Goal: Task Accomplishment & Management: Manage account settings

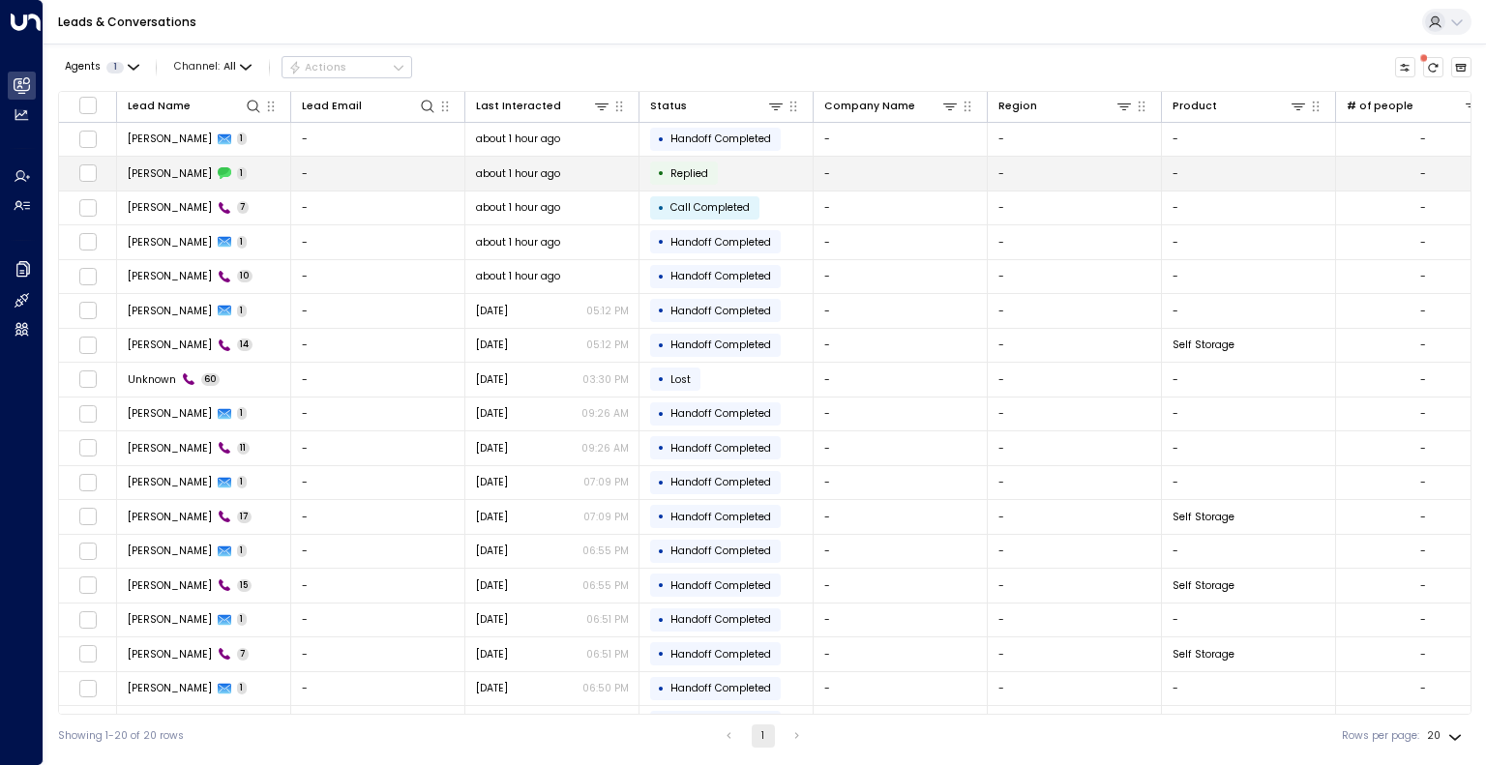
click at [364, 170] on td "-" at bounding box center [378, 174] width 174 height 34
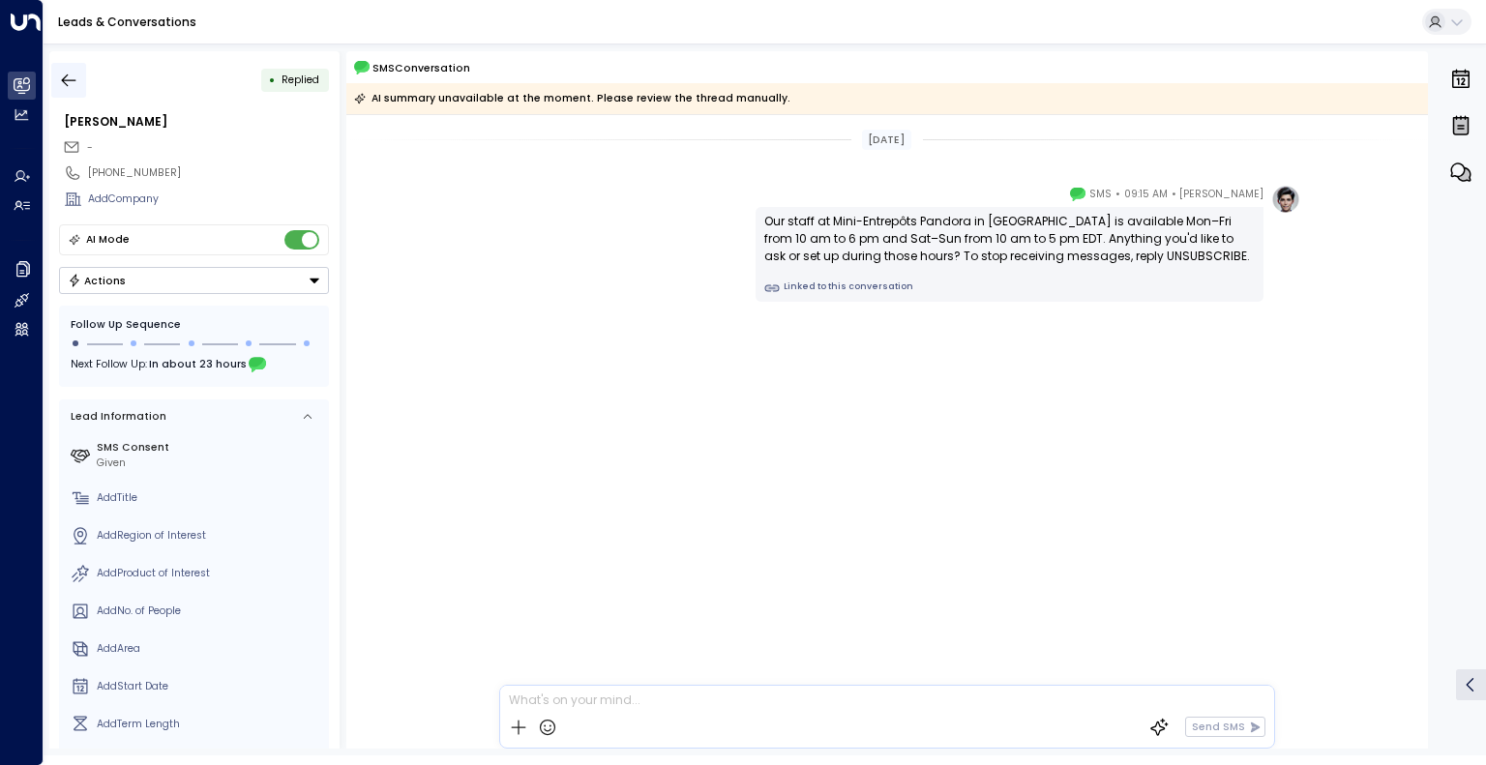
click at [69, 80] on icon "button" at bounding box center [68, 80] width 19 height 19
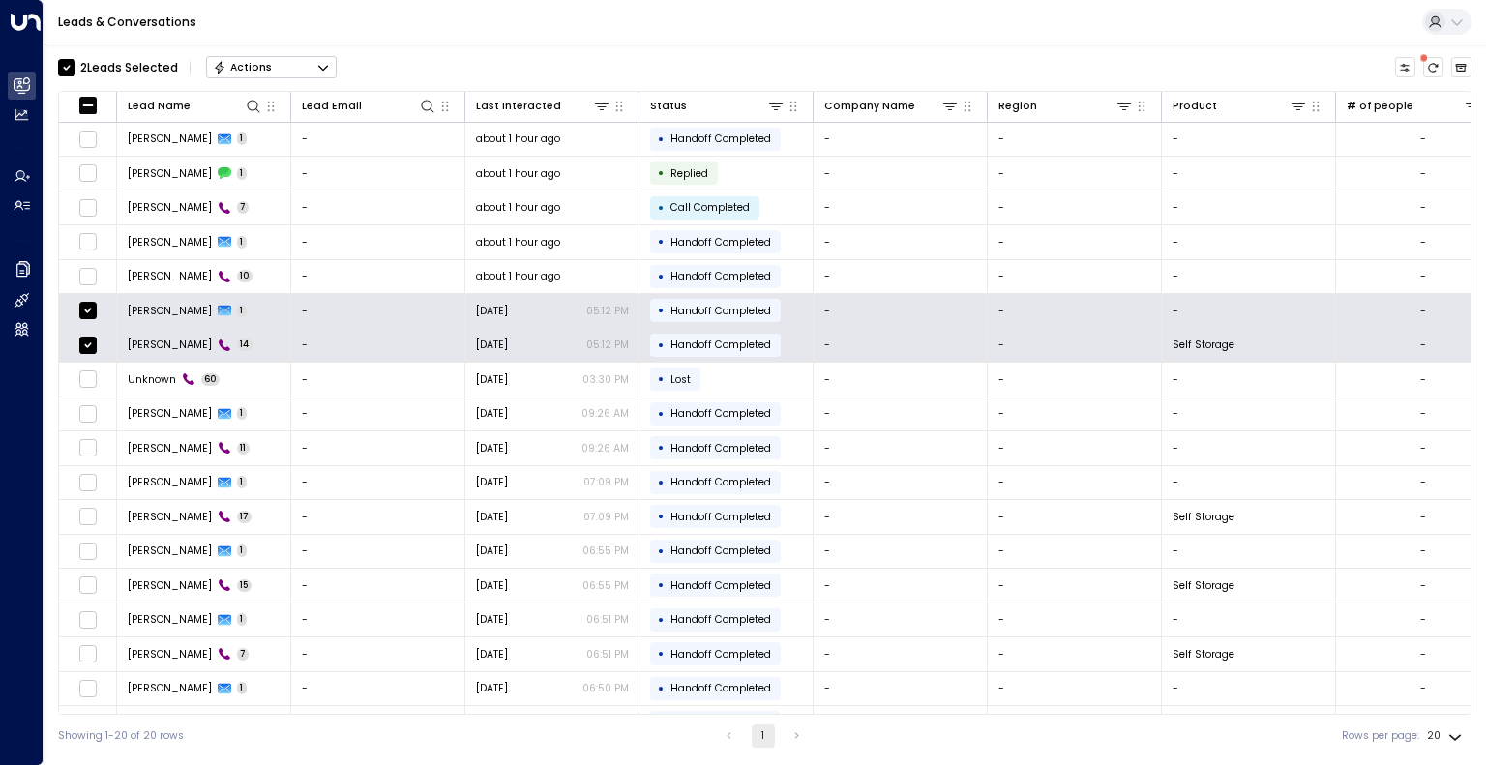
click at [267, 61] on div "Actions" at bounding box center [242, 68] width 59 height 14
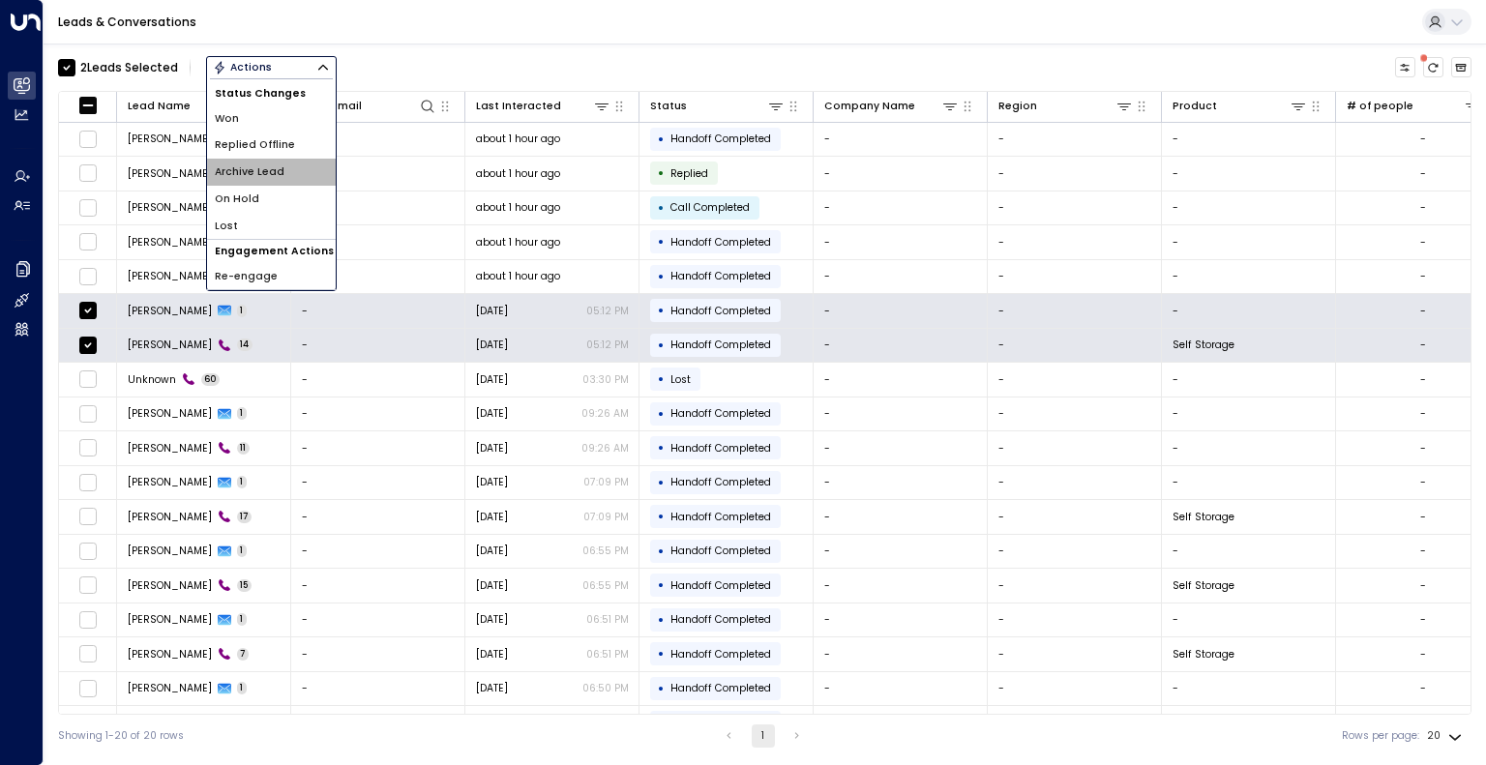
click at [267, 172] on span "Archive Lead" at bounding box center [250, 171] width 70 height 15
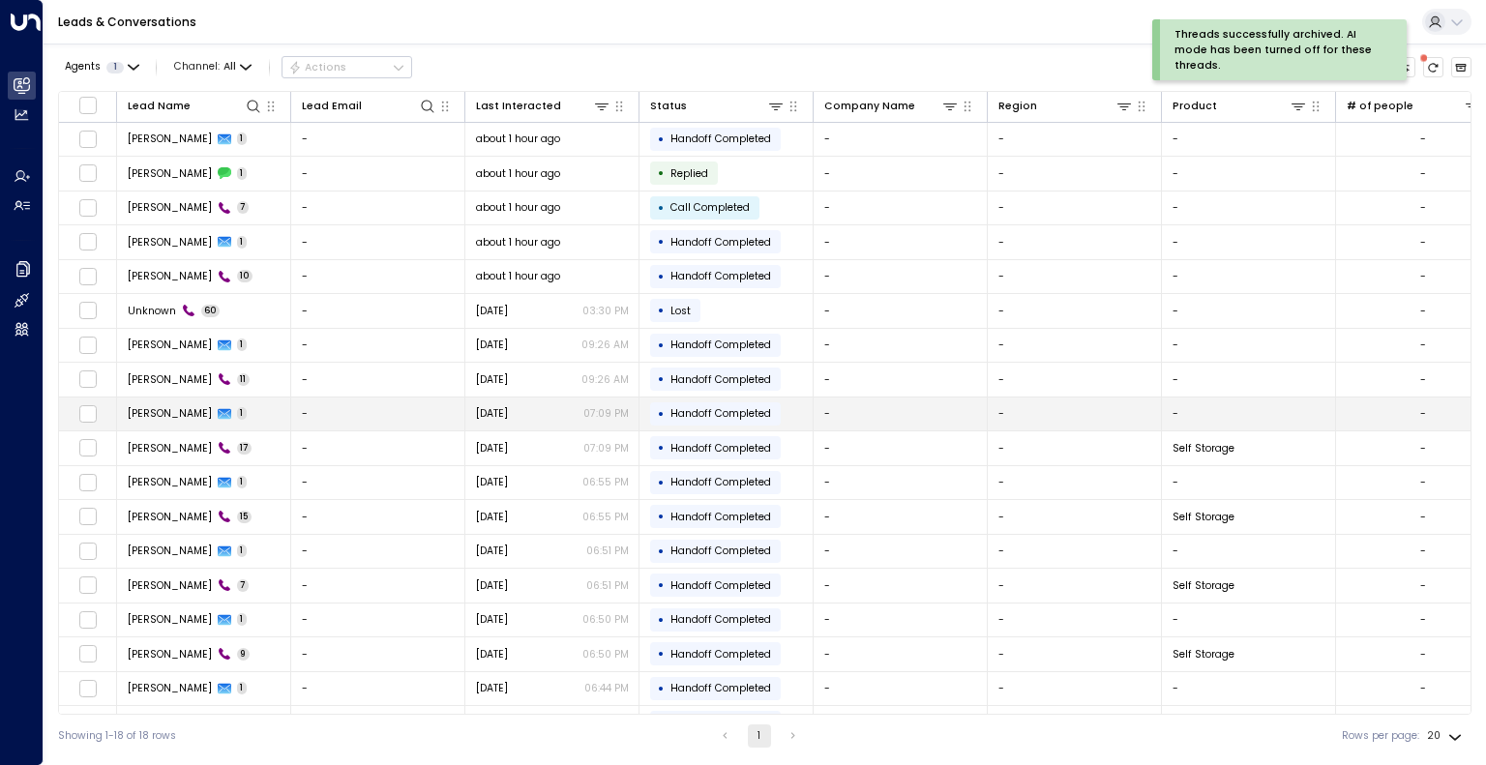
scroll to position [26, 0]
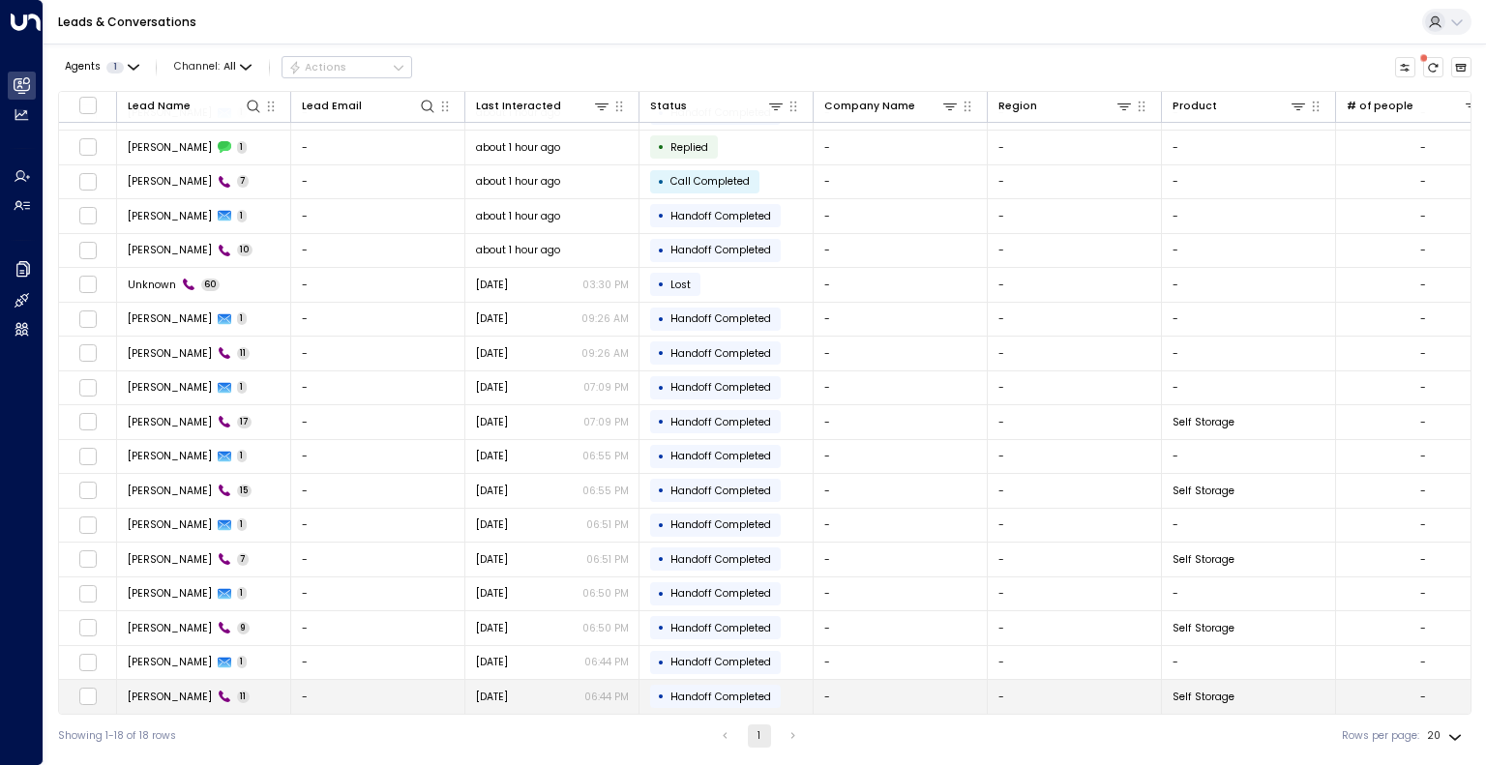
click at [411, 692] on td "-" at bounding box center [378, 697] width 174 height 34
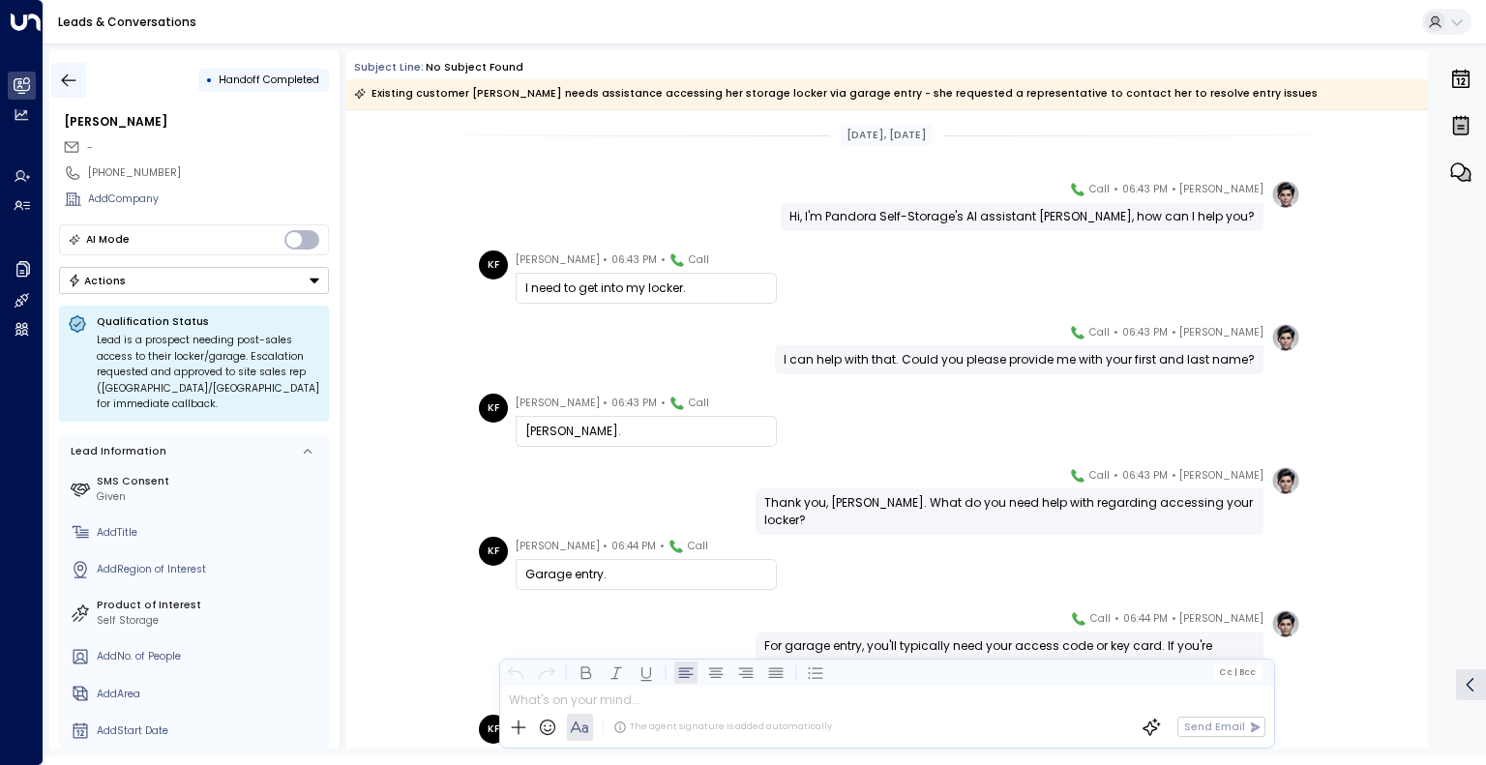
click at [85, 77] on button "button" at bounding box center [68, 80] width 35 height 35
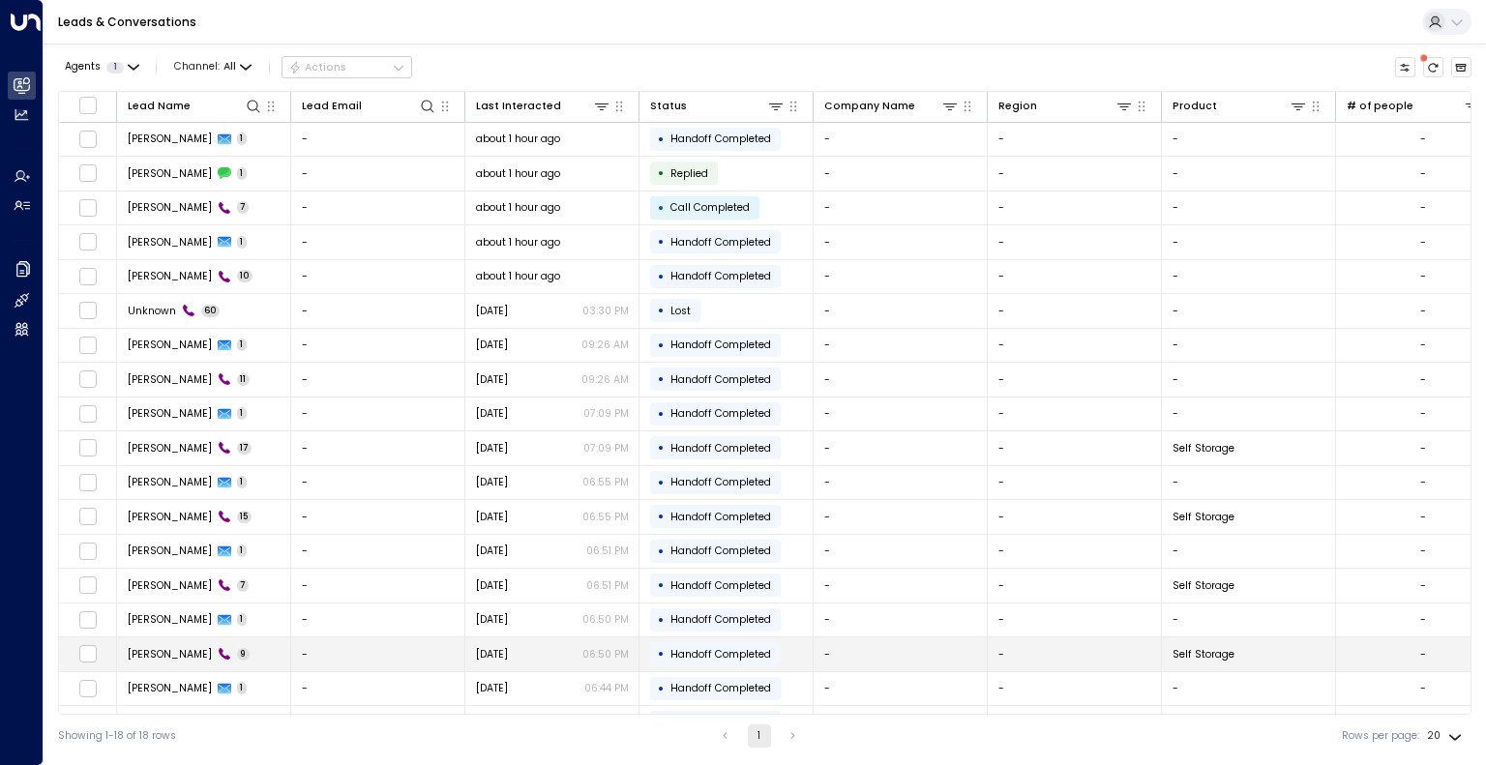
click at [409, 651] on td "-" at bounding box center [378, 654] width 174 height 34
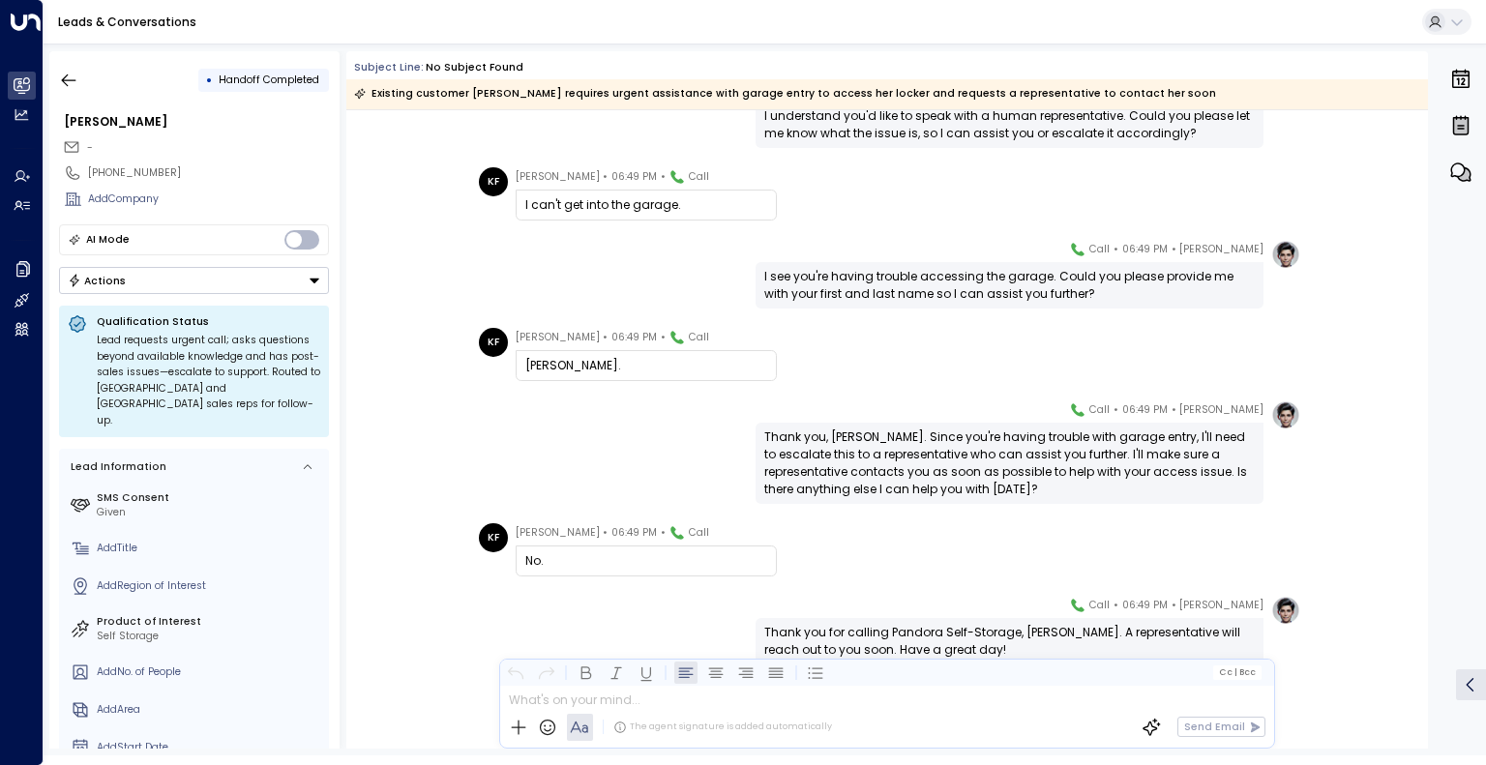
scroll to position [305, 0]
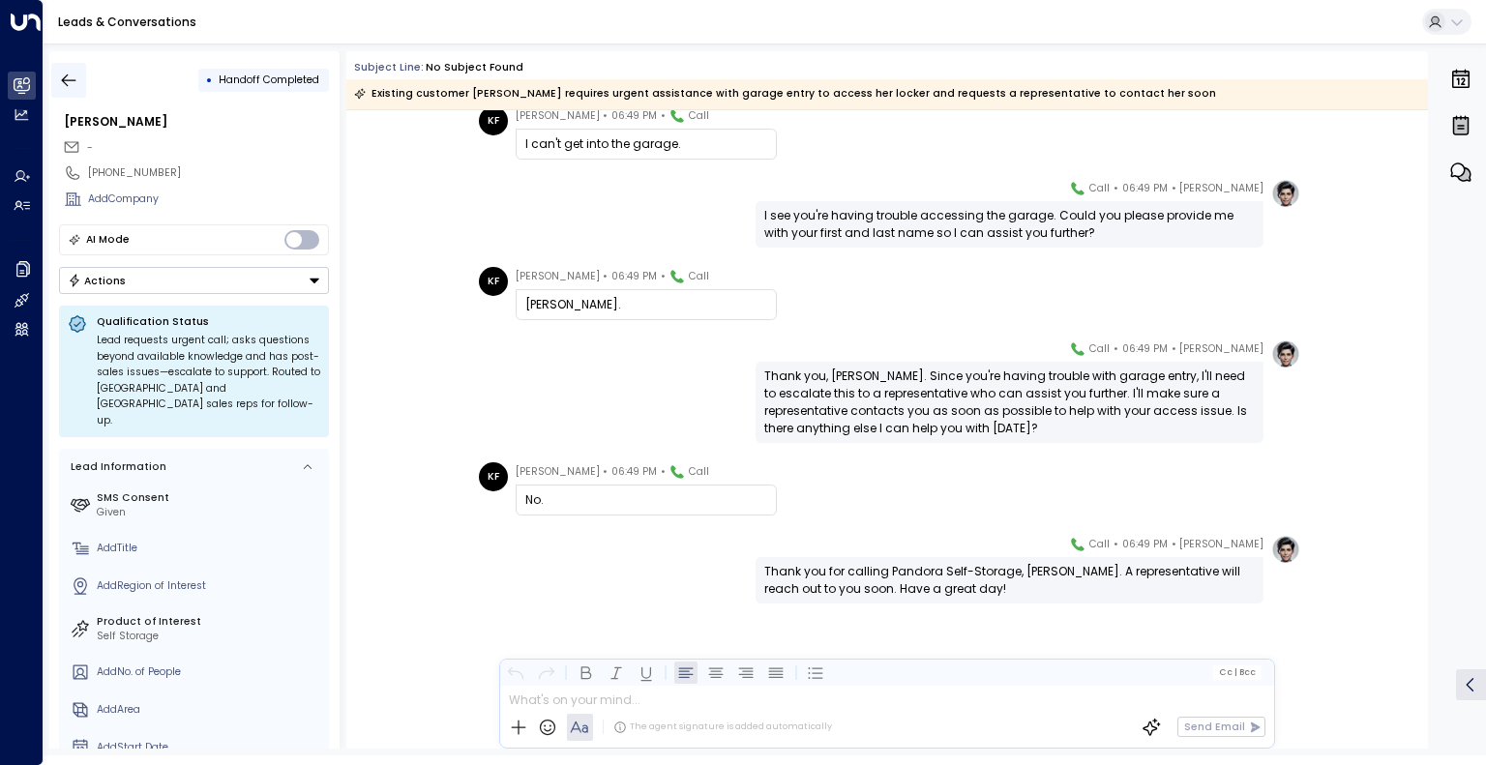
click at [64, 72] on icon "button" at bounding box center [68, 80] width 19 height 19
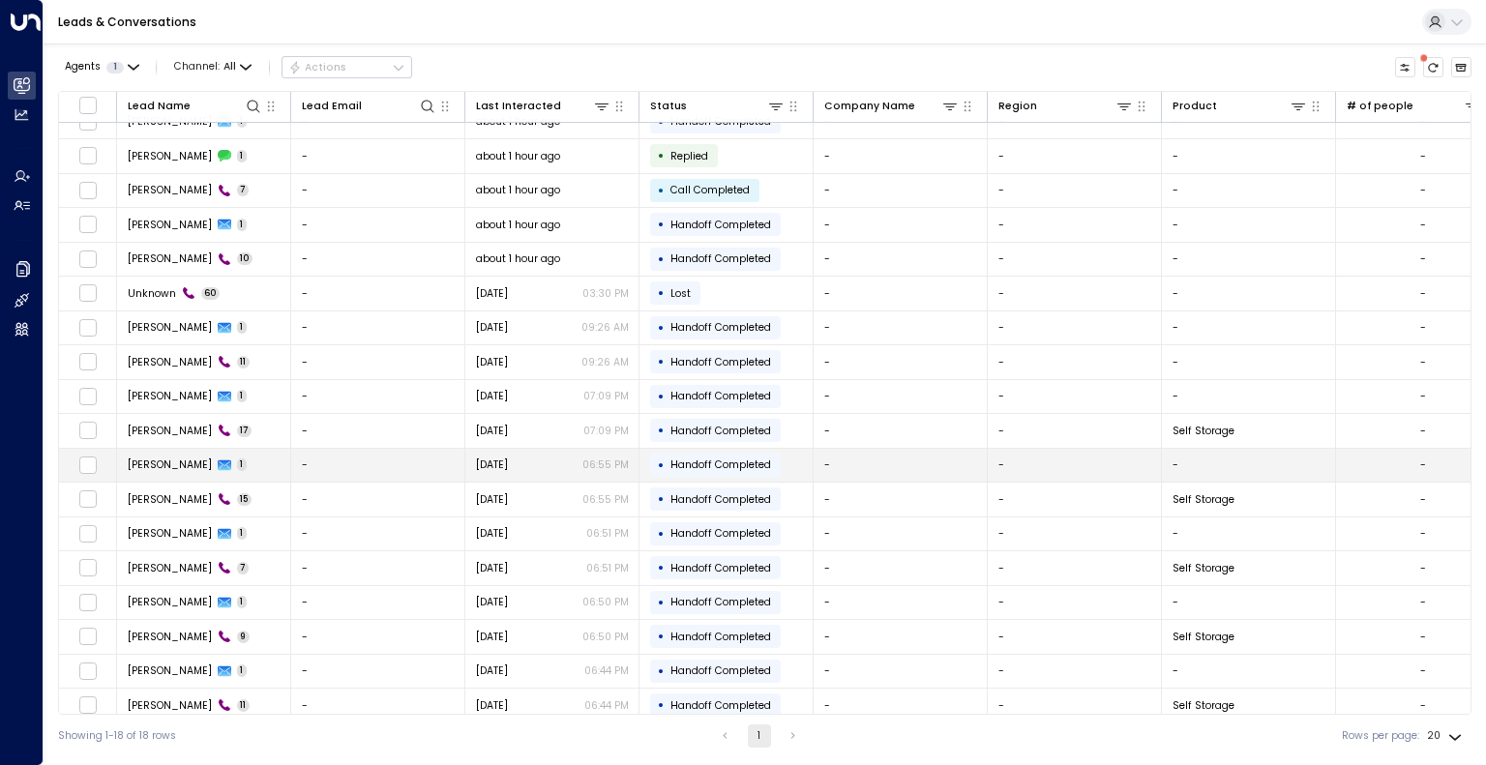
scroll to position [26, 0]
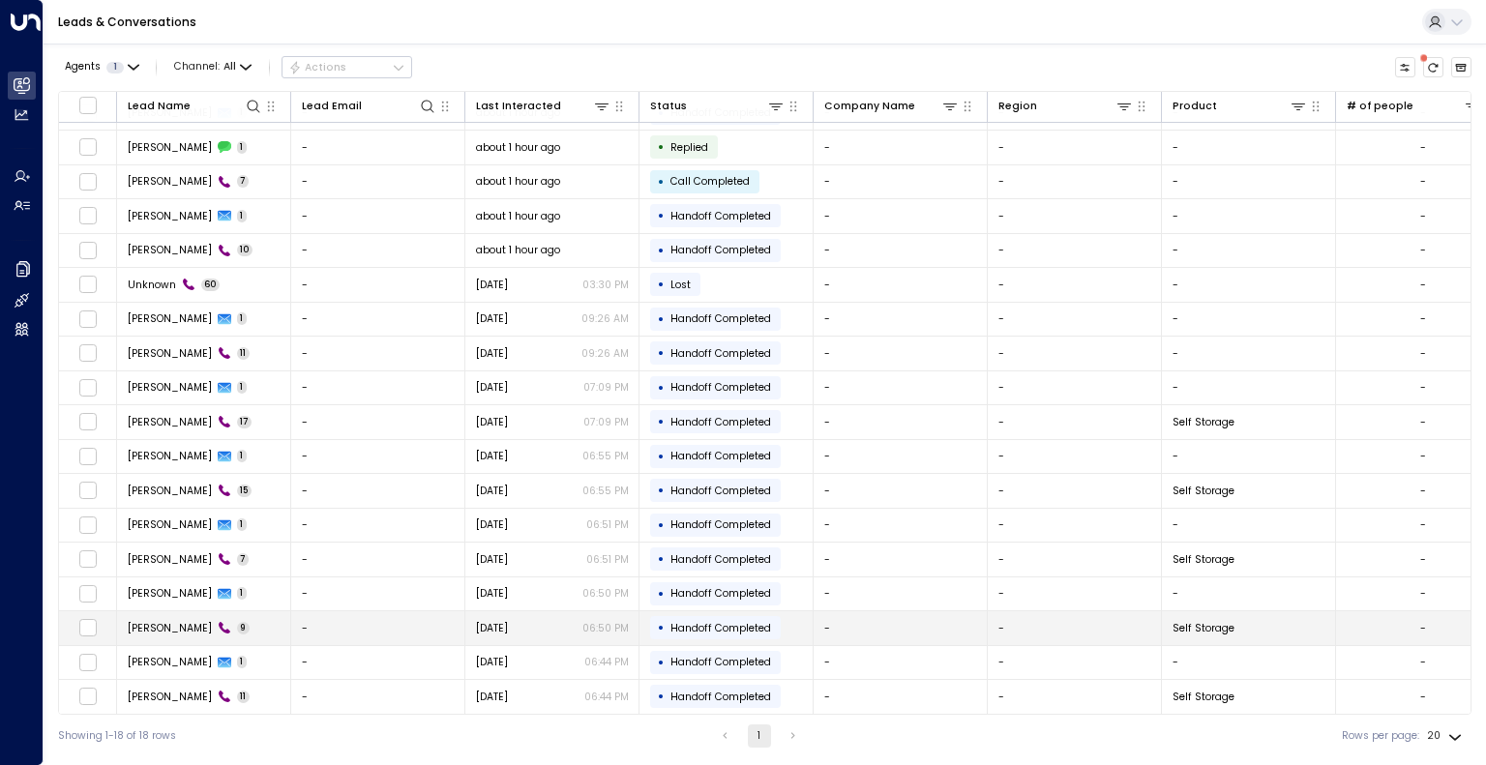
click at [344, 638] on td "-" at bounding box center [378, 628] width 174 height 34
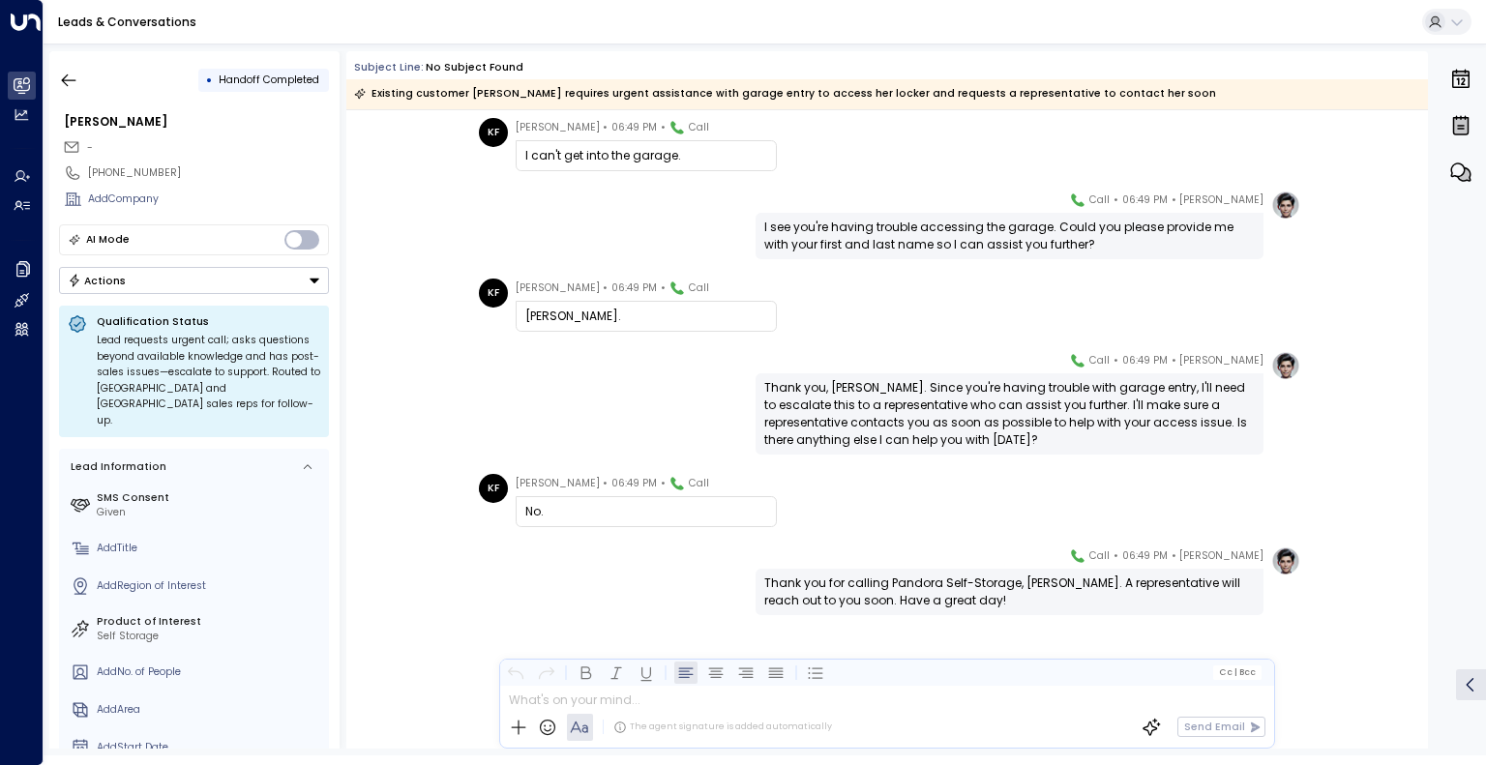
scroll to position [305, 0]
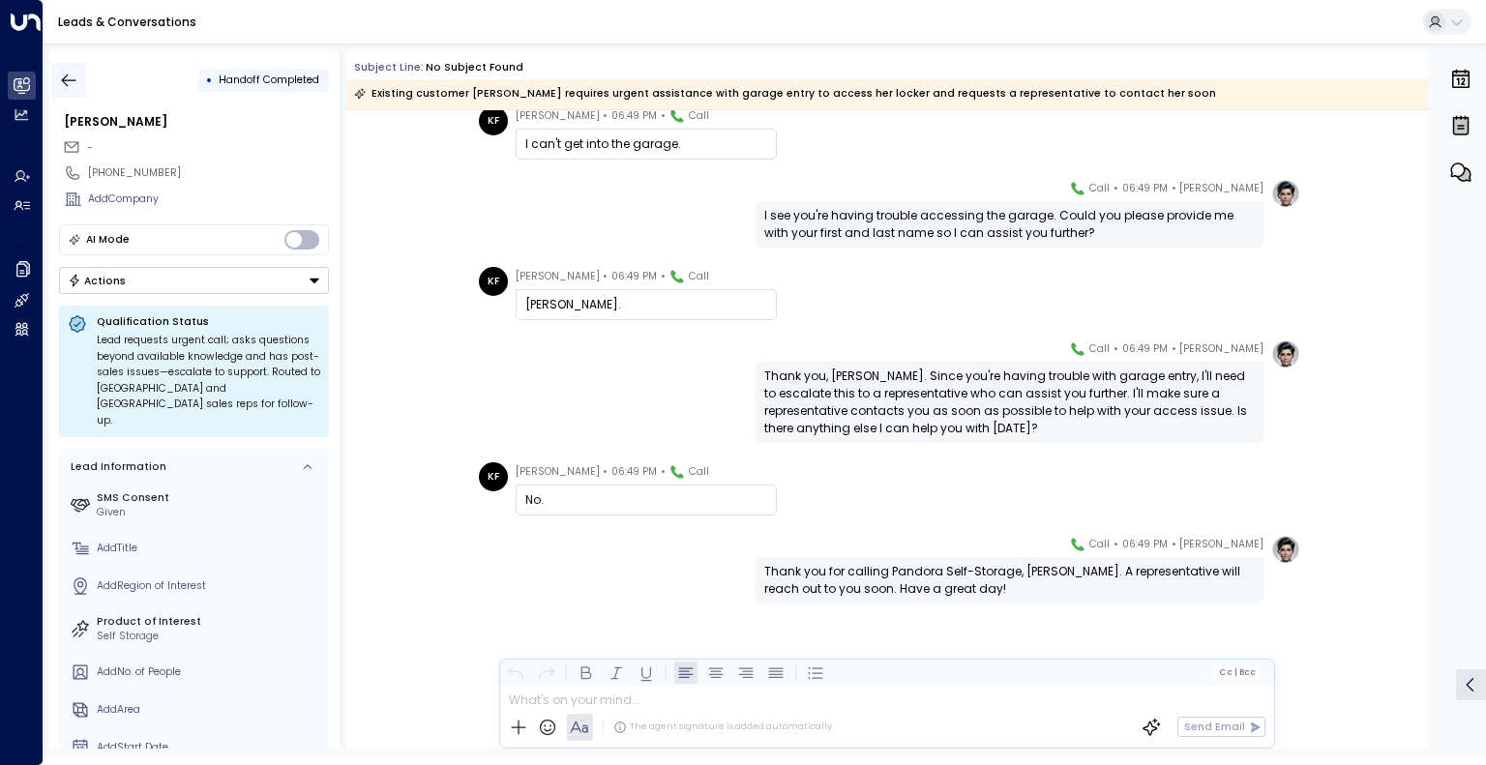
click at [76, 72] on icon "button" at bounding box center [68, 80] width 19 height 19
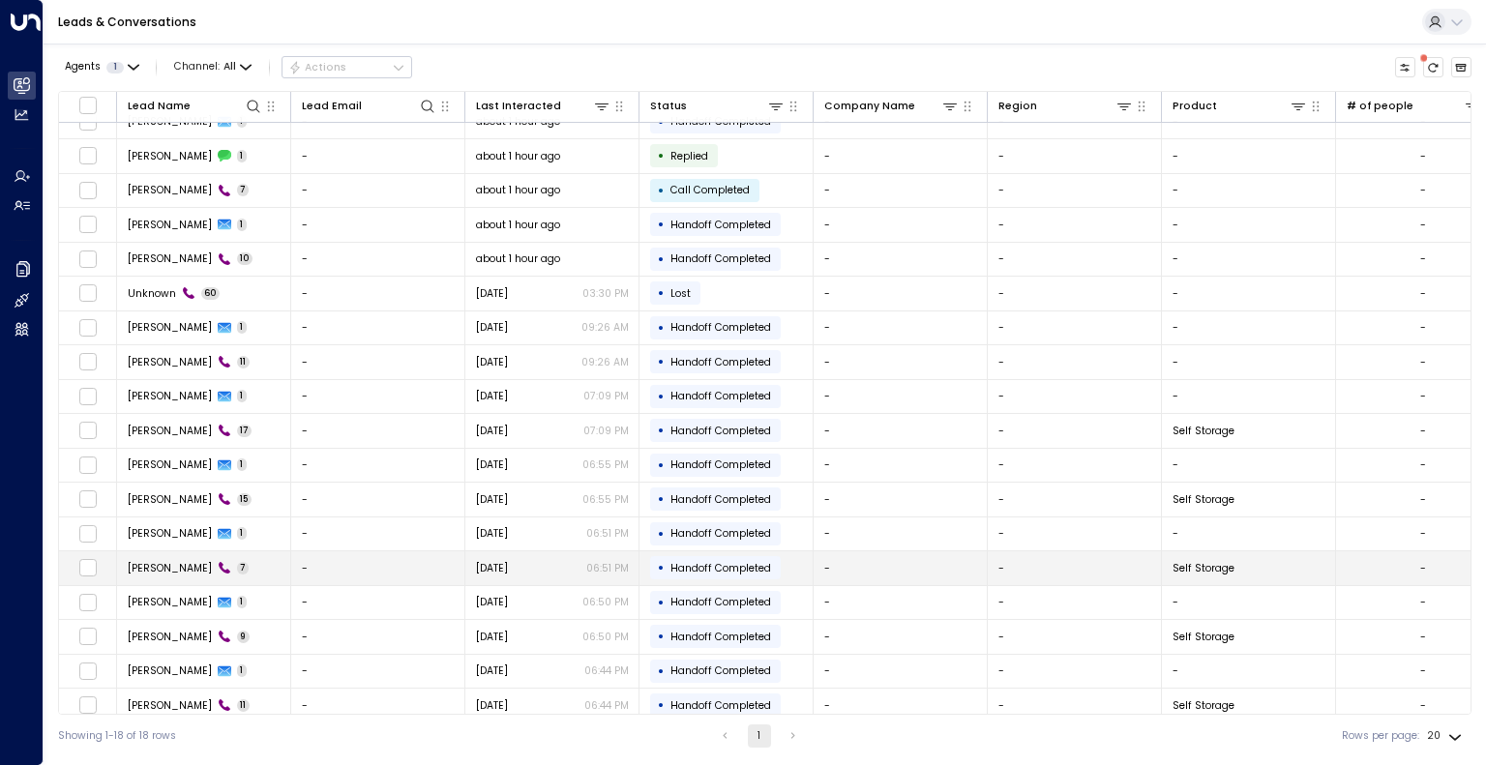
scroll to position [26, 0]
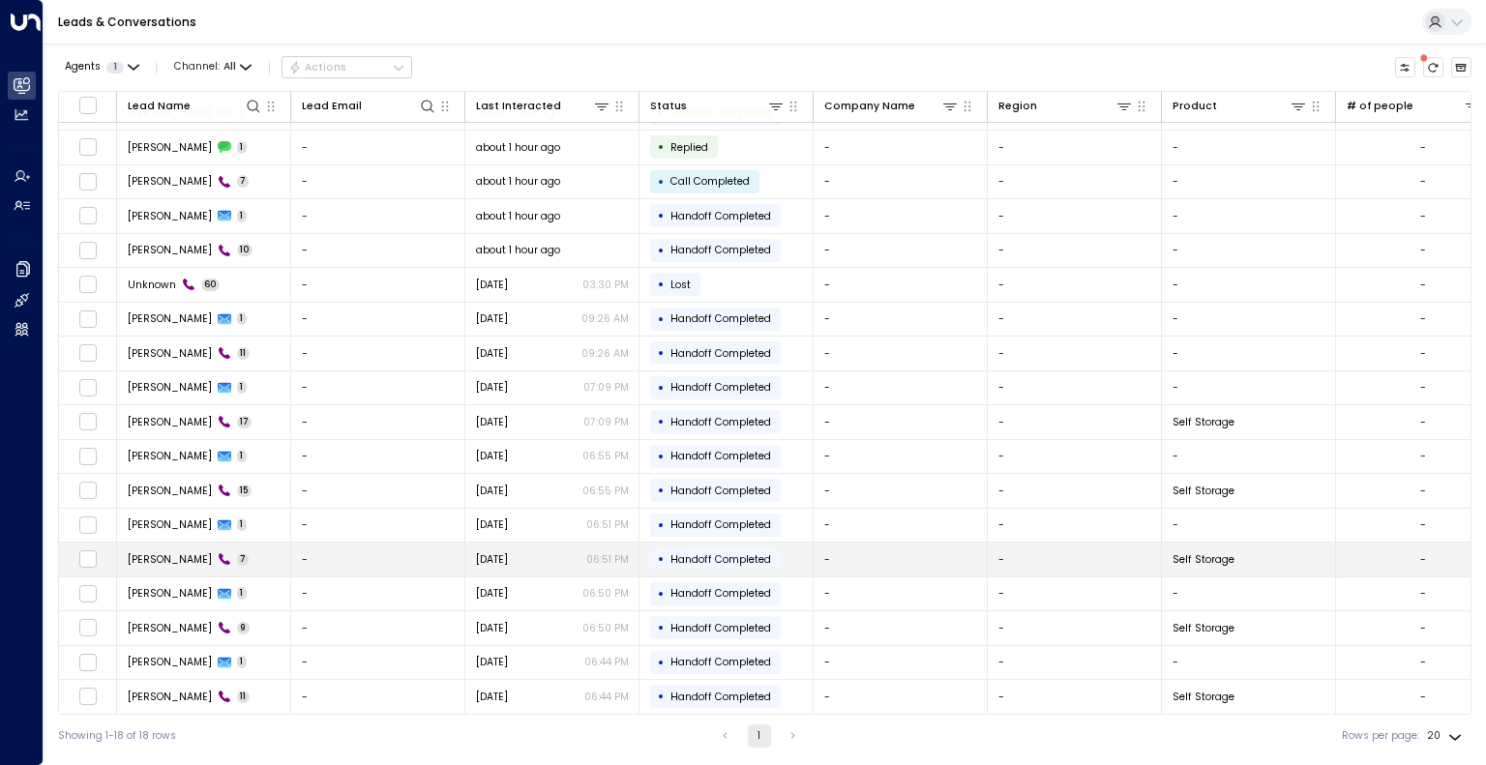
click at [367, 556] on td "-" at bounding box center [378, 560] width 174 height 34
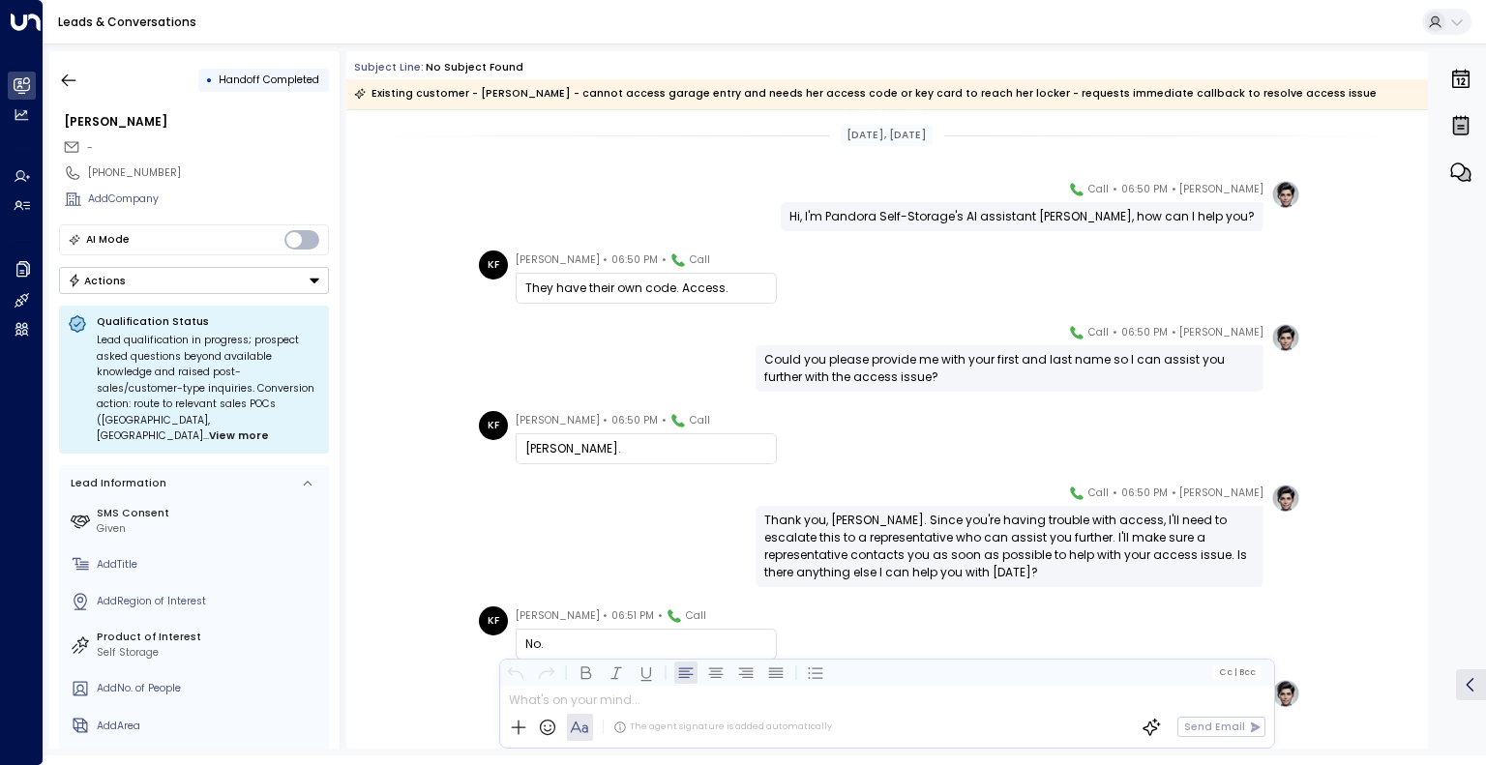
scroll to position [127, 0]
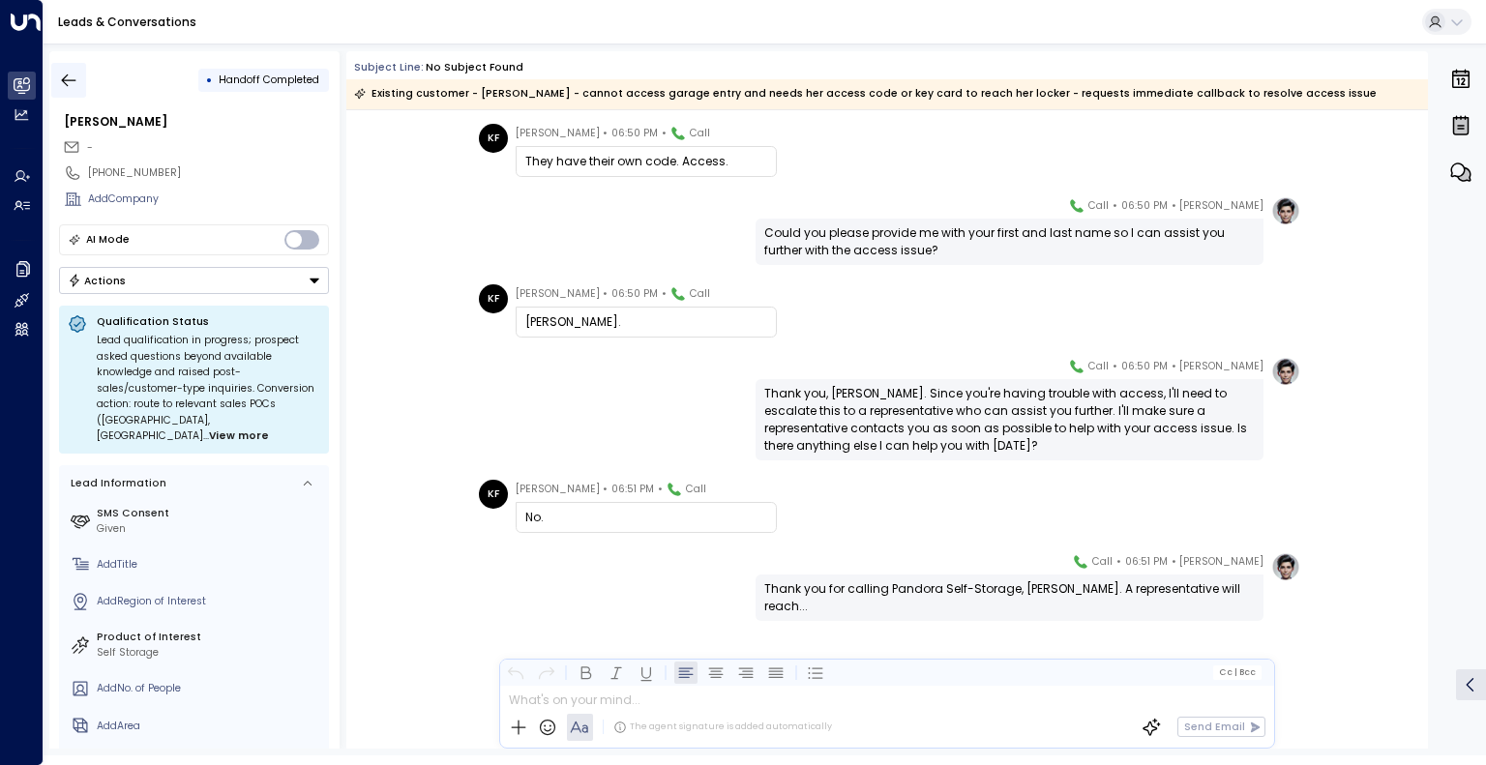
click at [73, 92] on button "button" at bounding box center [68, 80] width 35 height 35
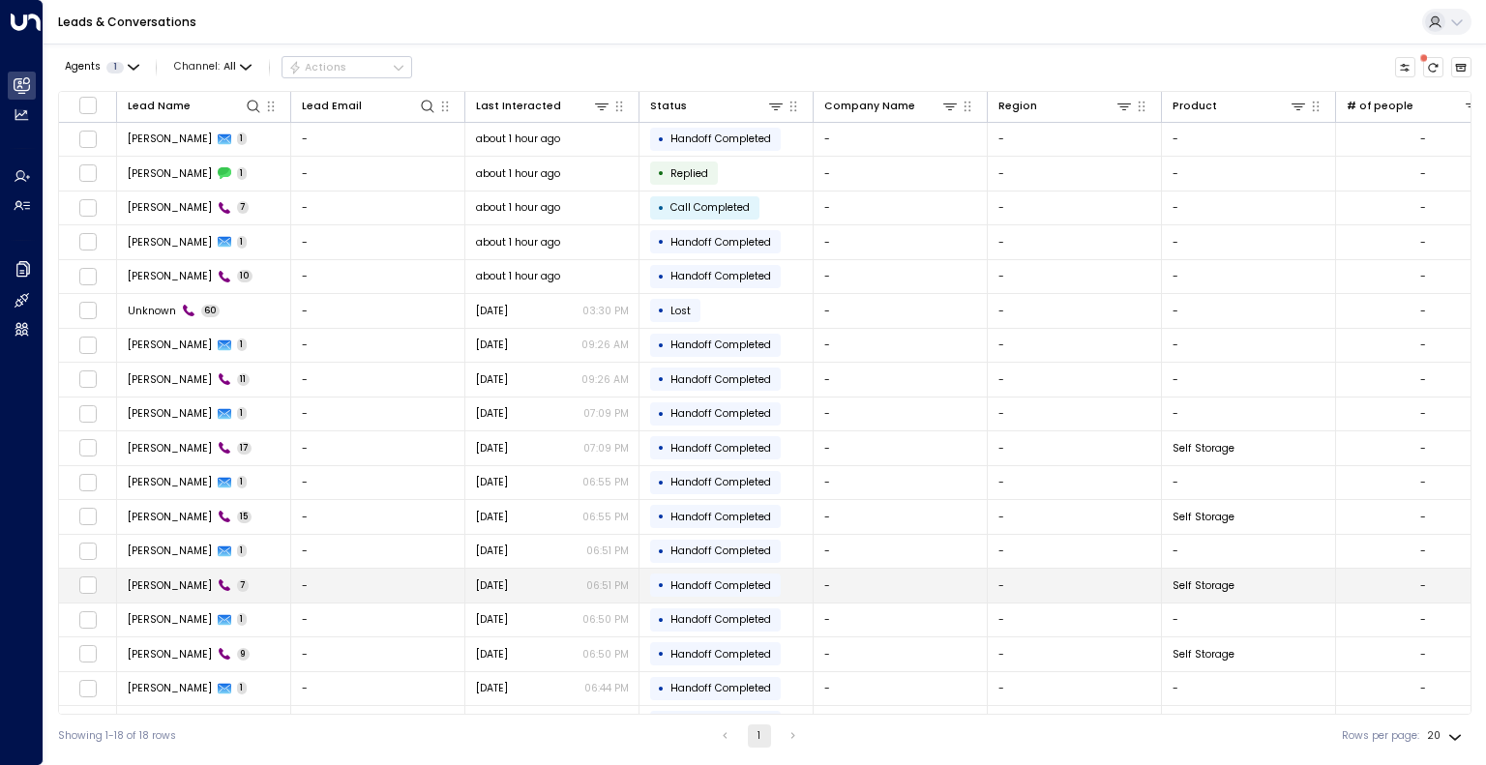
scroll to position [26, 0]
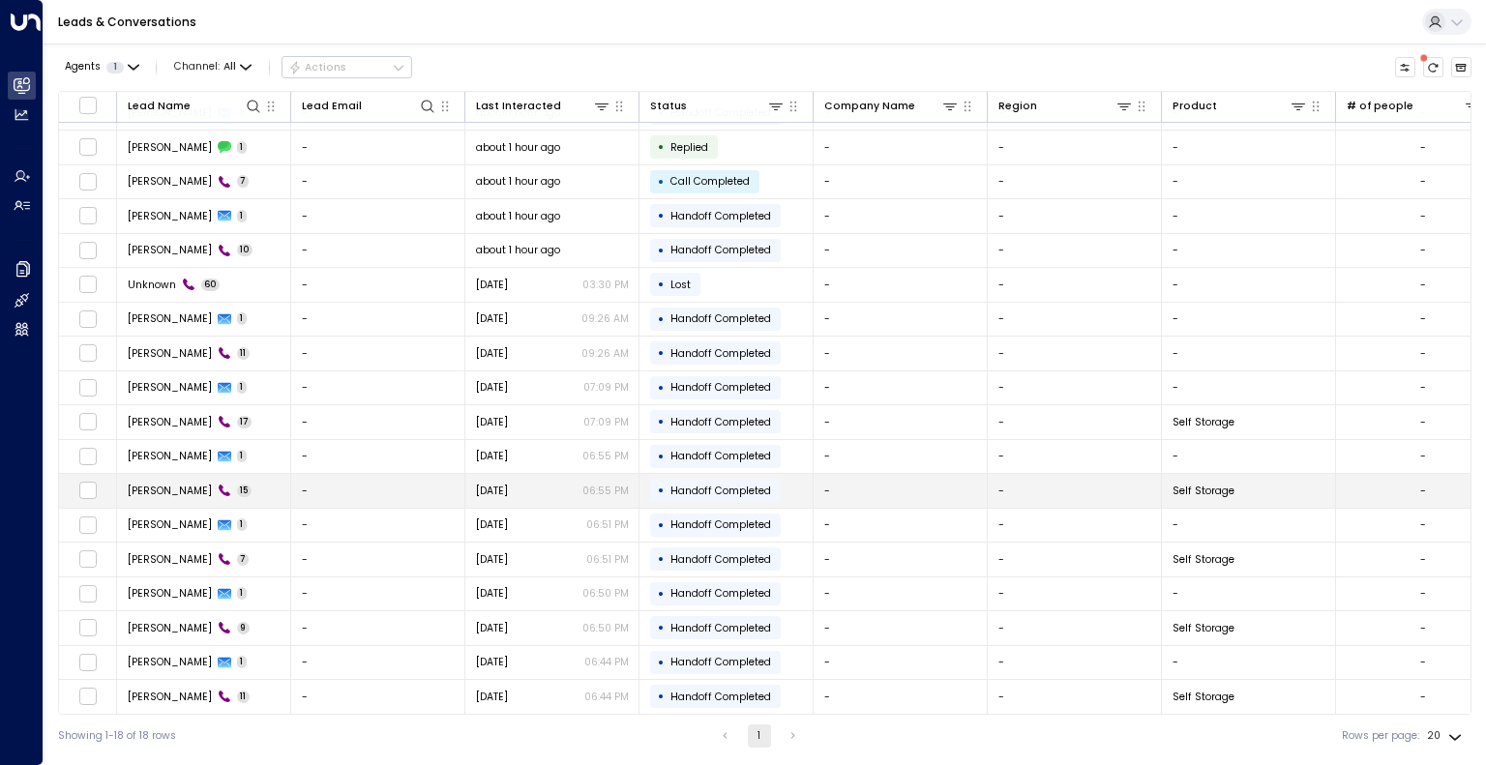
click at [312, 489] on td "-" at bounding box center [378, 491] width 174 height 34
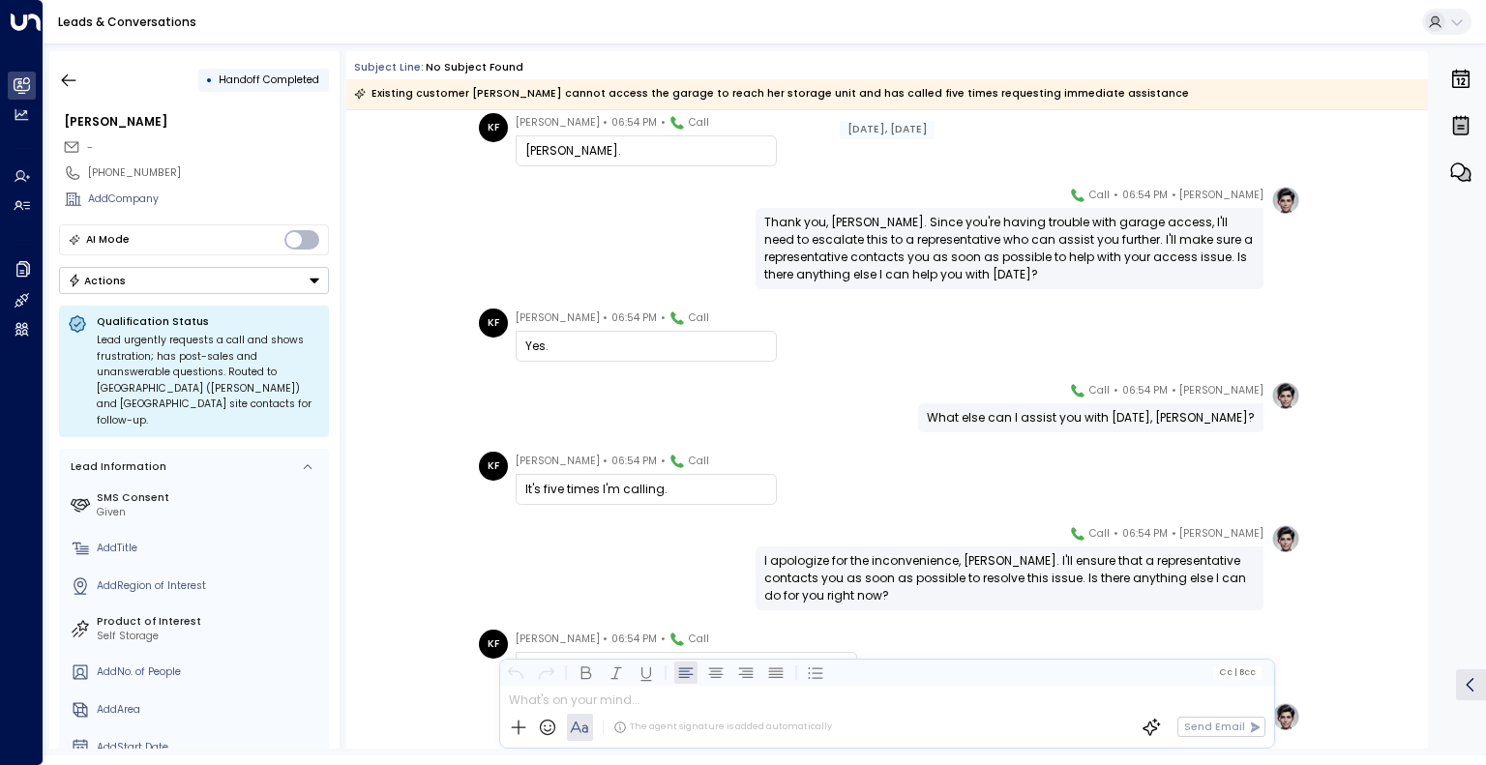
scroll to position [785, 0]
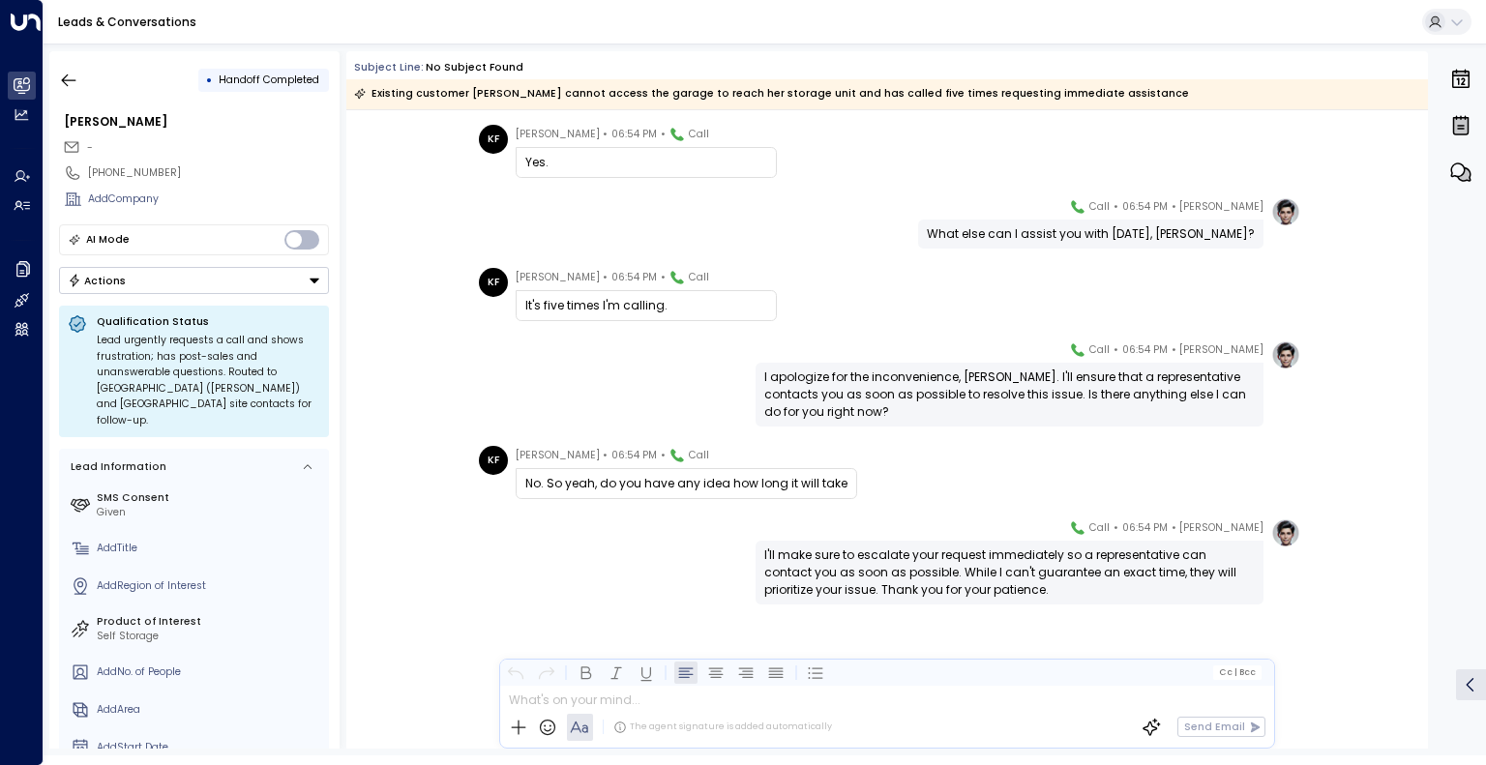
click at [1300, 415] on div "Julien Tremblay • 06:54 PM • Call I apologize for the inconvenience, Kathy. I'l…" at bounding box center [886, 383] width 1081 height 86
click at [1420, 506] on div "Oct 06, 3 days ago KF Kathy Fadenko • 06:54 PM • Call Kathy Fadenko. Julien Tre…" at bounding box center [886, 37] width 1081 height 1425
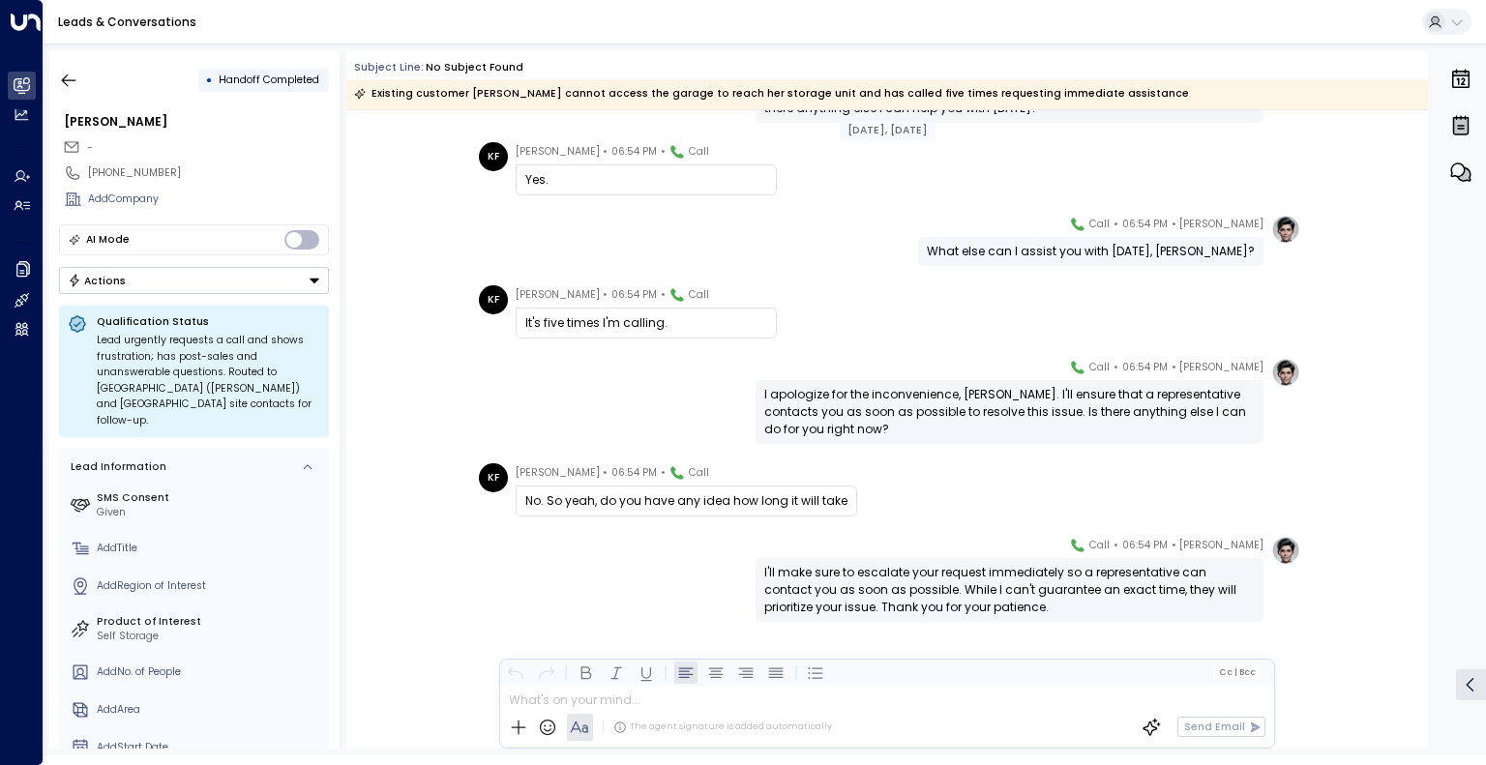
scroll to position [762, 0]
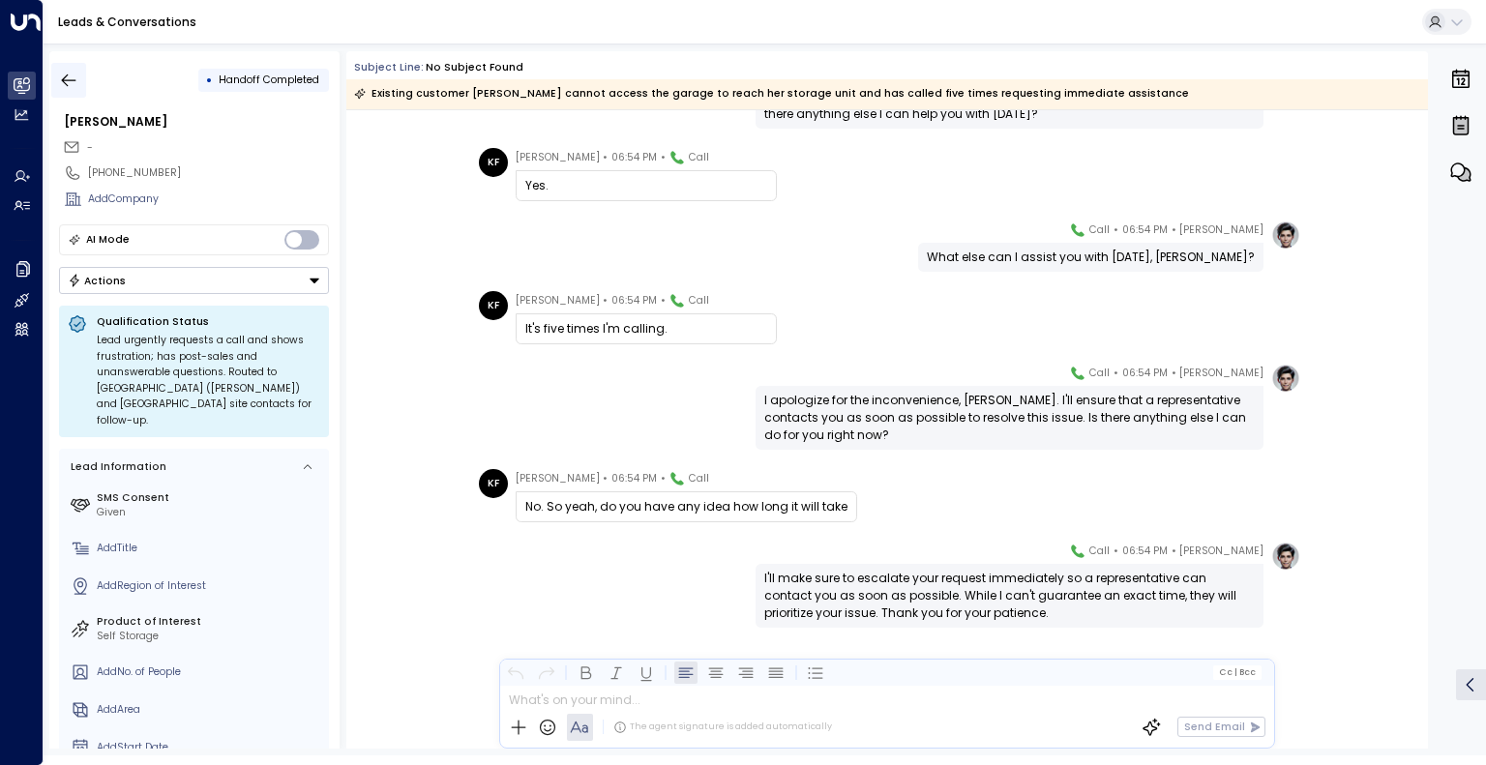
click at [68, 74] on icon "button" at bounding box center [69, 80] width 15 height 13
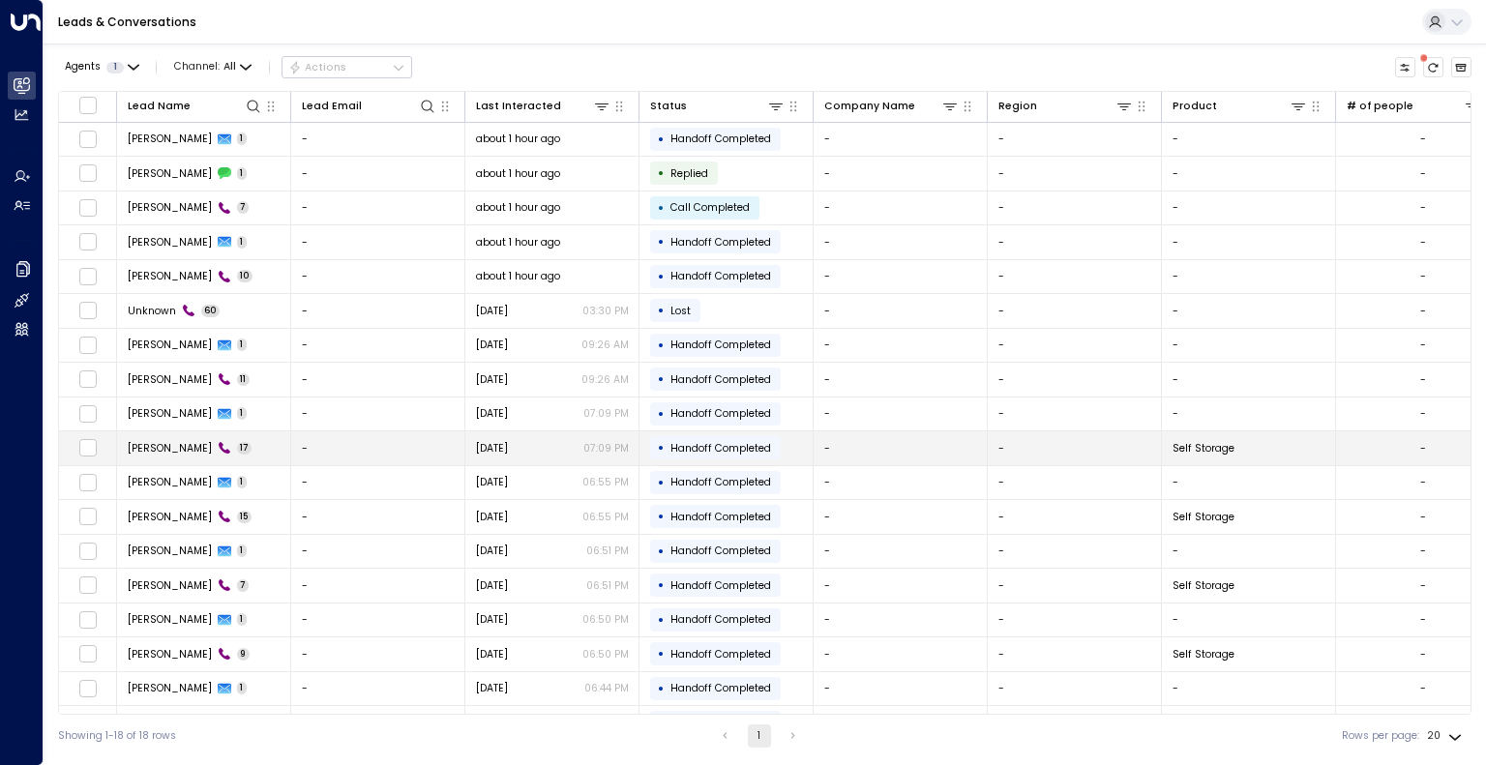
click at [368, 438] on td "-" at bounding box center [378, 448] width 174 height 34
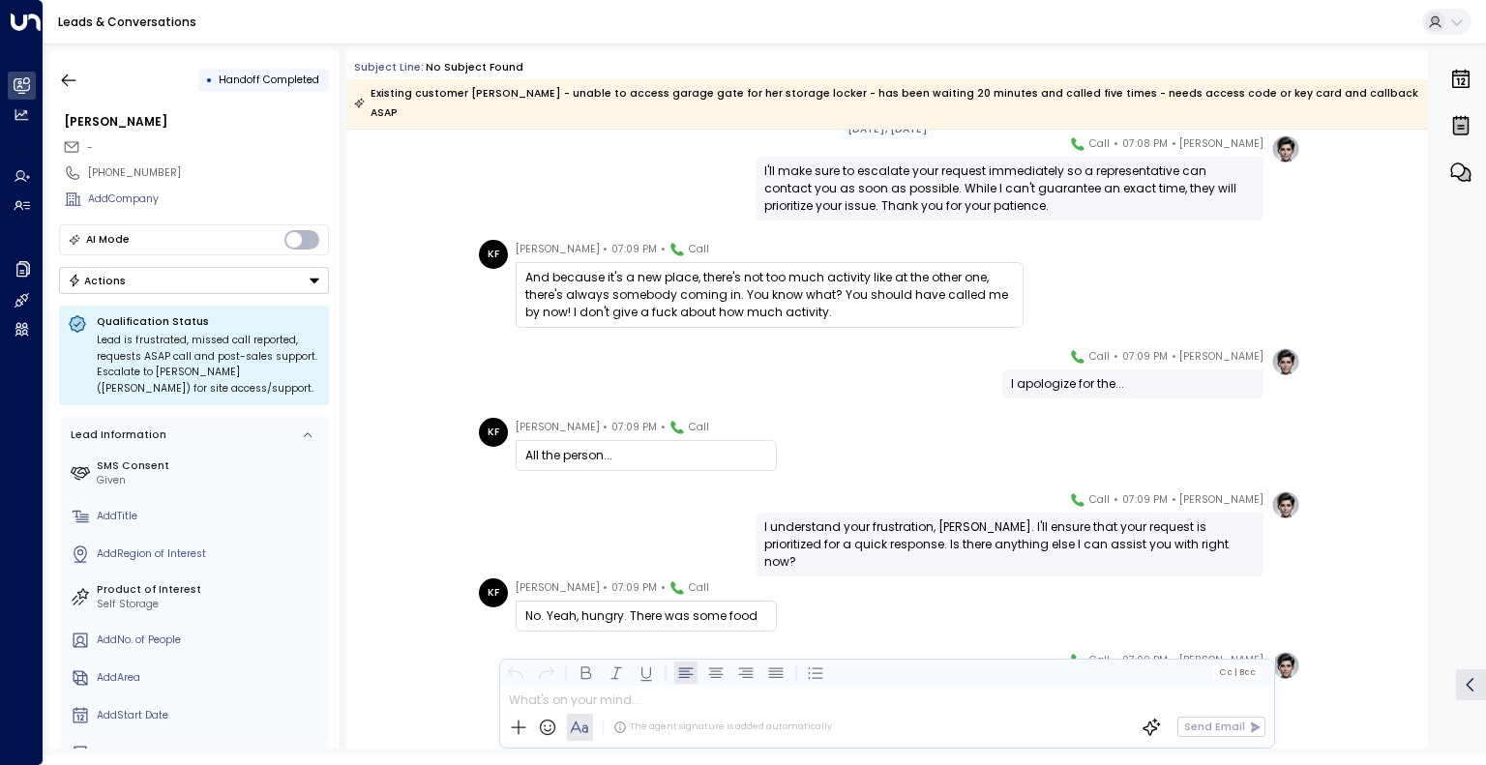
scroll to position [998, 0]
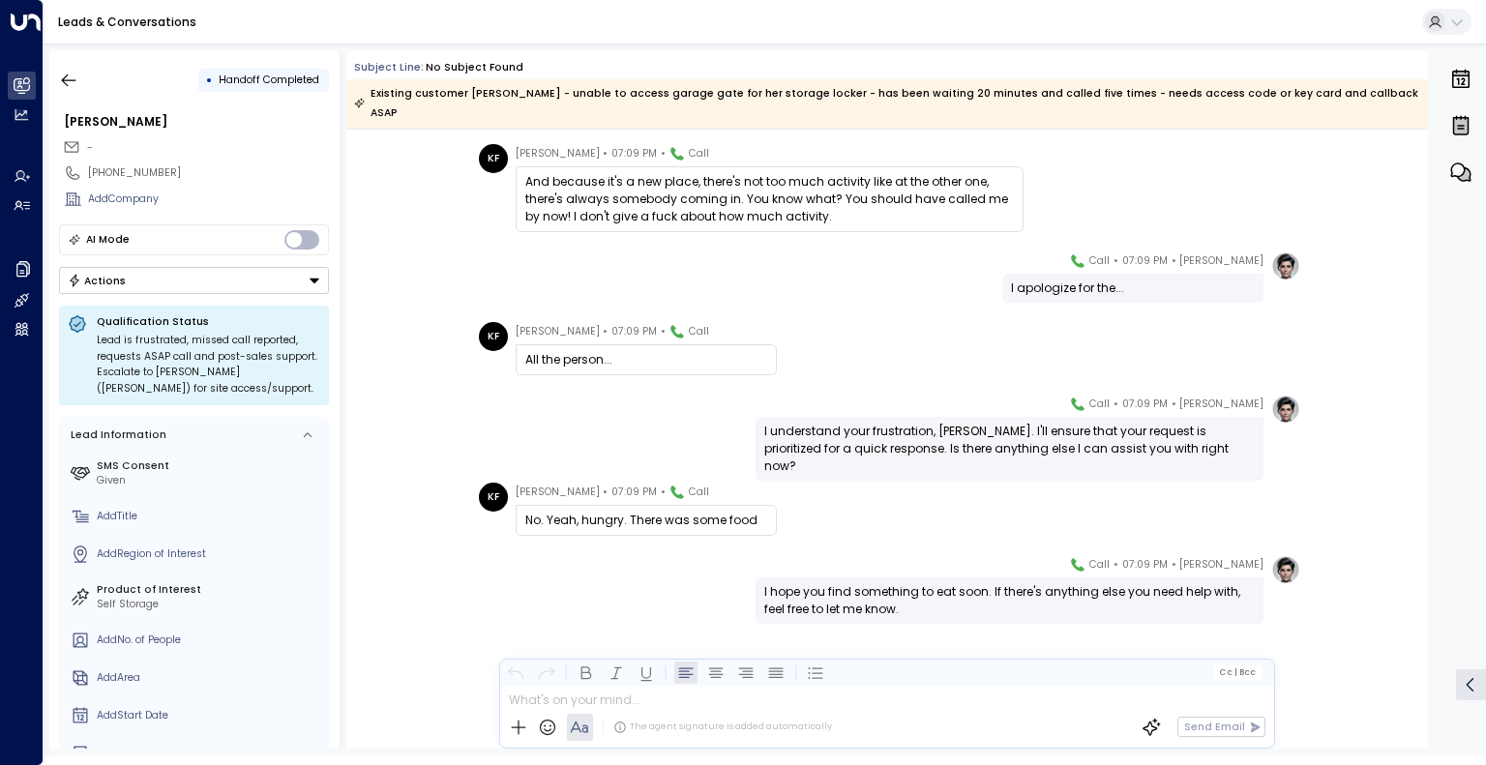
click at [198, 231] on div "AI Mode" at bounding box center [194, 240] width 270 height 32
click at [57, 73] on button "button" at bounding box center [68, 80] width 35 height 35
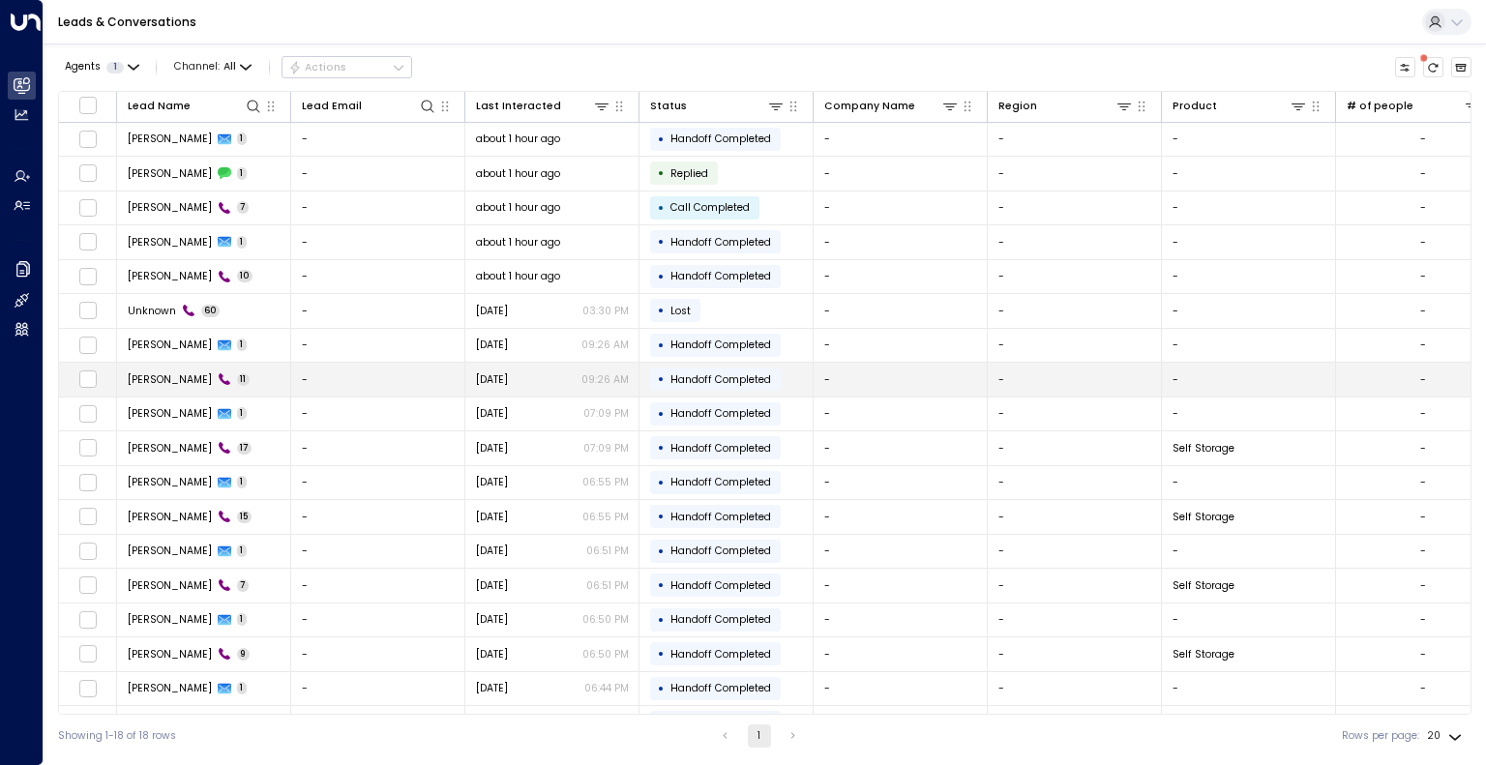
click at [398, 370] on td "-" at bounding box center [378, 380] width 174 height 34
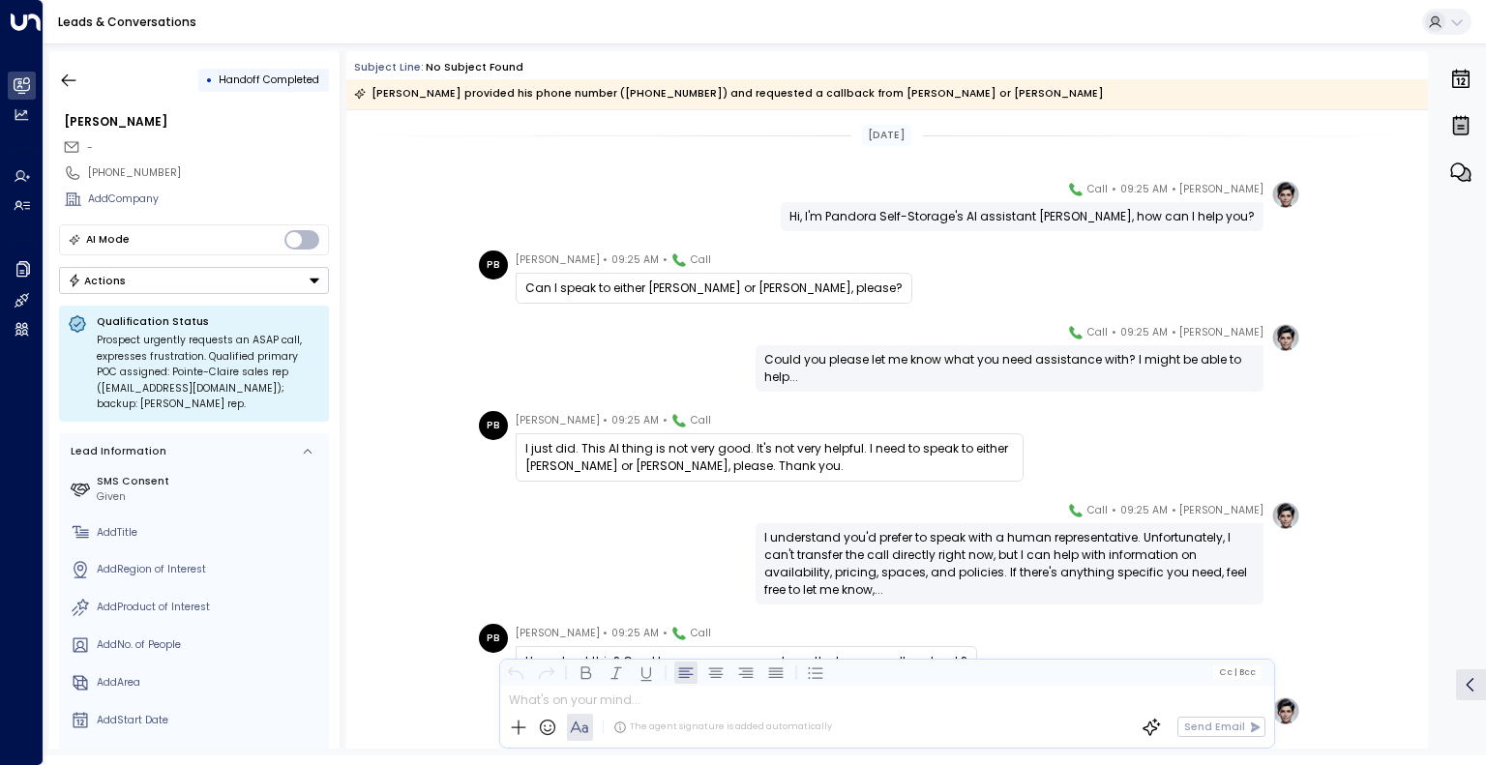
drag, startPoint x: 1429, startPoint y: 228, endPoint x: 1419, endPoint y: 244, distance: 18.2
click at [1420, 241] on div "• Handoff Completed Patrick Brent - +15146918496 Add Company AI Mode Actions Qu…" at bounding box center [767, 399] width 1436 height 697
drag, startPoint x: 1418, startPoint y: 244, endPoint x: 1428, endPoint y: 259, distance: 18.2
click at [1424, 265] on div "Yesterday Julien Tremblay • 09:25 AM • Call Hi, I'm Pandora Self-Storage's AI a…" at bounding box center [886, 429] width 1081 height 638
click at [1429, 253] on div "• Handoff Completed Patrick Brent - +15146918496 Add Company AI Mode Actions Qu…" at bounding box center [767, 399] width 1436 height 697
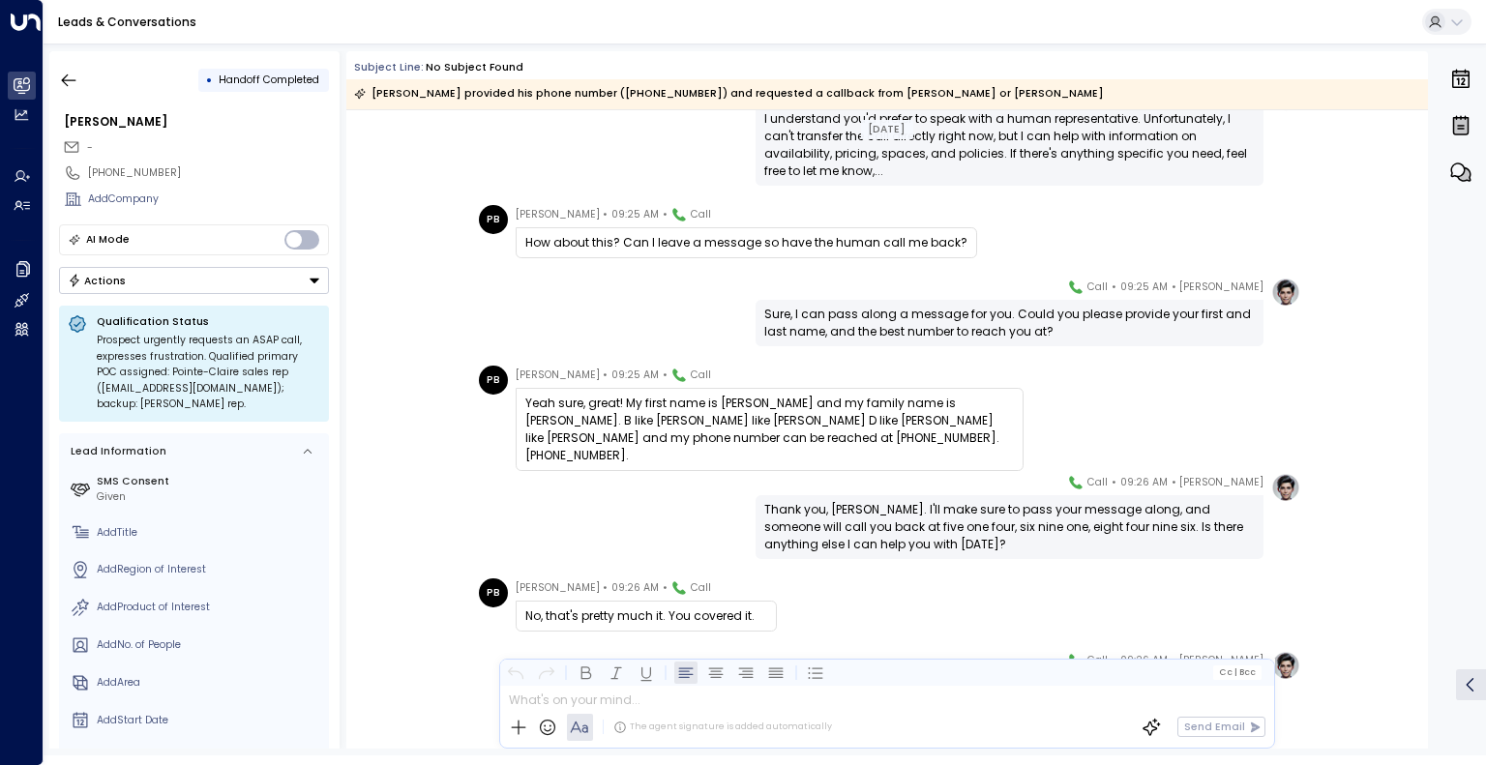
scroll to position [517, 0]
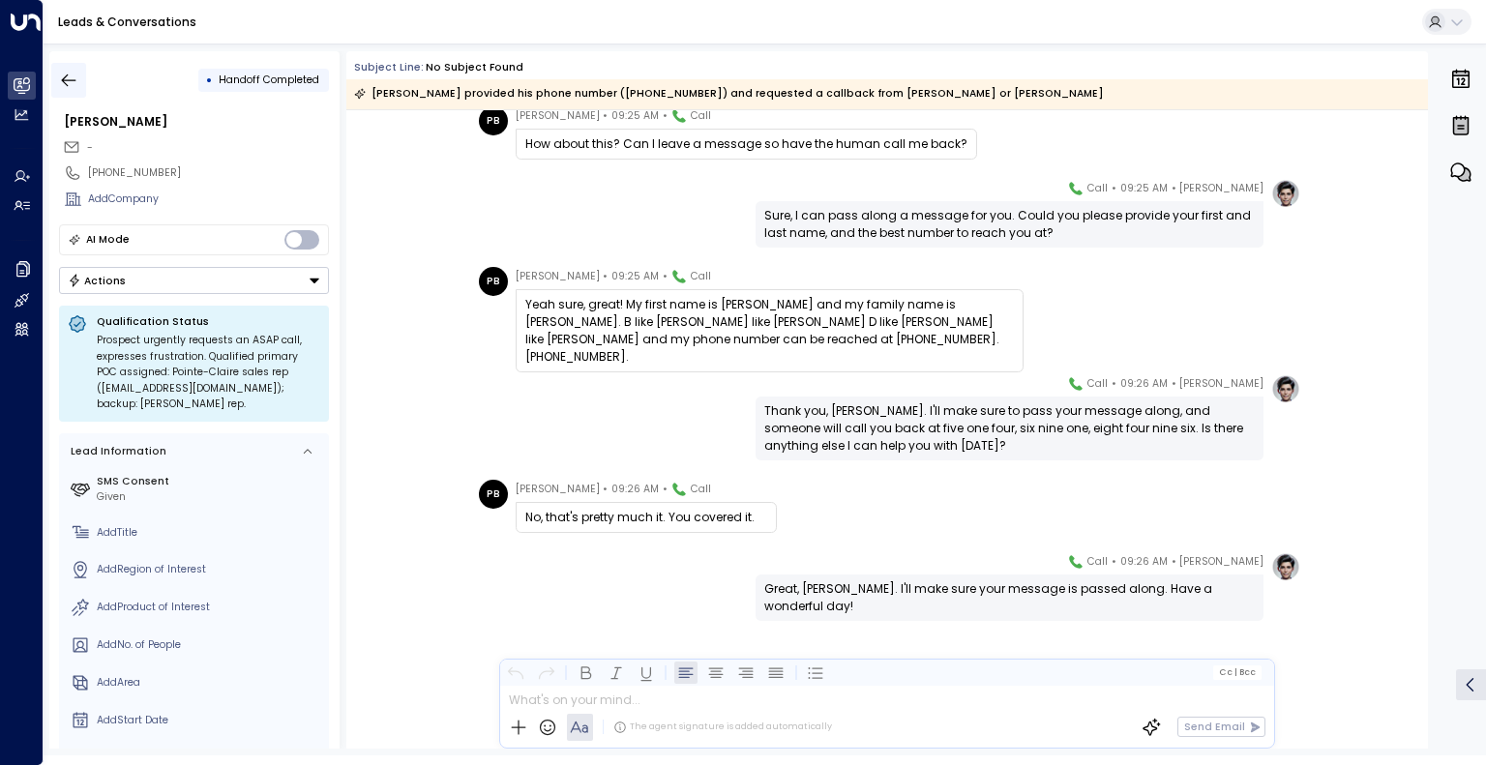
click at [74, 76] on icon "button" at bounding box center [68, 80] width 19 height 19
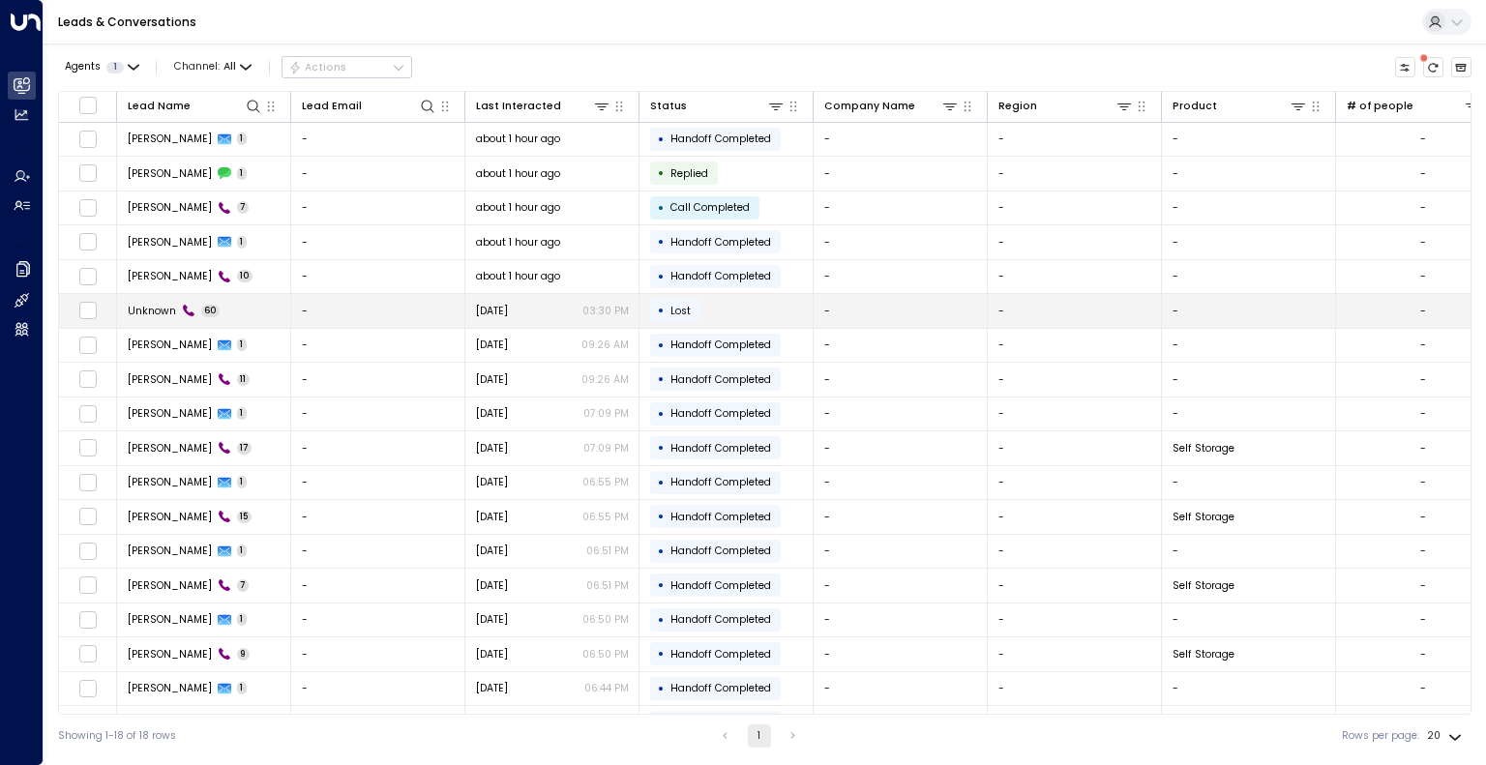
click at [331, 312] on td "-" at bounding box center [378, 311] width 174 height 34
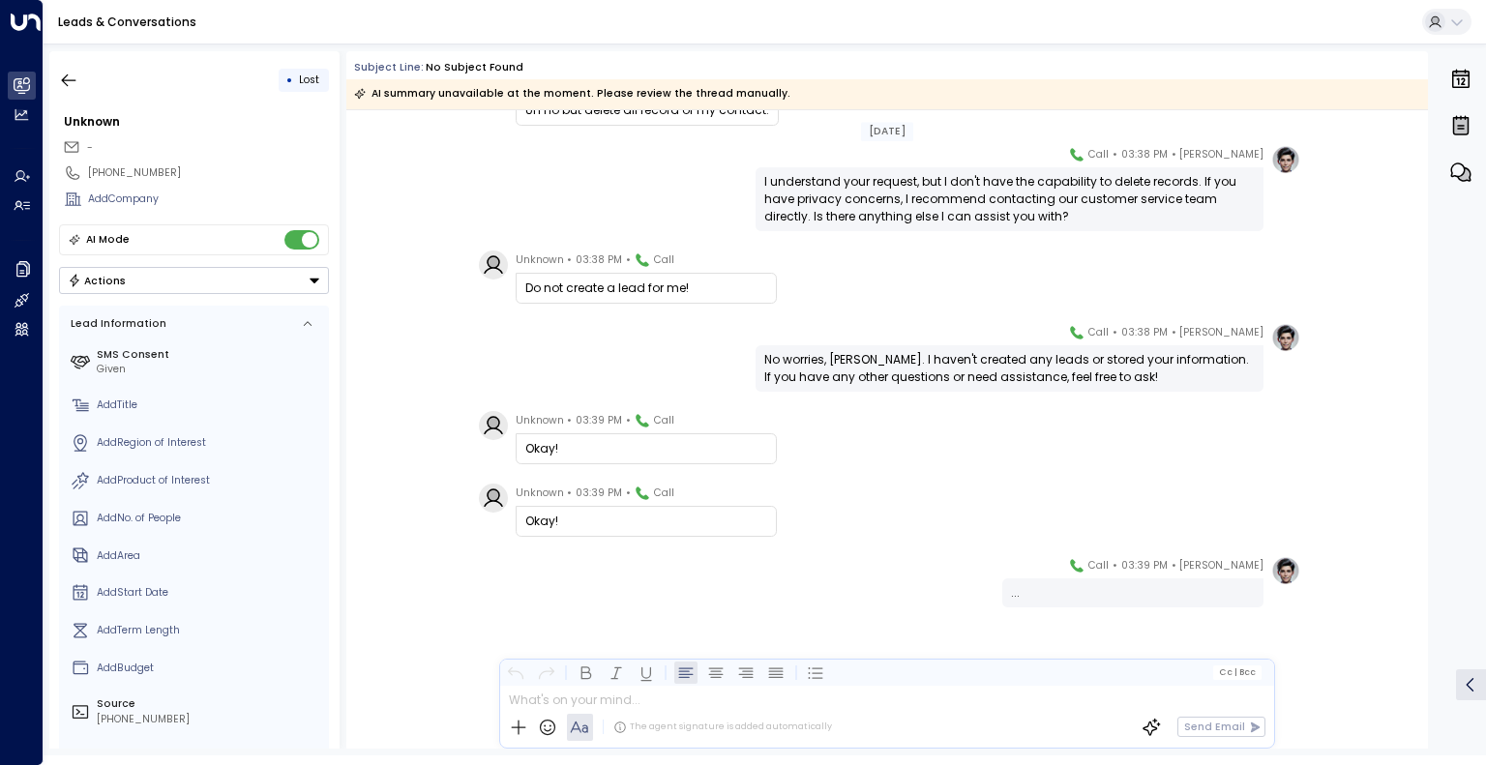
scroll to position [4772, 0]
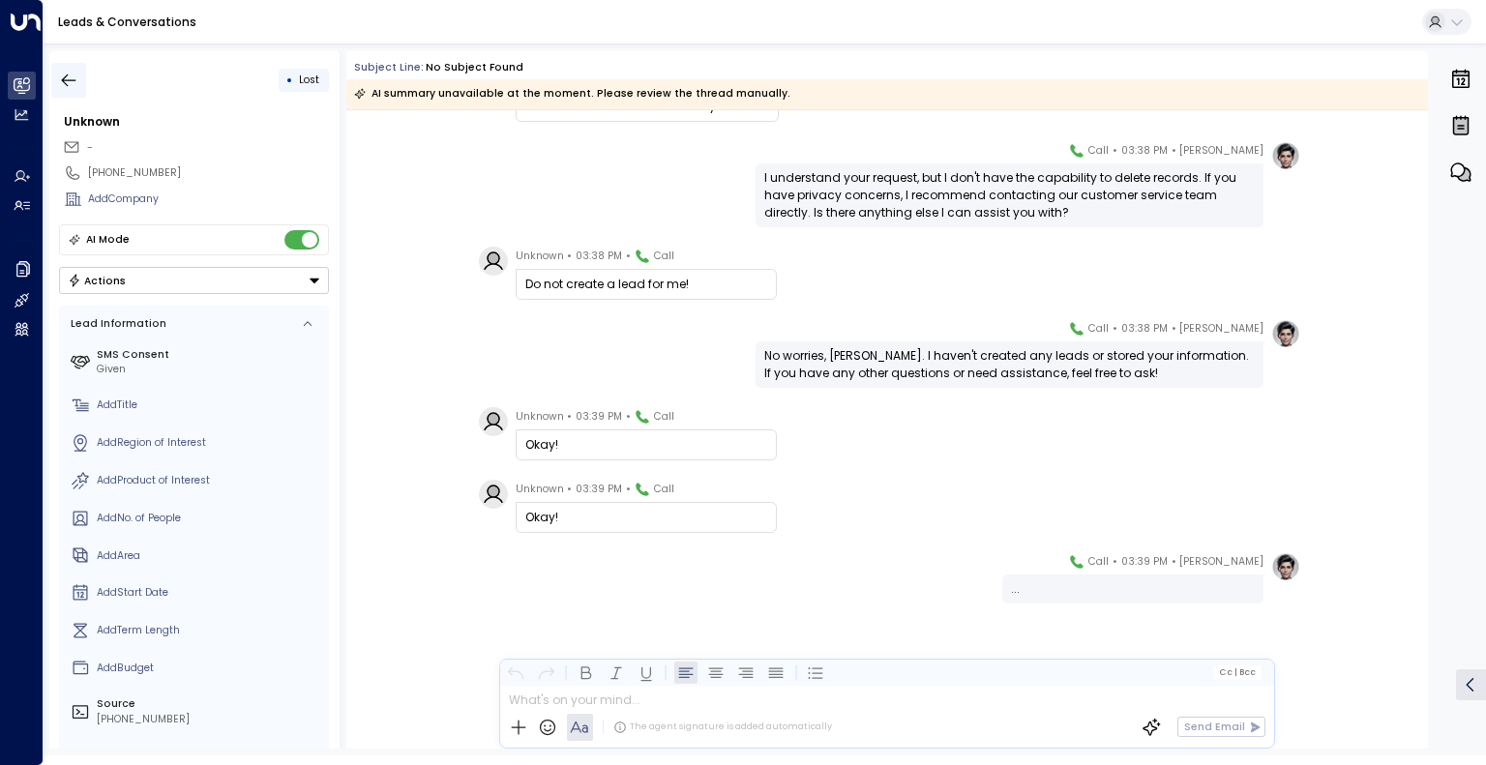
click at [70, 75] on icon "button" at bounding box center [68, 80] width 19 height 19
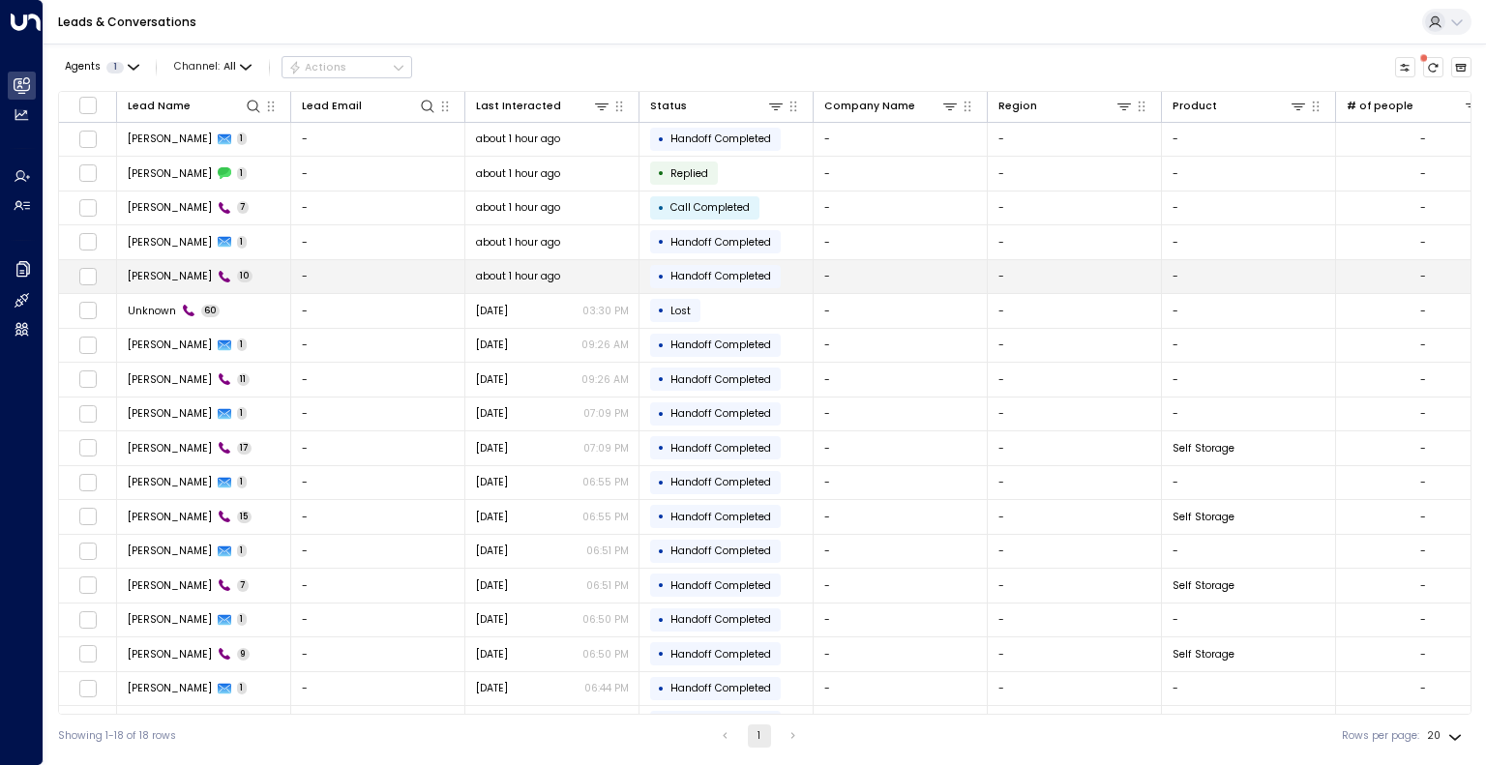
click at [333, 270] on td "-" at bounding box center [378, 277] width 174 height 34
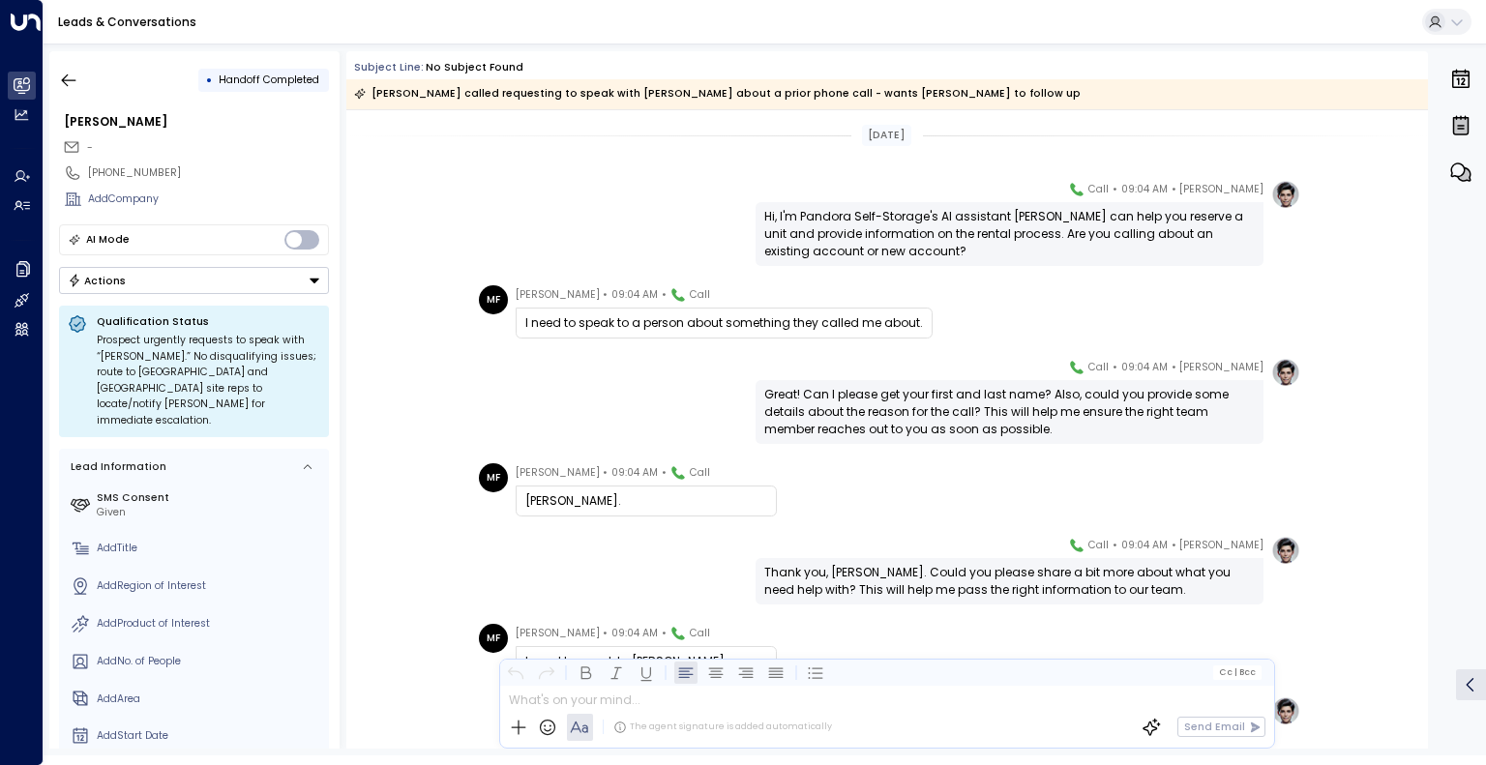
click at [412, 359] on div "Julien Tremblay • 09:04 AM • Call Great! Can I please get your first and last n…" at bounding box center [886, 401] width 1081 height 86
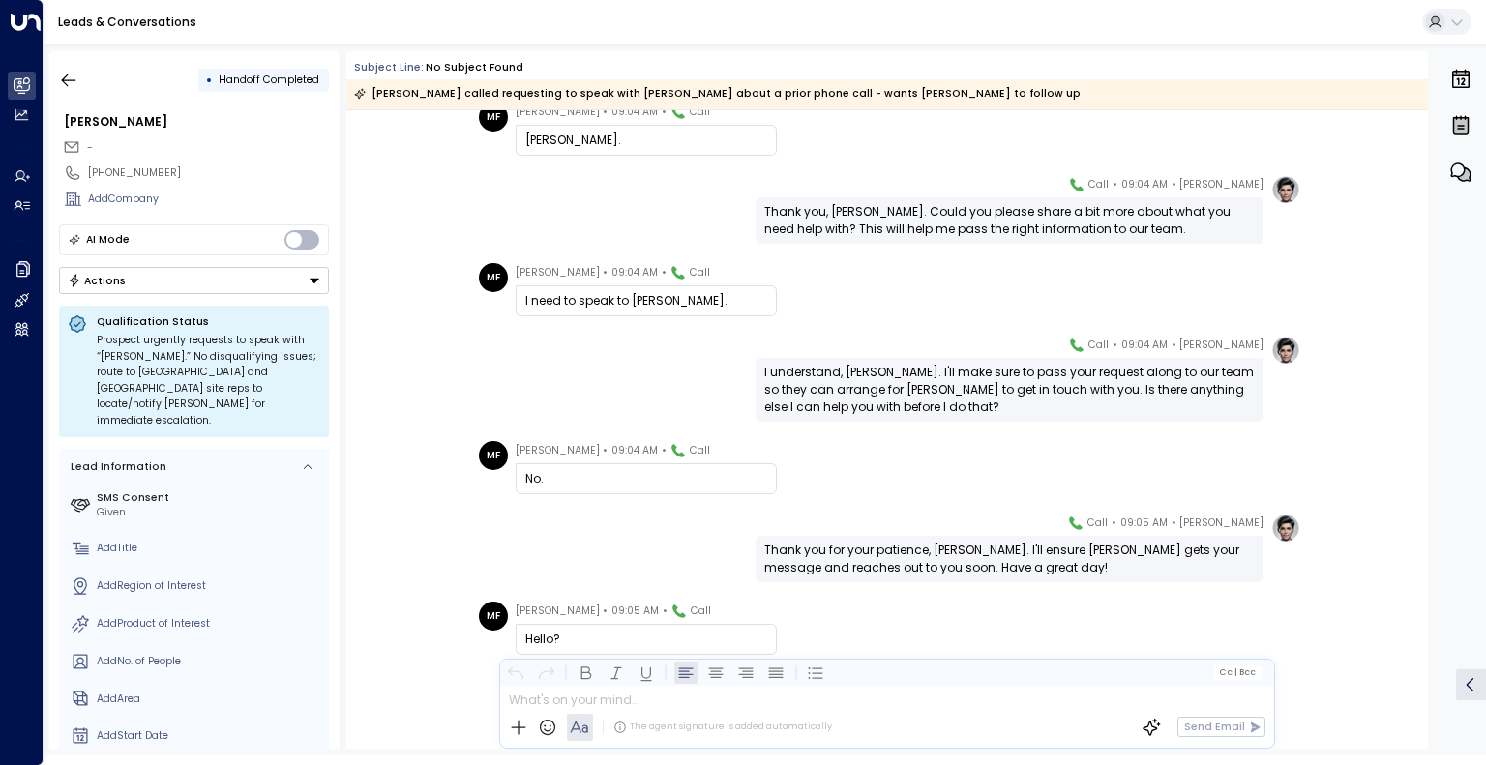
scroll to position [315, 0]
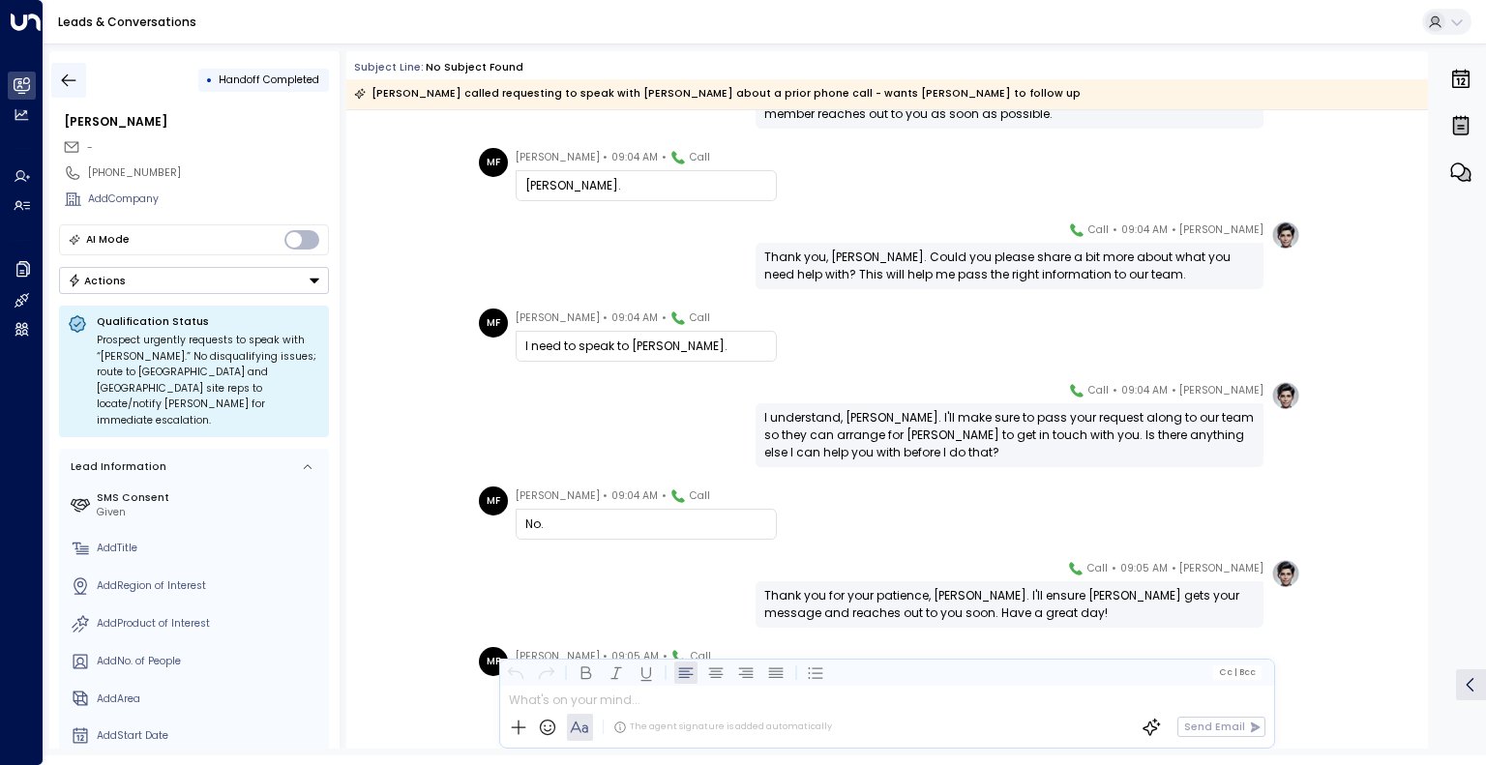
click at [74, 83] on icon "button" at bounding box center [68, 80] width 19 height 19
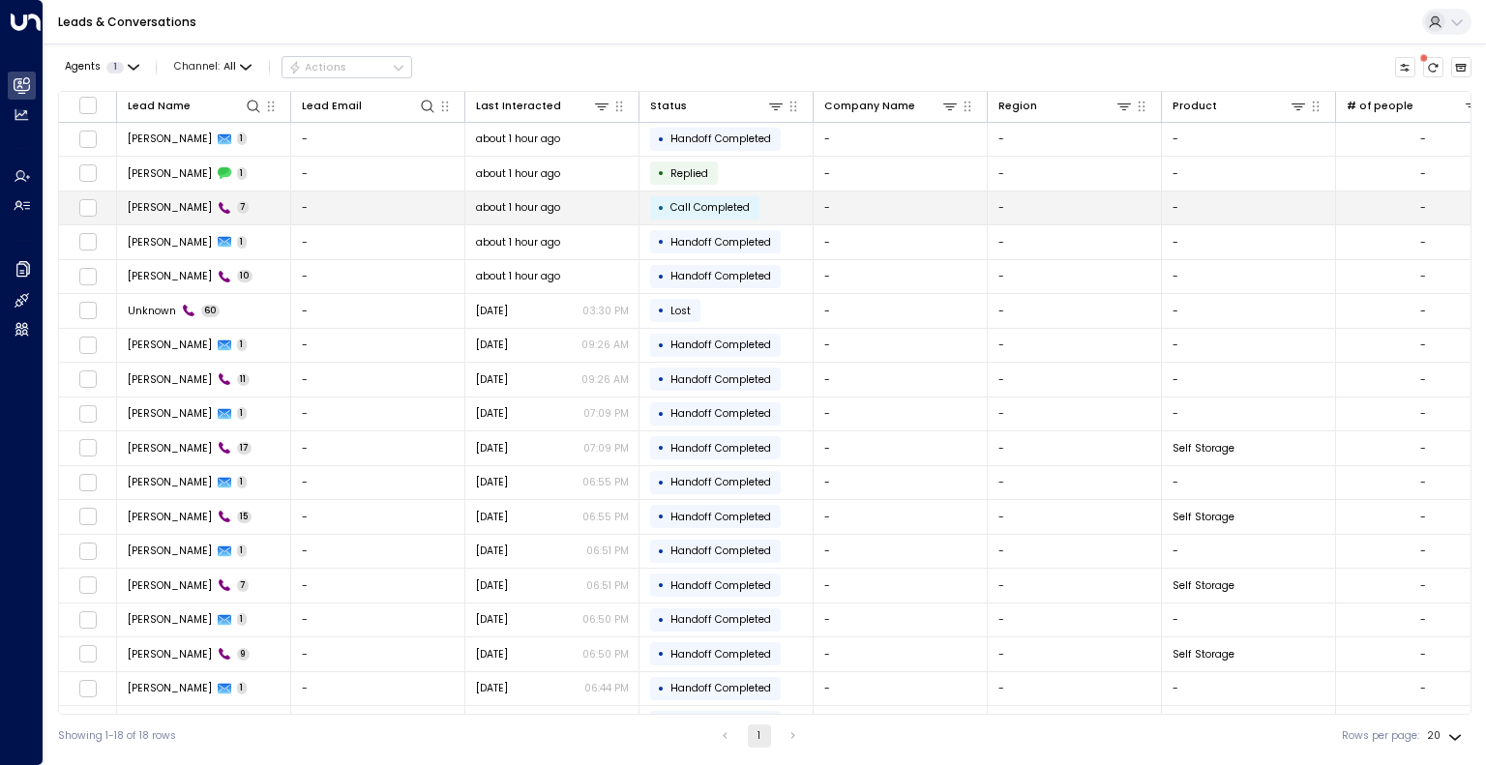
click at [348, 215] on td "-" at bounding box center [378, 208] width 174 height 34
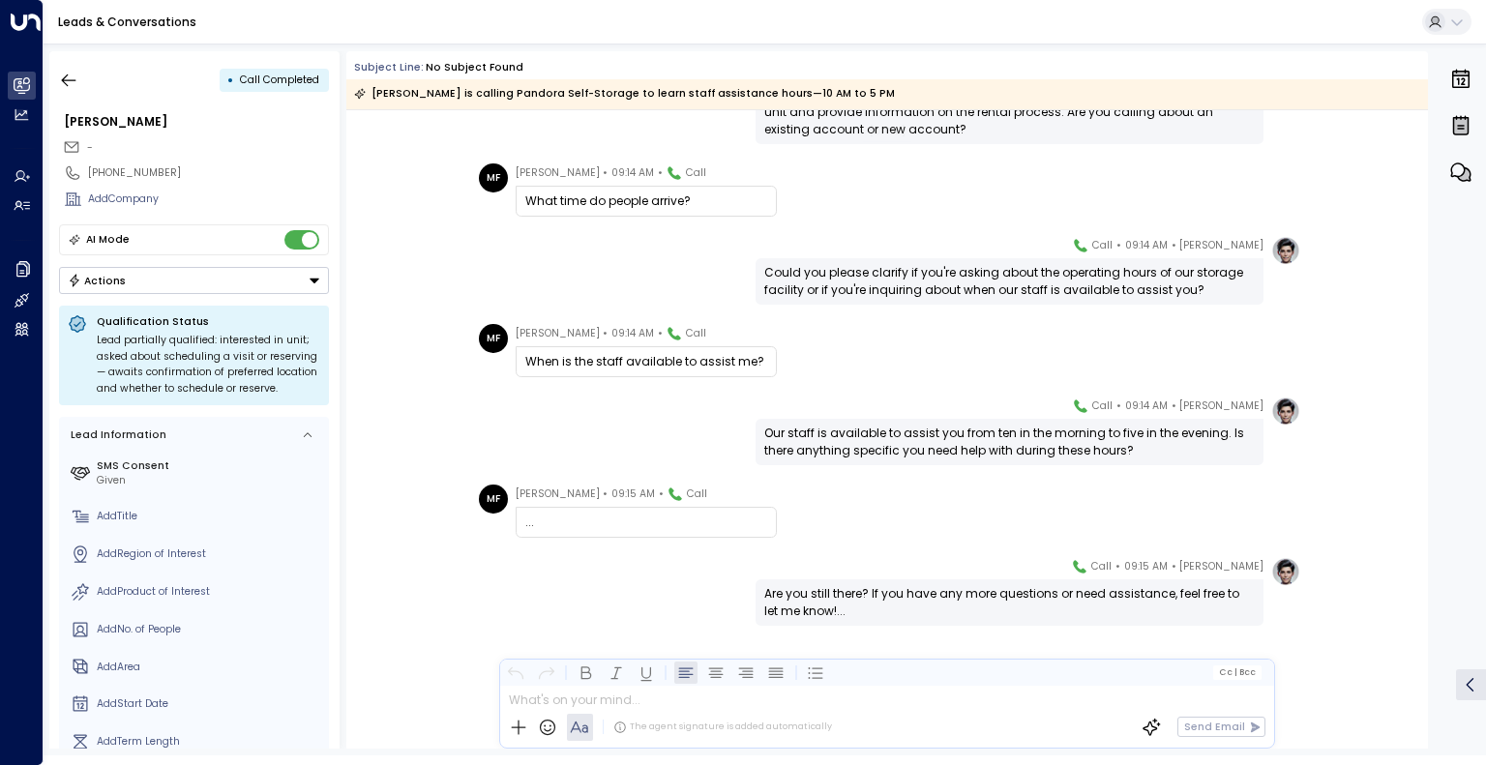
scroll to position [143, 0]
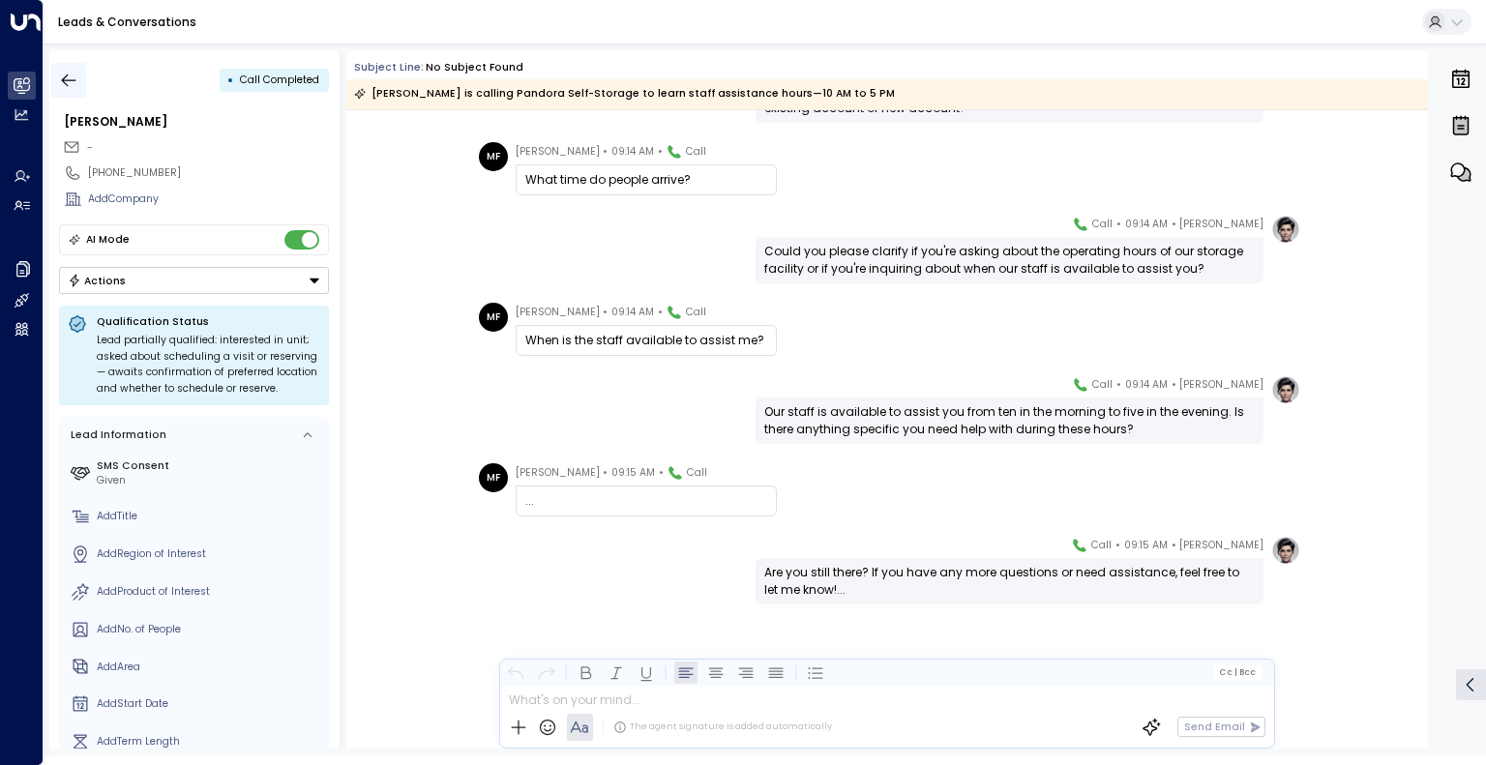
click at [80, 76] on button "button" at bounding box center [68, 80] width 35 height 35
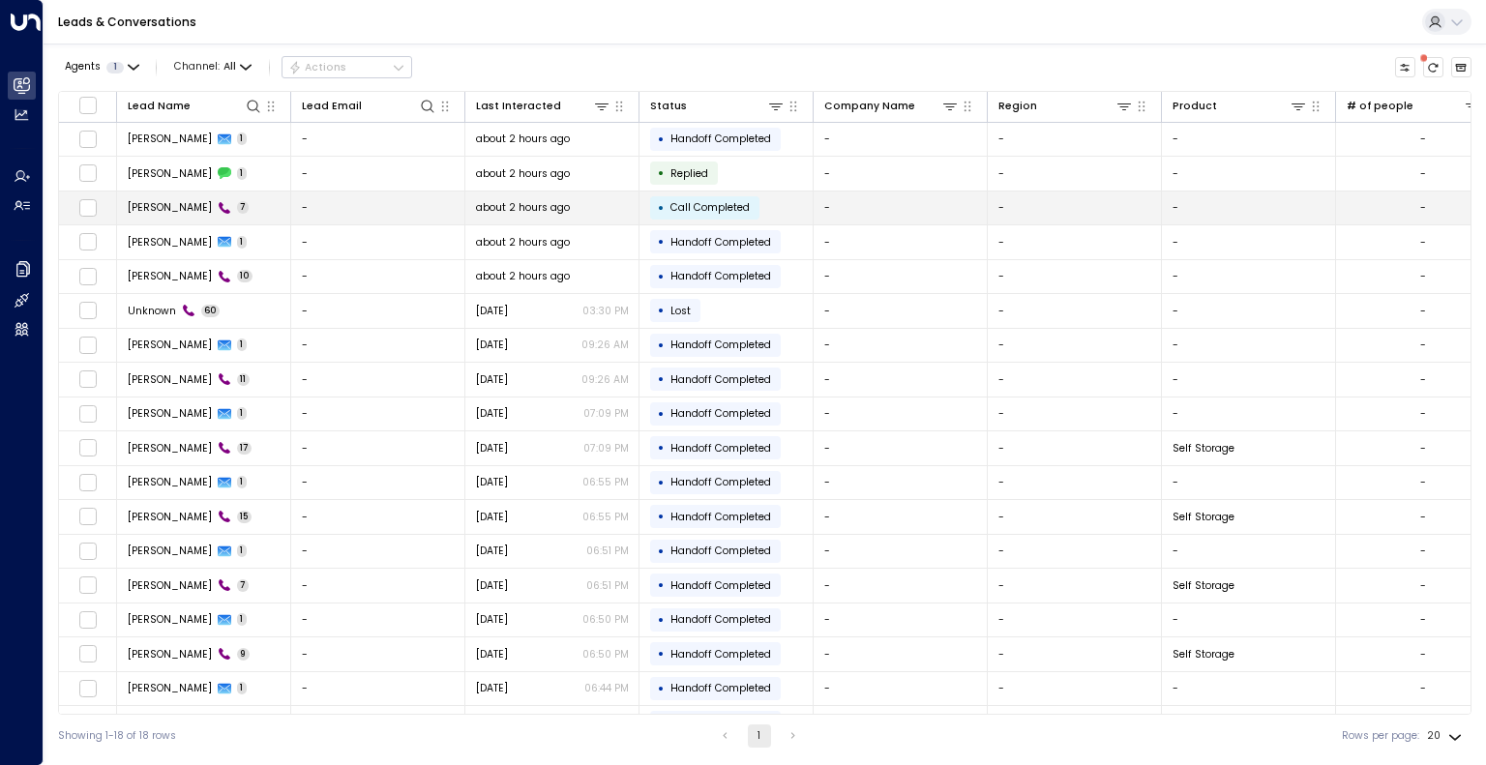
click at [327, 204] on td "-" at bounding box center [378, 208] width 174 height 34
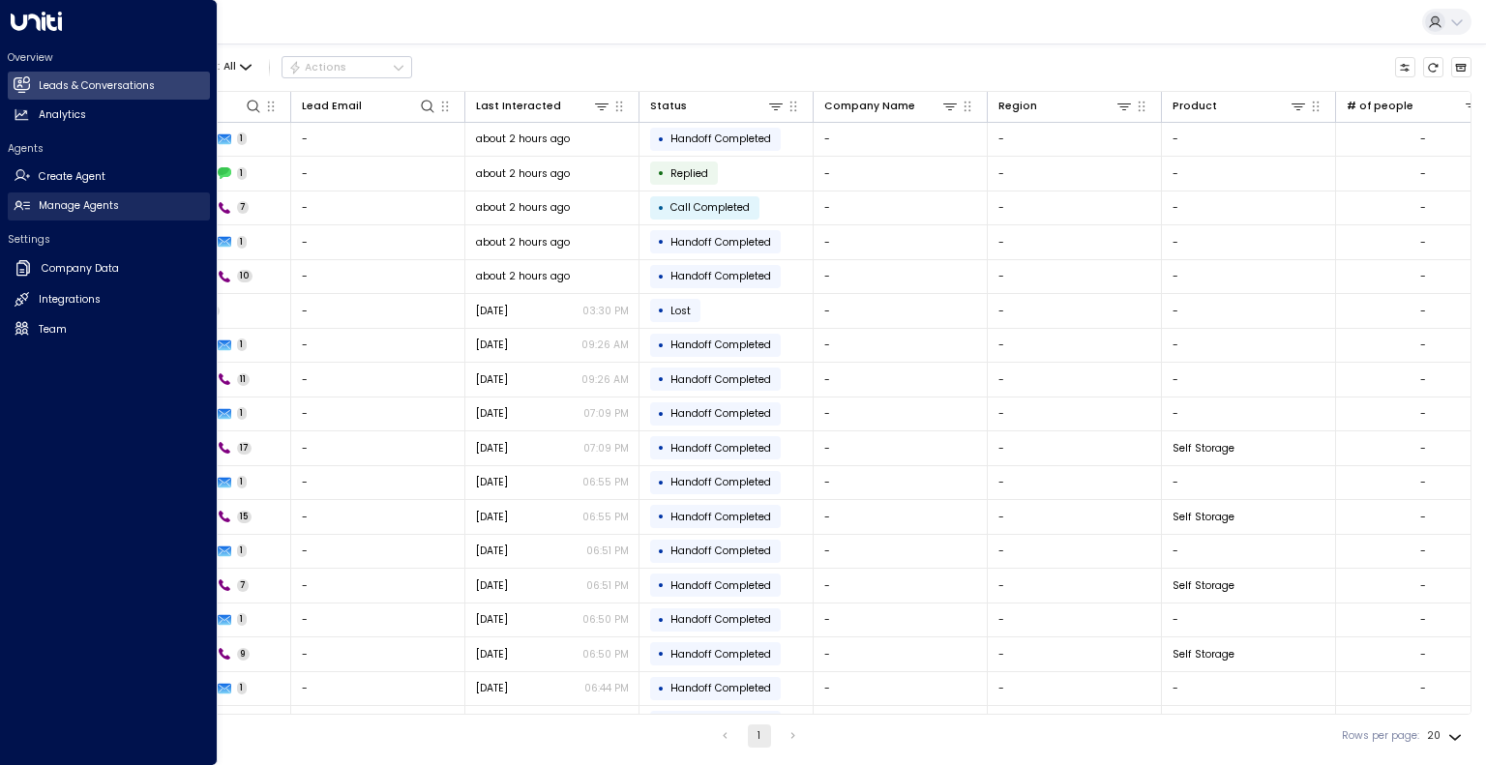
click at [52, 211] on h2 "Manage Agents" at bounding box center [79, 205] width 80 height 15
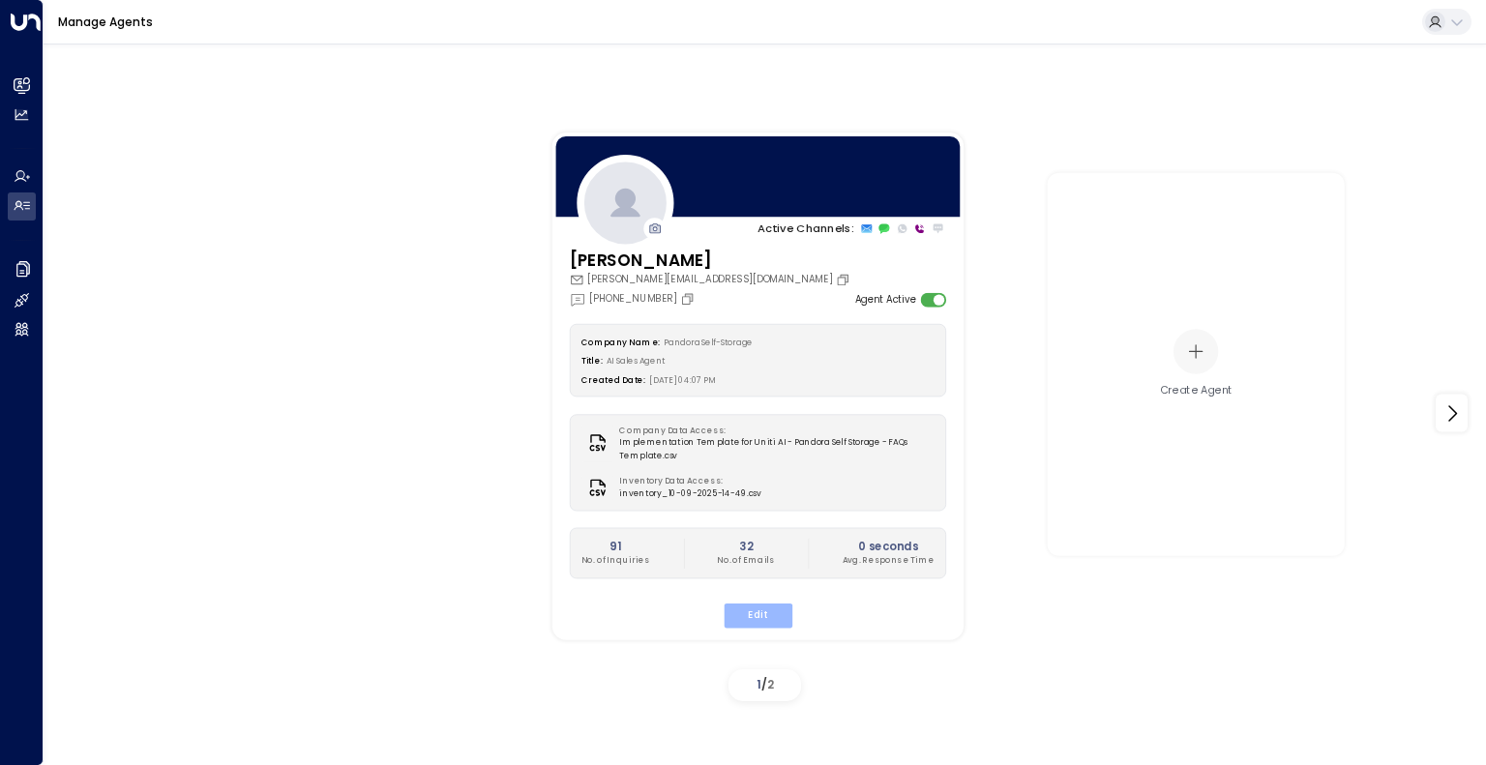
click at [757, 610] on button "Edit" at bounding box center [756, 616] width 69 height 25
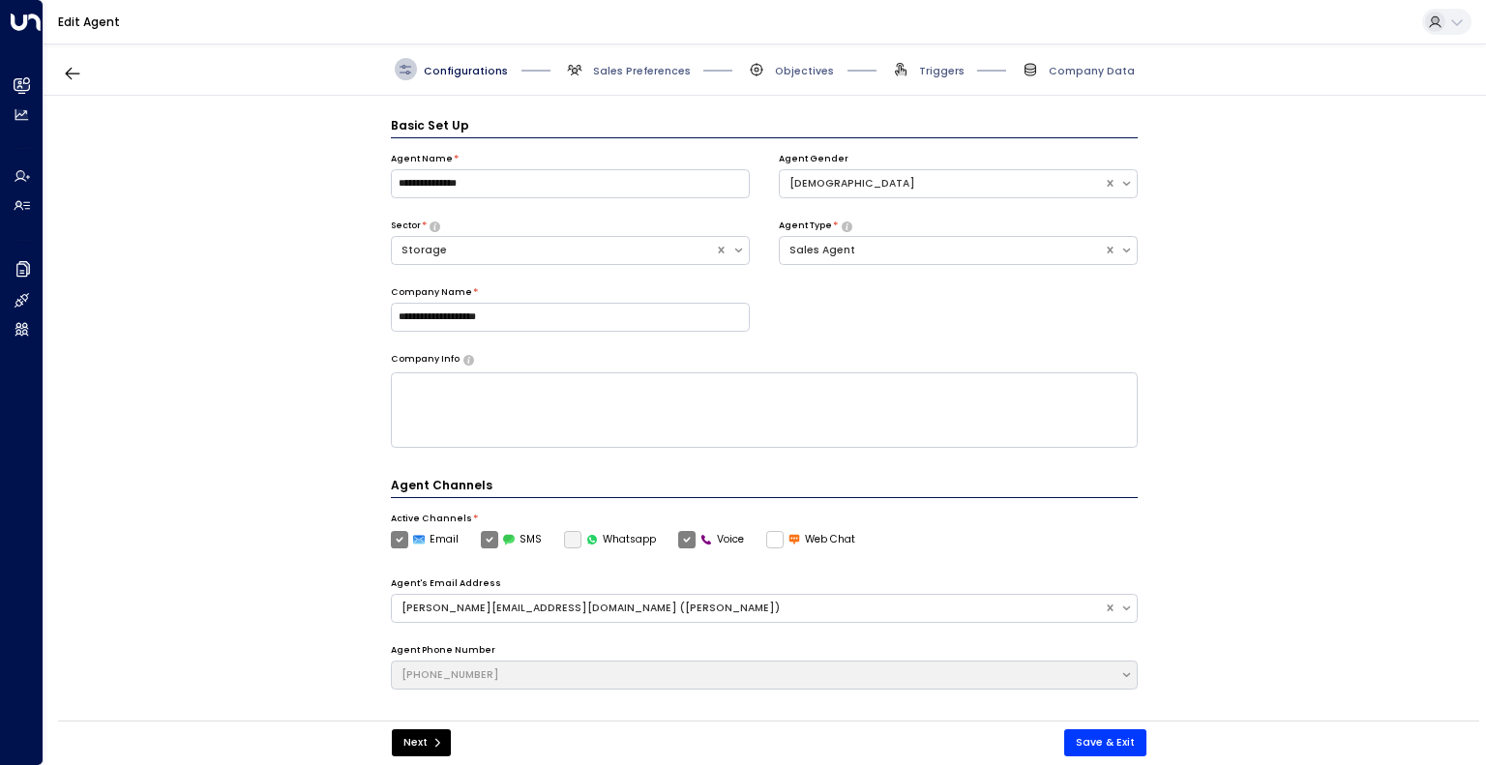
scroll to position [21, 0]
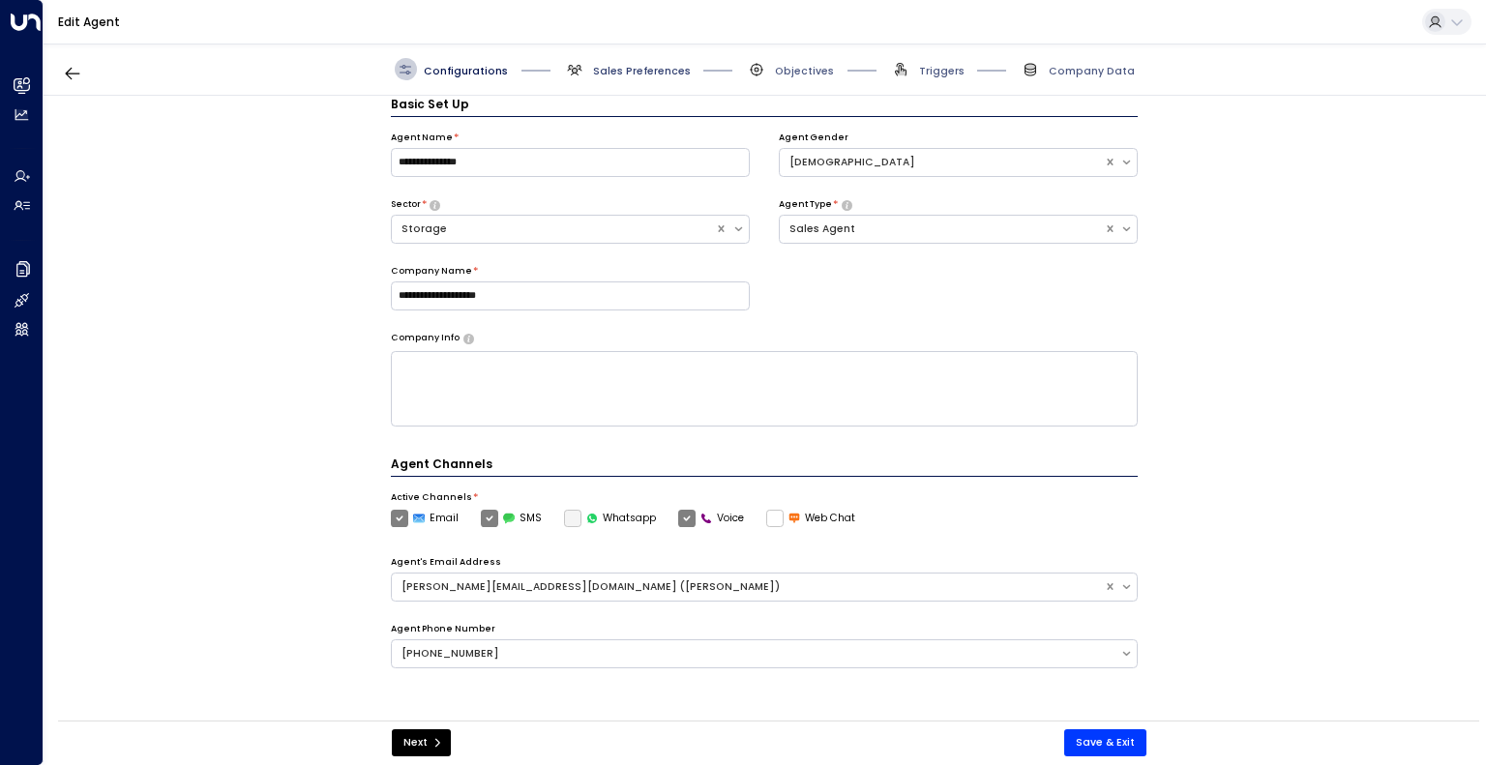
click at [654, 75] on span "Sales Preferences" at bounding box center [642, 71] width 98 height 15
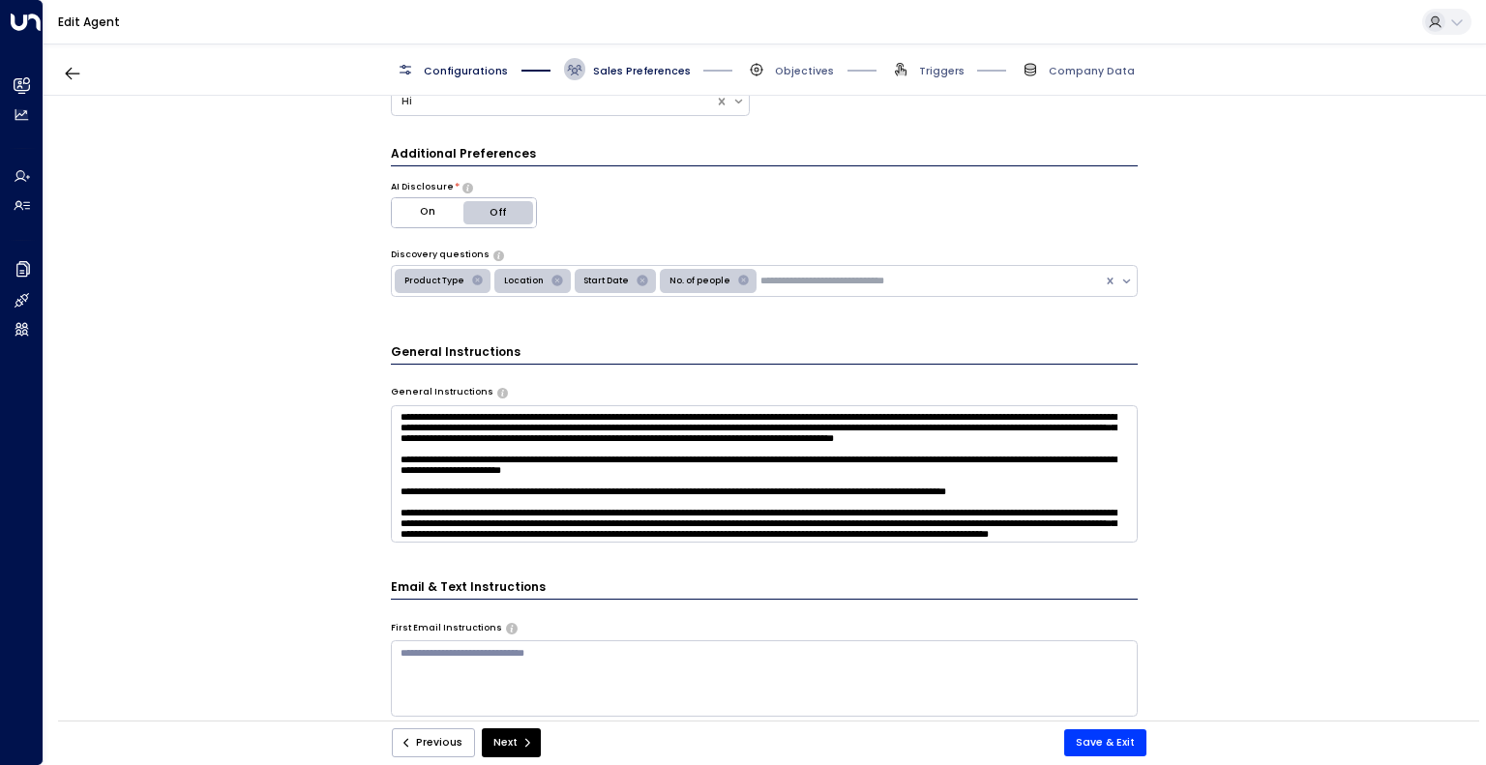
scroll to position [286, 0]
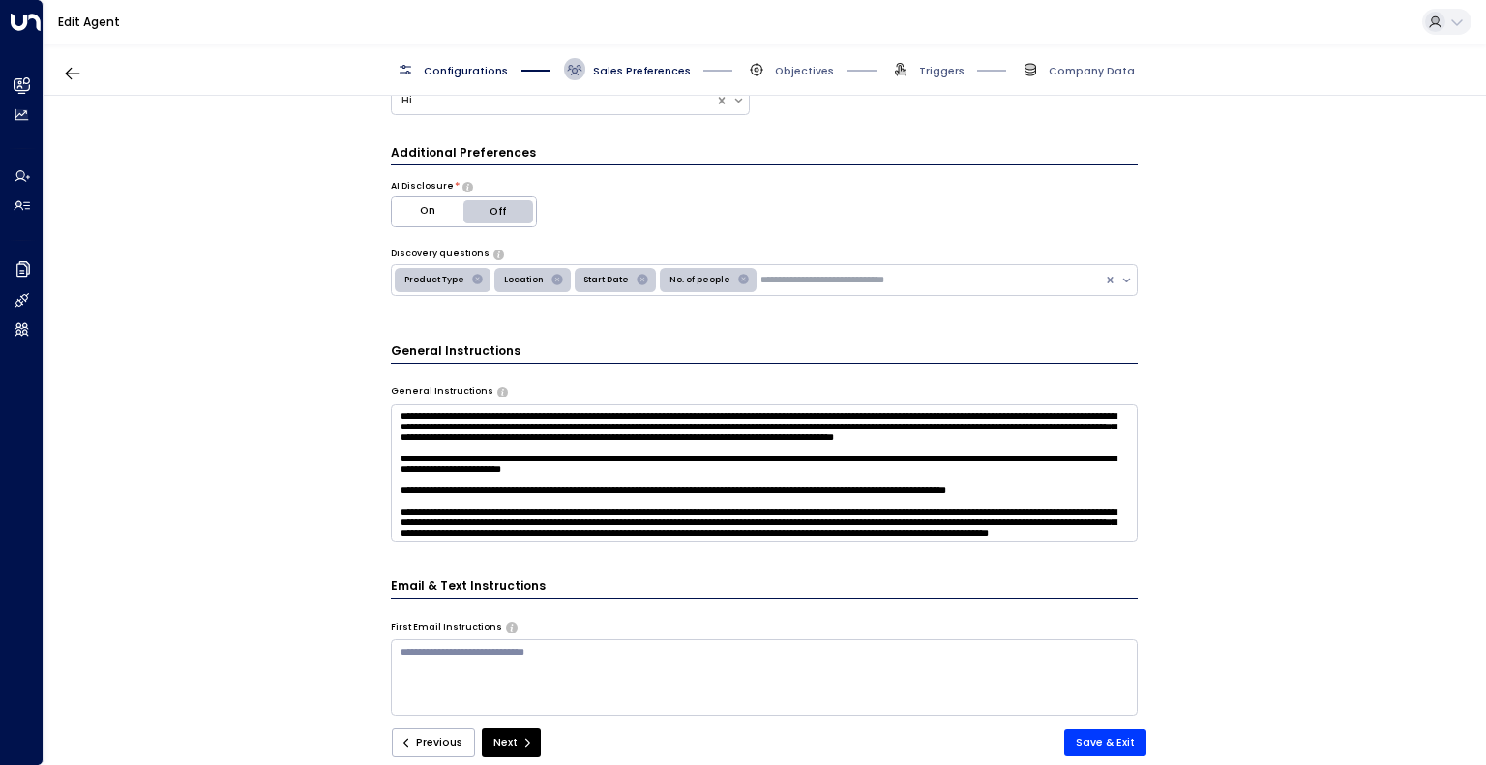
click at [1188, 541] on div "**********" at bounding box center [764, 413] width 1441 height 634
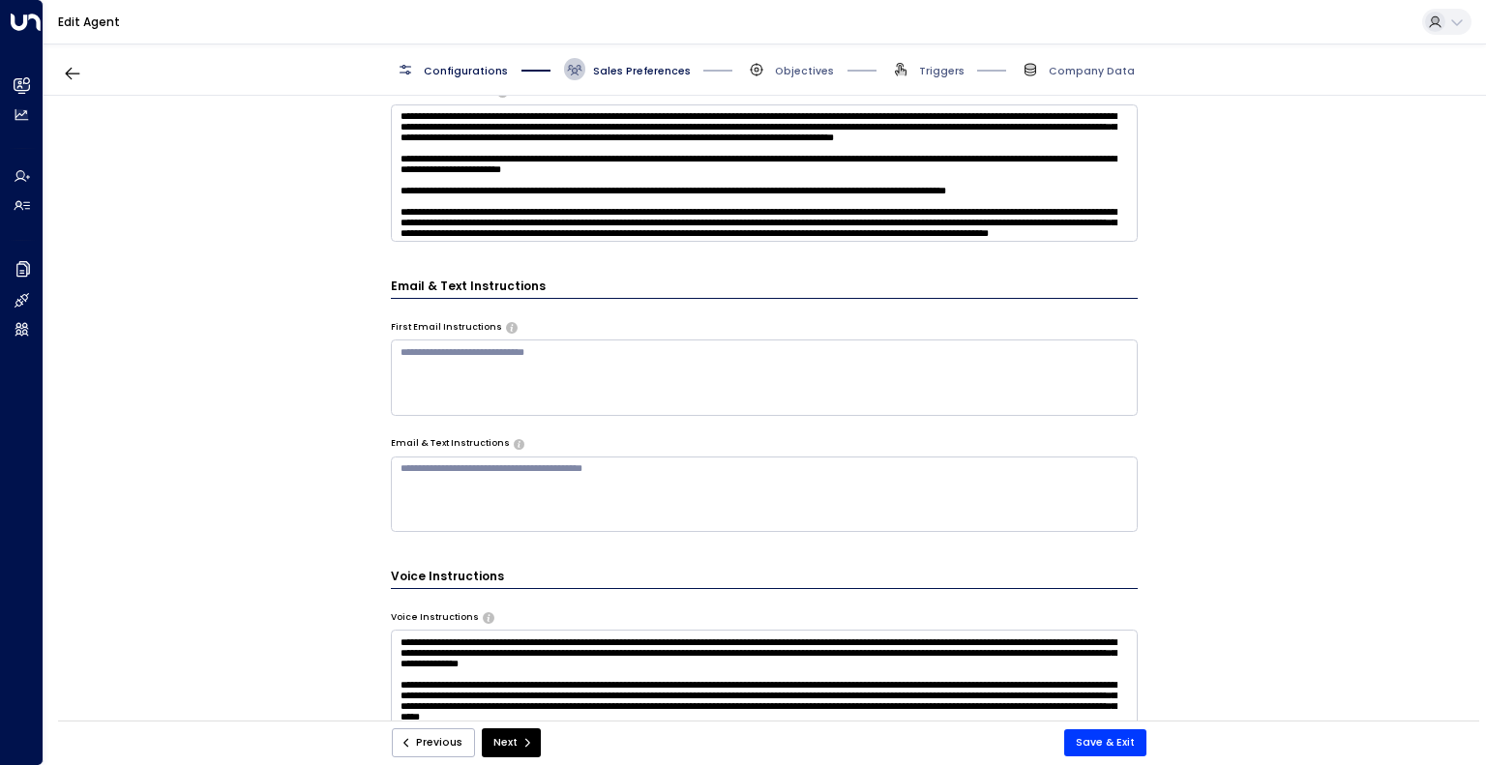
scroll to position [577, 0]
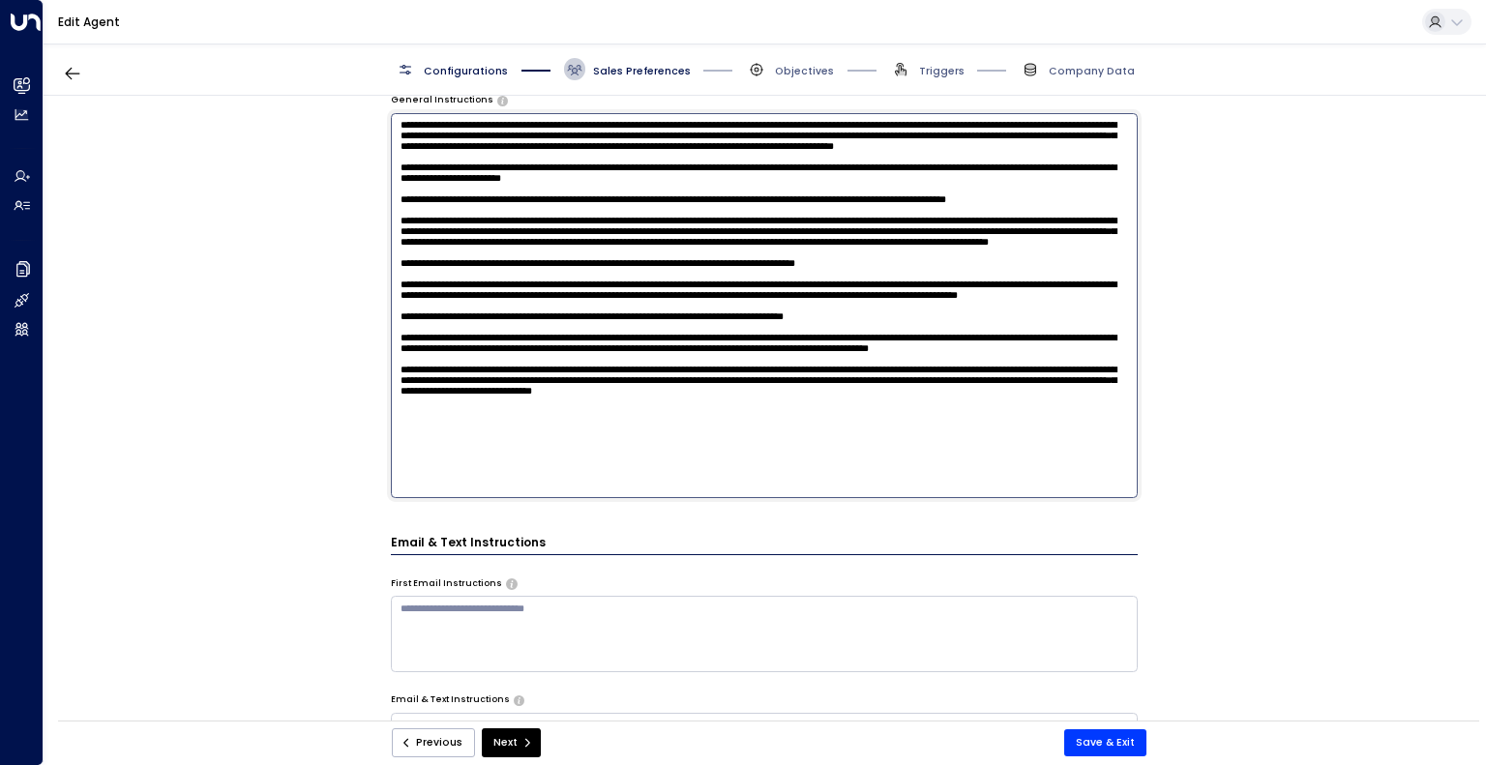
click at [1016, 162] on textarea at bounding box center [765, 305] width 748 height 385
click at [1017, 492] on textarea at bounding box center [765, 305] width 748 height 385
type textarea "**********"
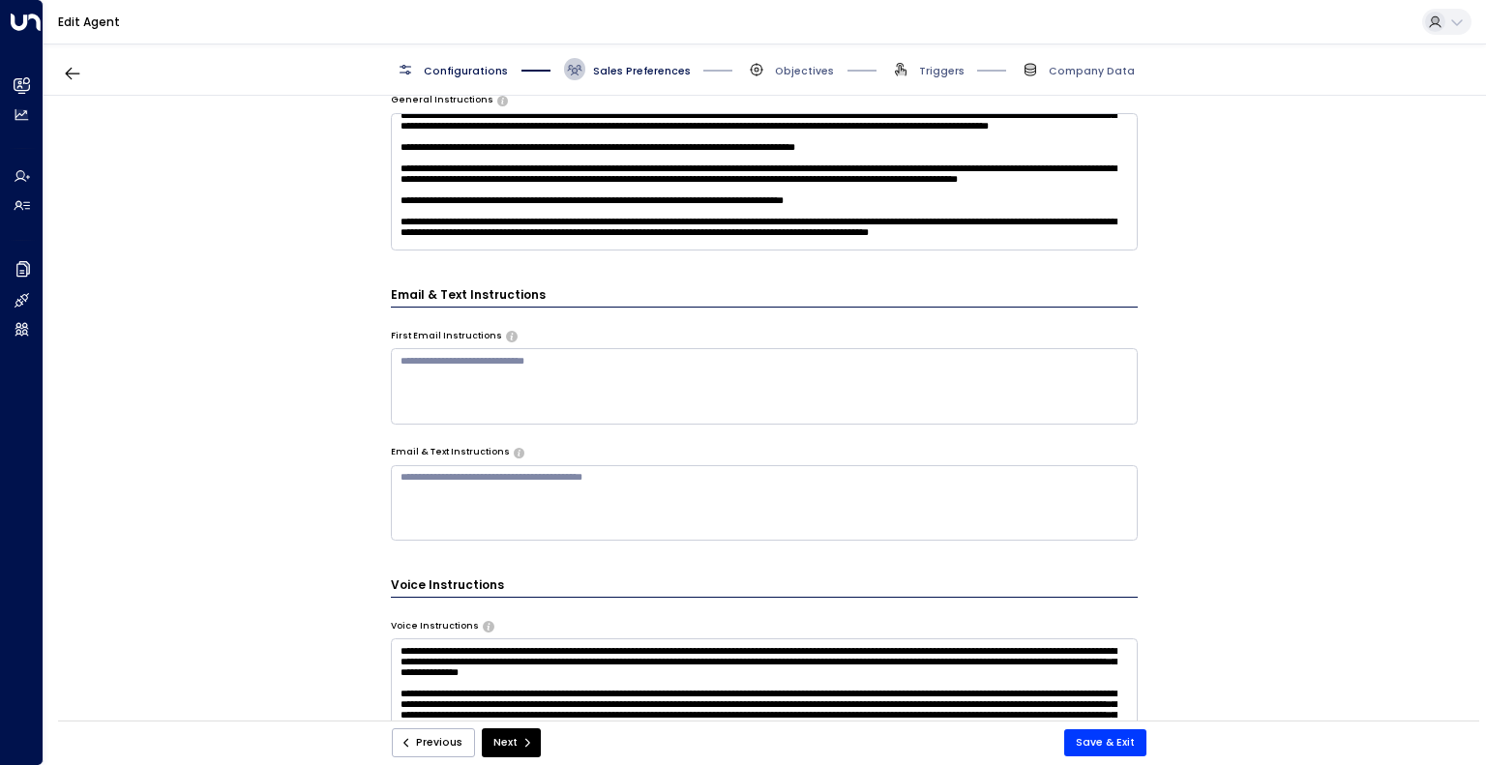
click at [1156, 542] on div "**********" at bounding box center [764, 413] width 1441 height 634
click at [983, 201] on textarea at bounding box center [765, 181] width 748 height 137
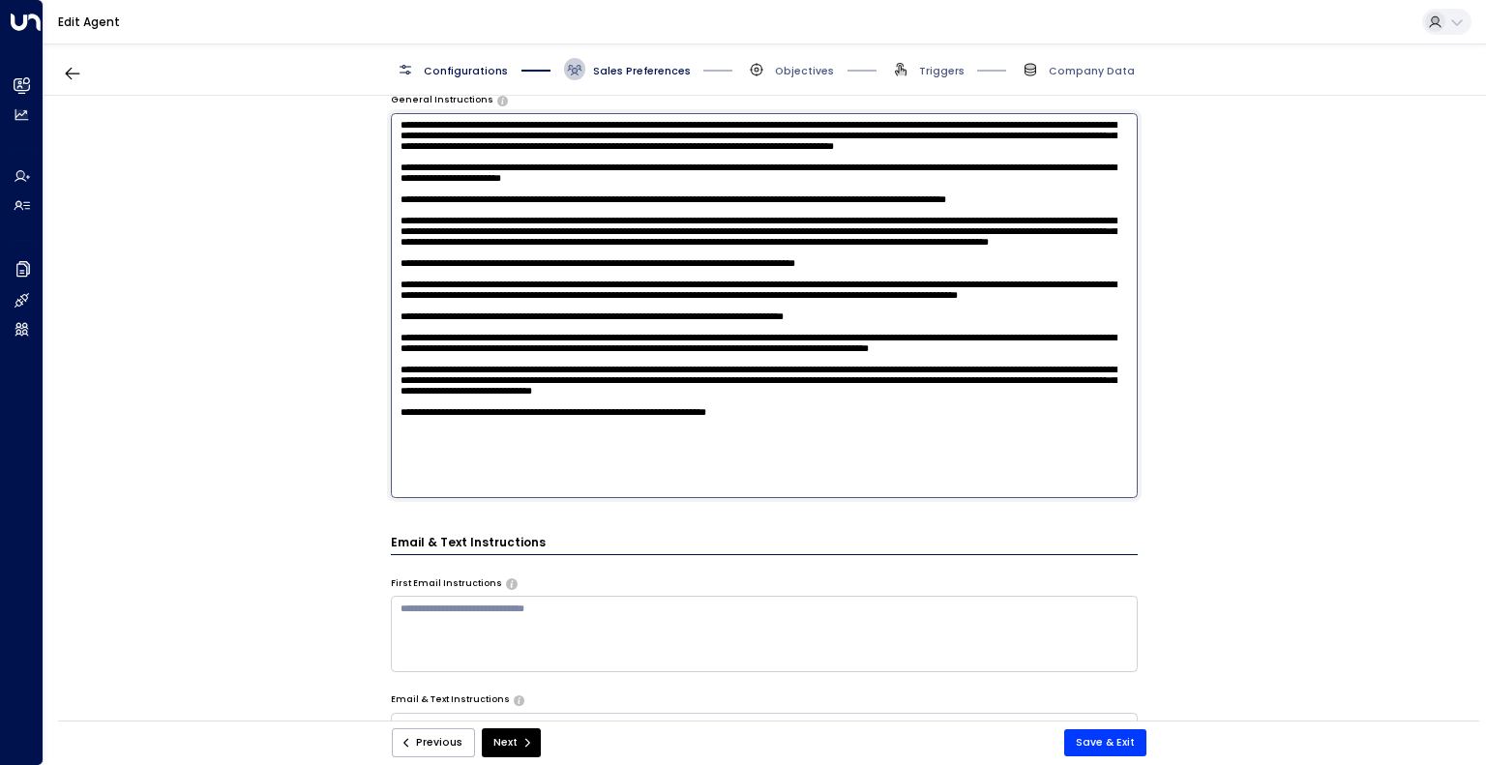
scroll to position [124, 0]
click at [1109, 738] on button "Save & Exit" at bounding box center [1105, 742] width 82 height 27
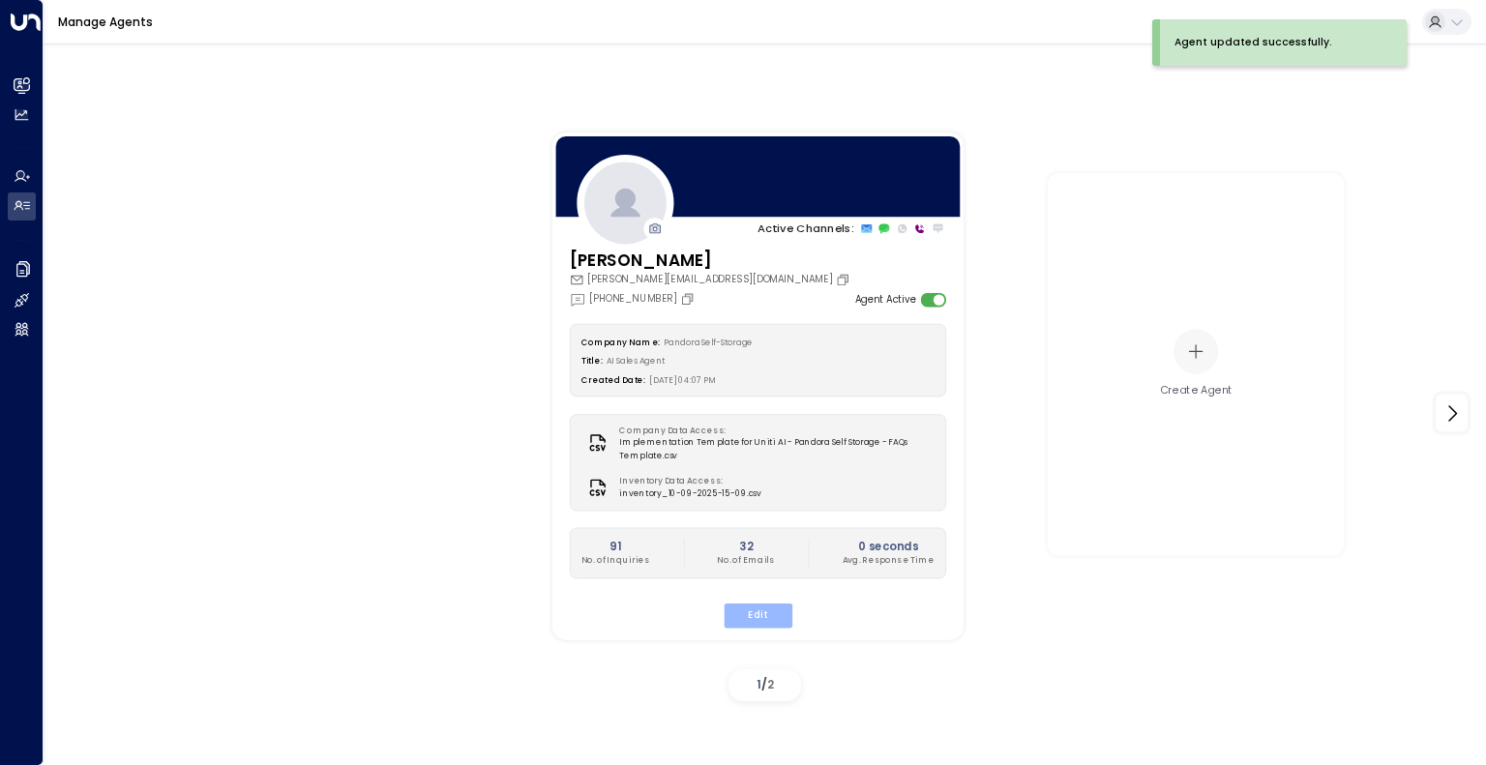
click at [747, 621] on button "Edit" at bounding box center [756, 616] width 69 height 25
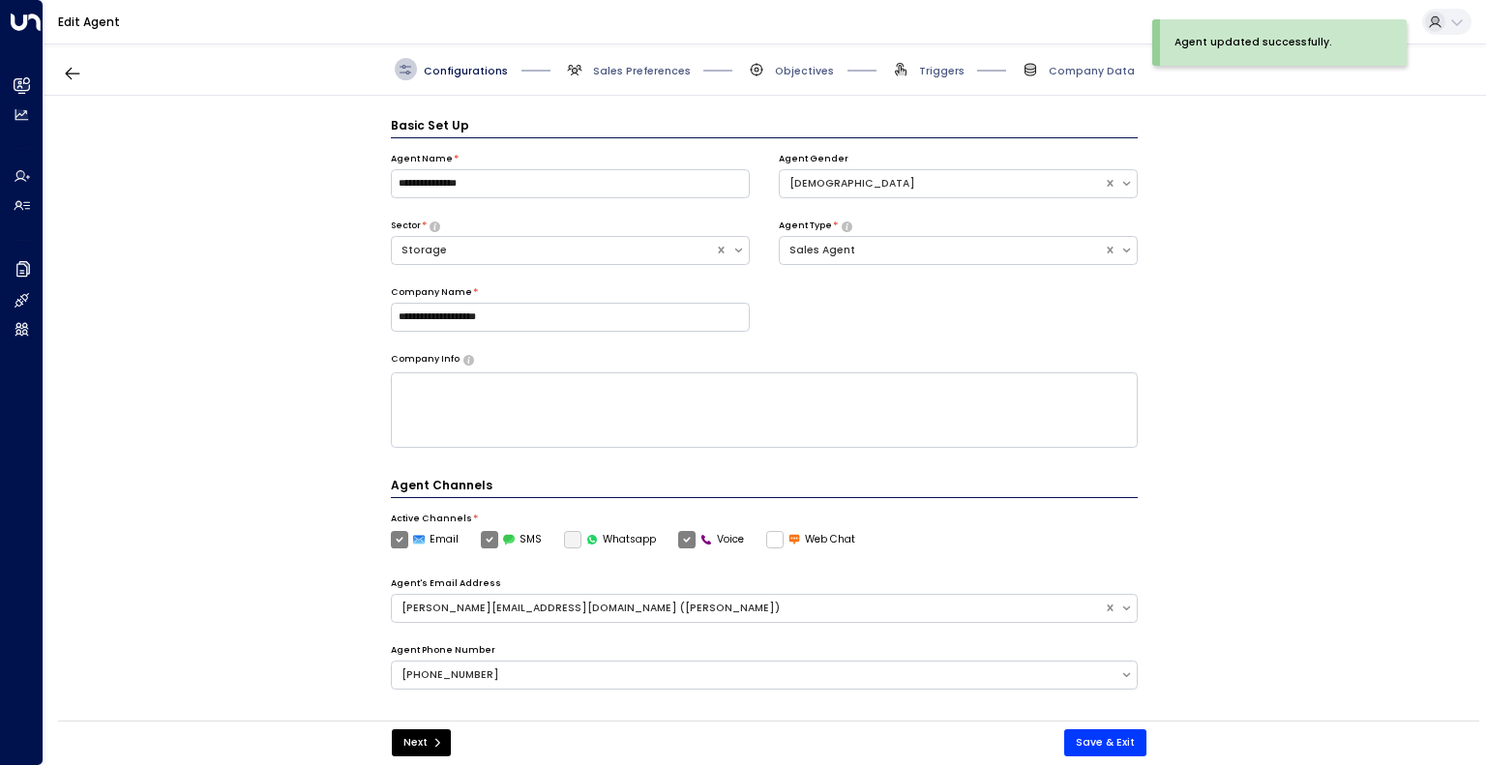
scroll to position [21, 0]
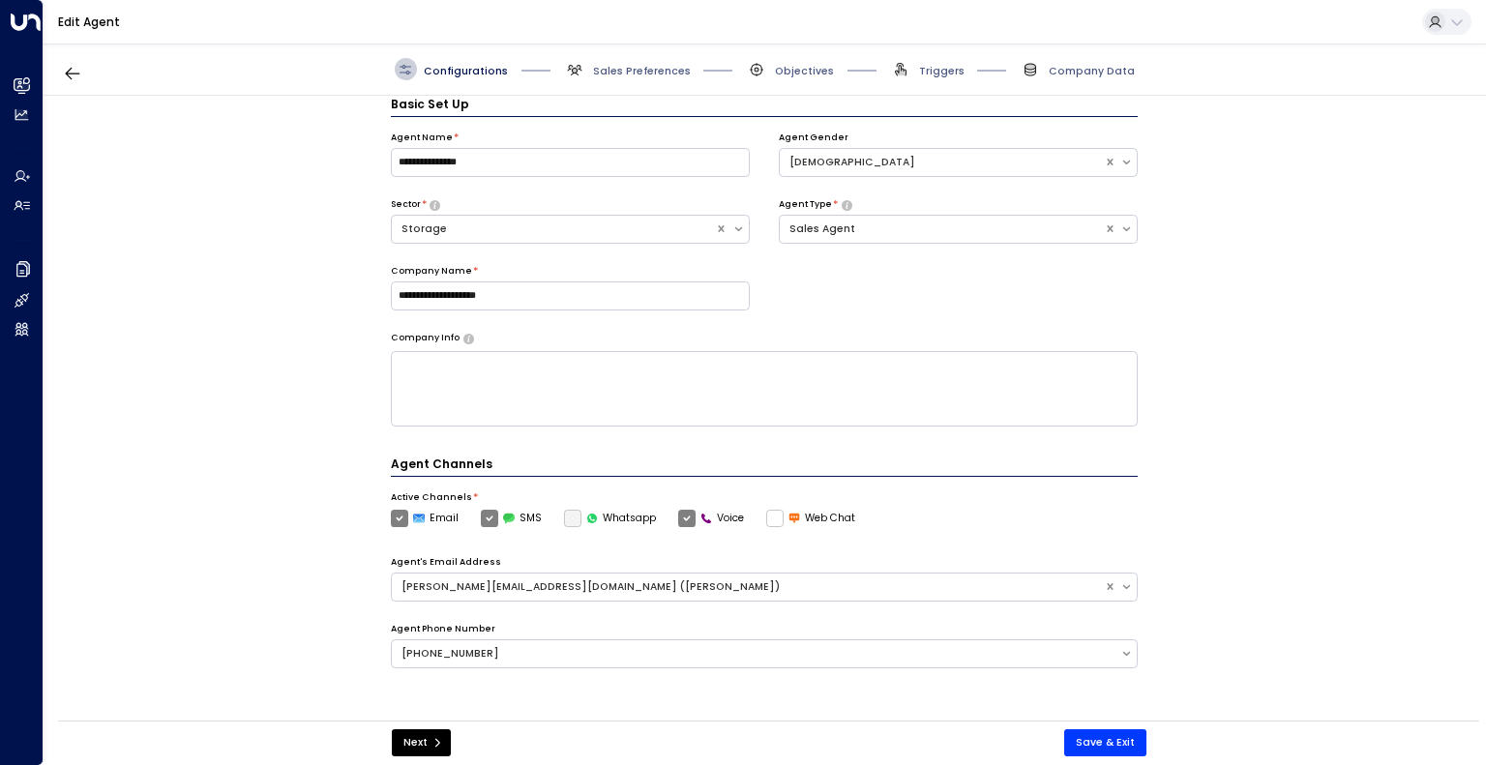
click at [645, 83] on div "Configurations Sales Preferences Objectives Triggers Company Data" at bounding box center [765, 70] width 1442 height 52
click at [646, 70] on span "Sales Preferences" at bounding box center [642, 71] width 98 height 15
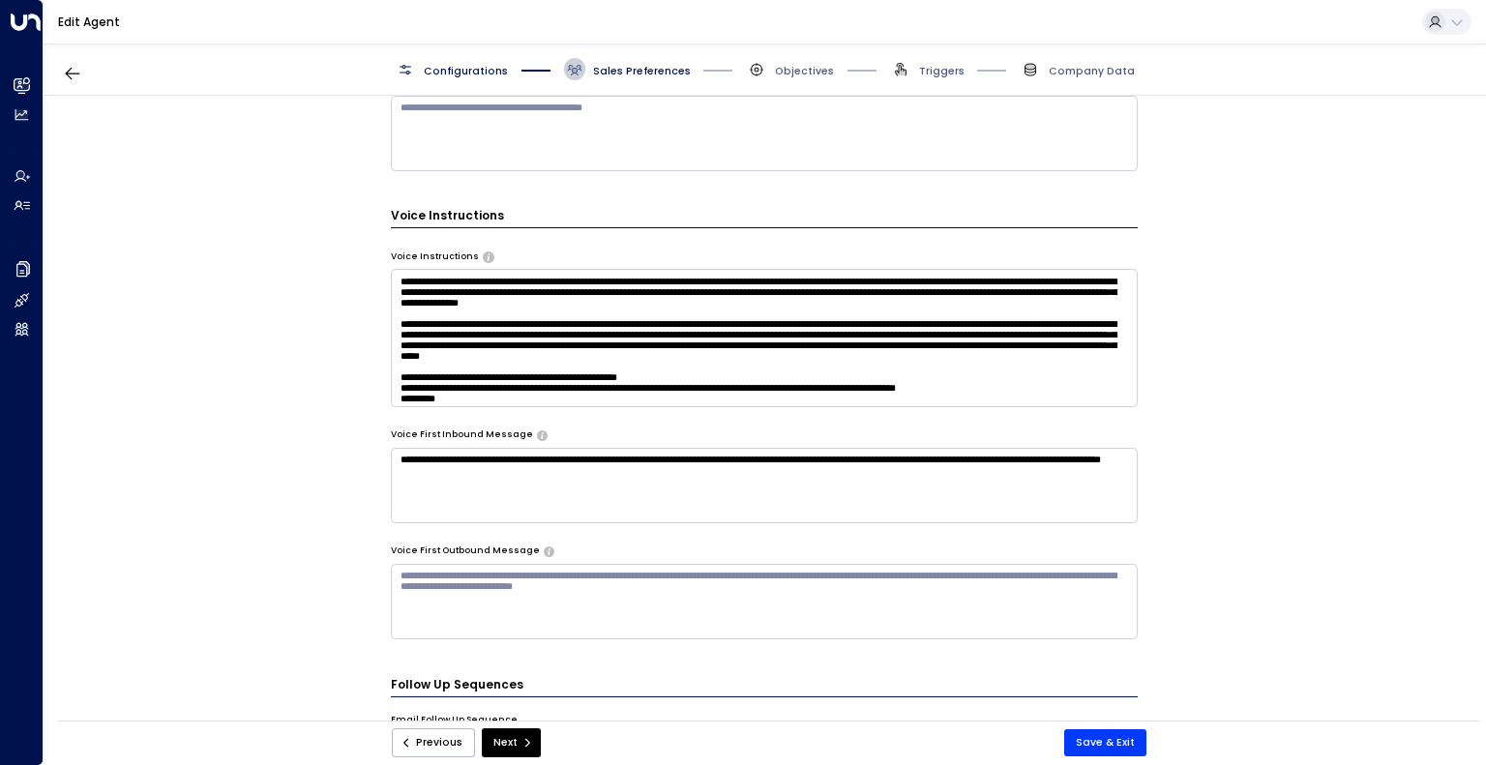
scroll to position [971, 0]
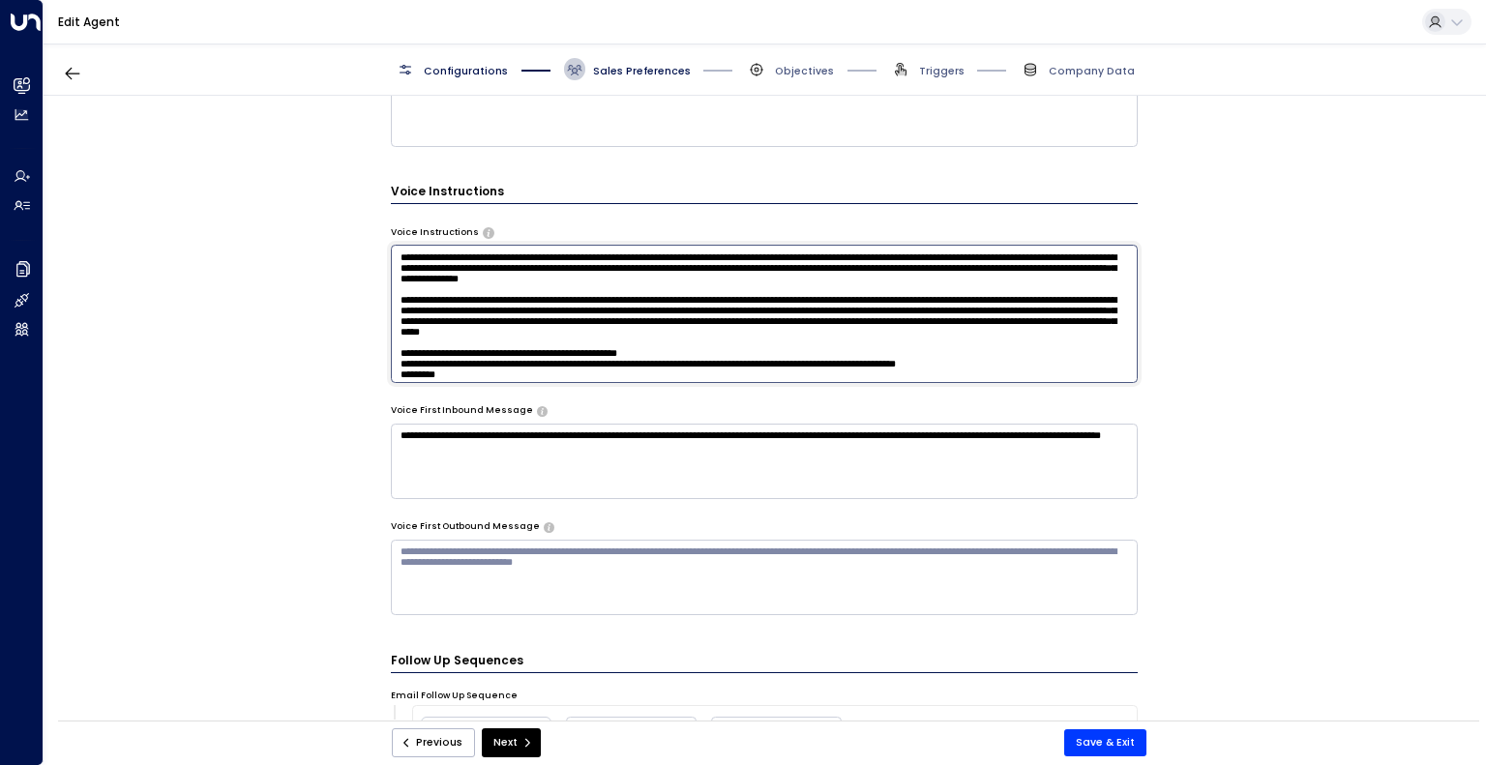
click at [1090, 367] on textarea at bounding box center [765, 313] width 748 height 137
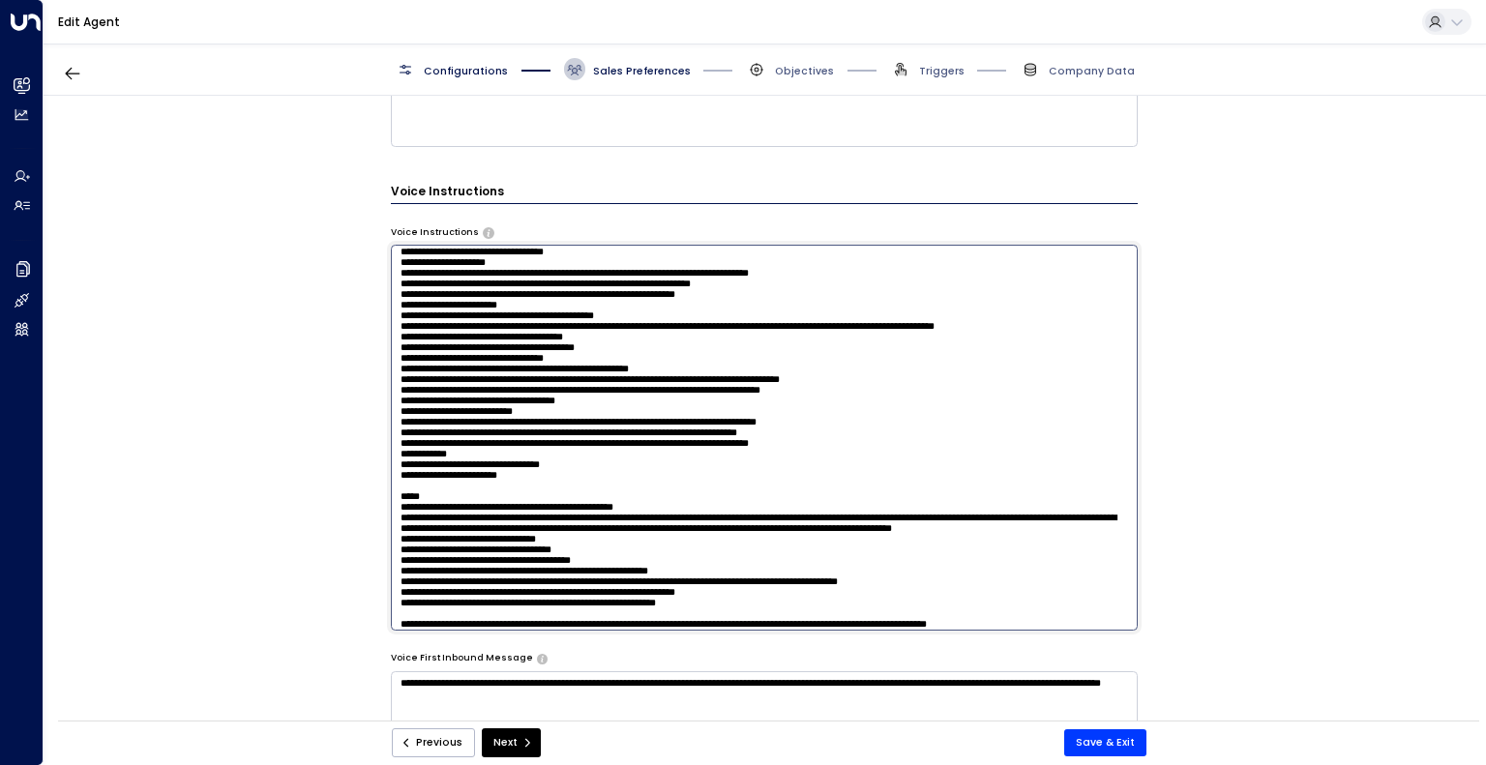
scroll to position [480, 0]
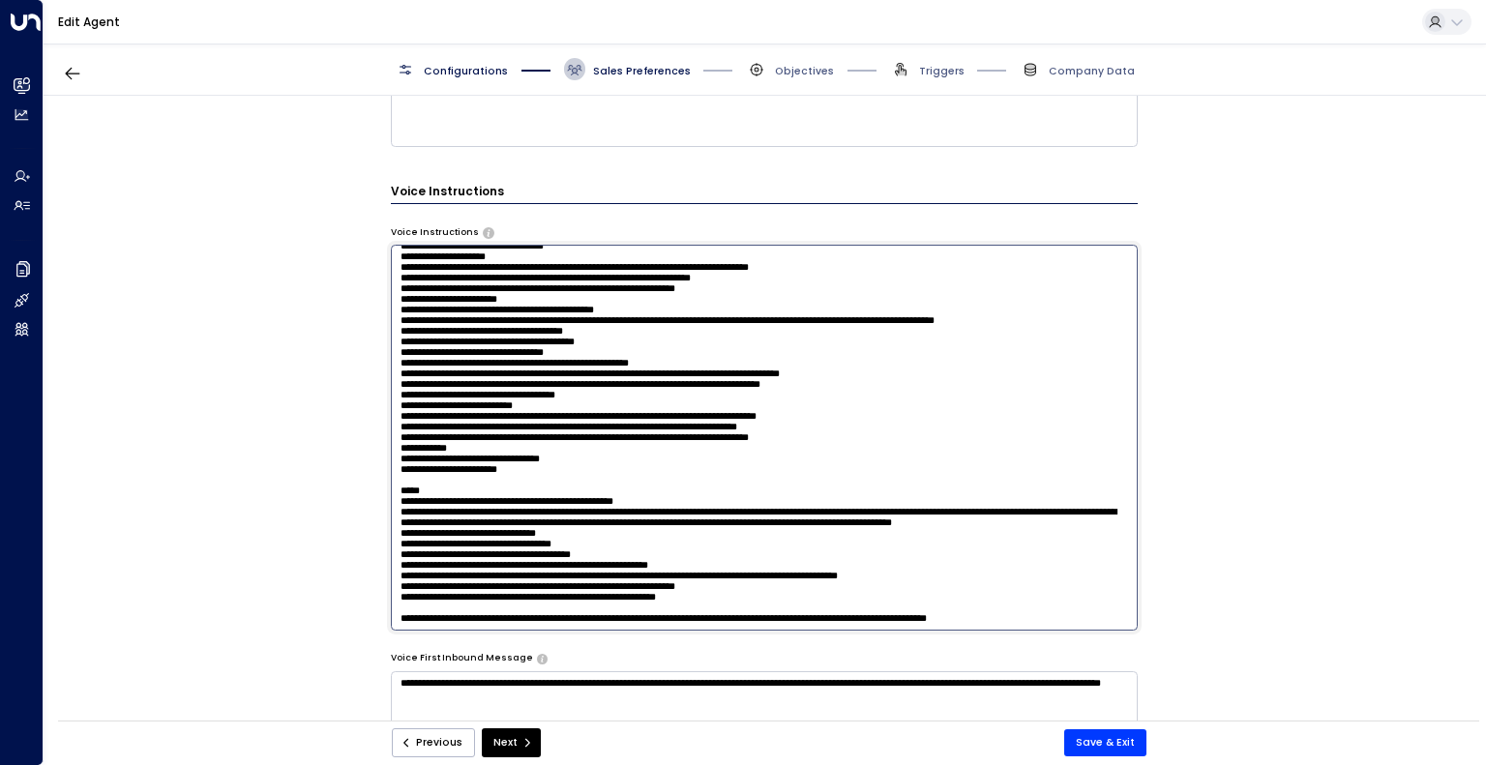
click at [1091, 621] on textarea at bounding box center [765, 437] width 748 height 385
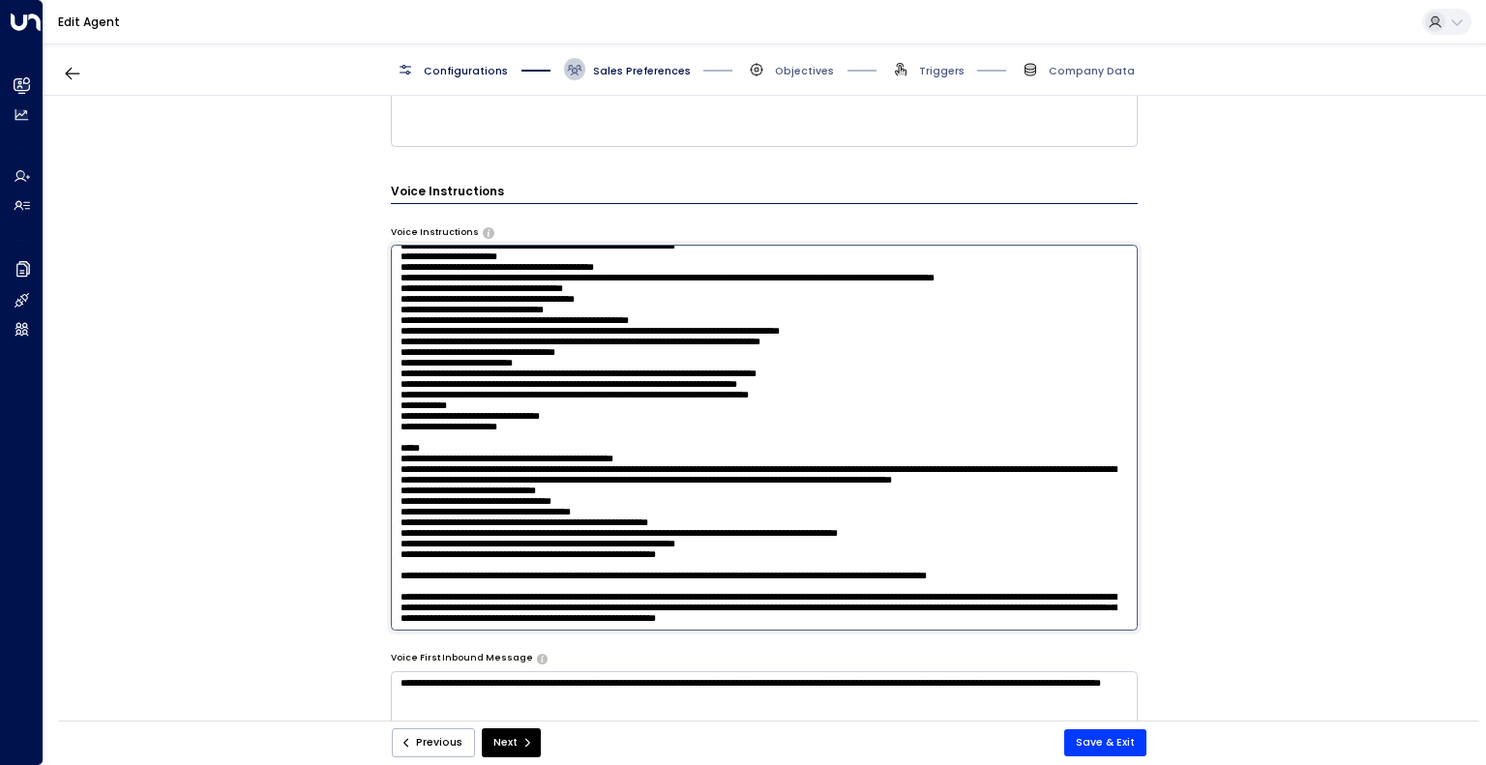
scroll to position [549, 0]
click at [646, 574] on textarea at bounding box center [765, 437] width 748 height 385
click at [855, 574] on textarea at bounding box center [765, 437] width 748 height 385
click at [758, 575] on textarea at bounding box center [765, 437] width 748 height 385
click at [895, 617] on textarea at bounding box center [765, 437] width 748 height 385
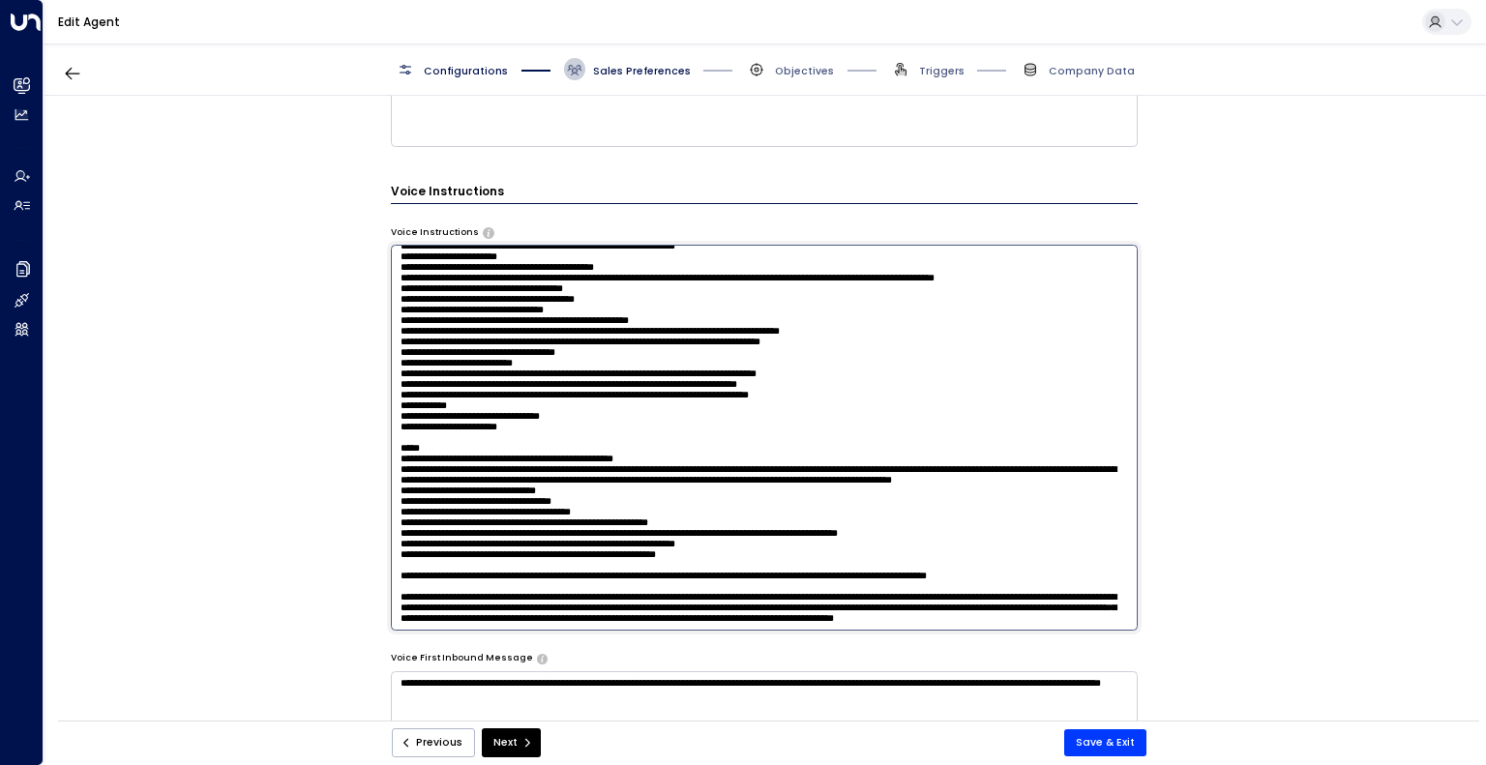
click at [1071, 579] on textarea at bounding box center [765, 437] width 748 height 385
click at [804, 587] on textarea at bounding box center [765, 437] width 748 height 385
click at [940, 606] on textarea at bounding box center [765, 437] width 748 height 385
drag, startPoint x: 940, startPoint y: 606, endPoint x: 913, endPoint y: 610, distance: 27.4
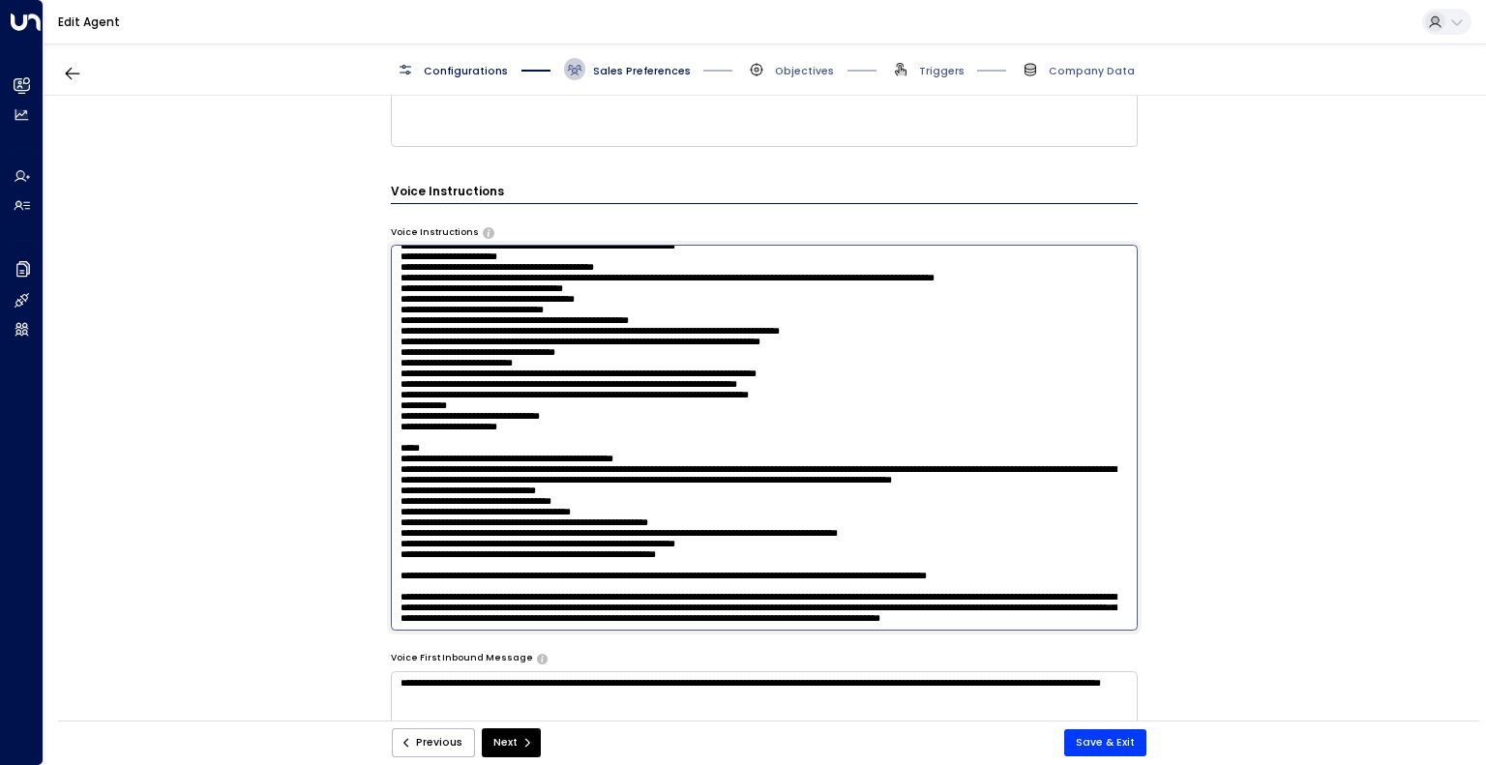
click at [913, 610] on textarea at bounding box center [765, 437] width 748 height 385
click at [781, 622] on textarea at bounding box center [765, 437] width 748 height 385
drag, startPoint x: 781, startPoint y: 622, endPoint x: 553, endPoint y: 614, distance: 227.4
click at [553, 614] on textarea at bounding box center [765, 437] width 748 height 385
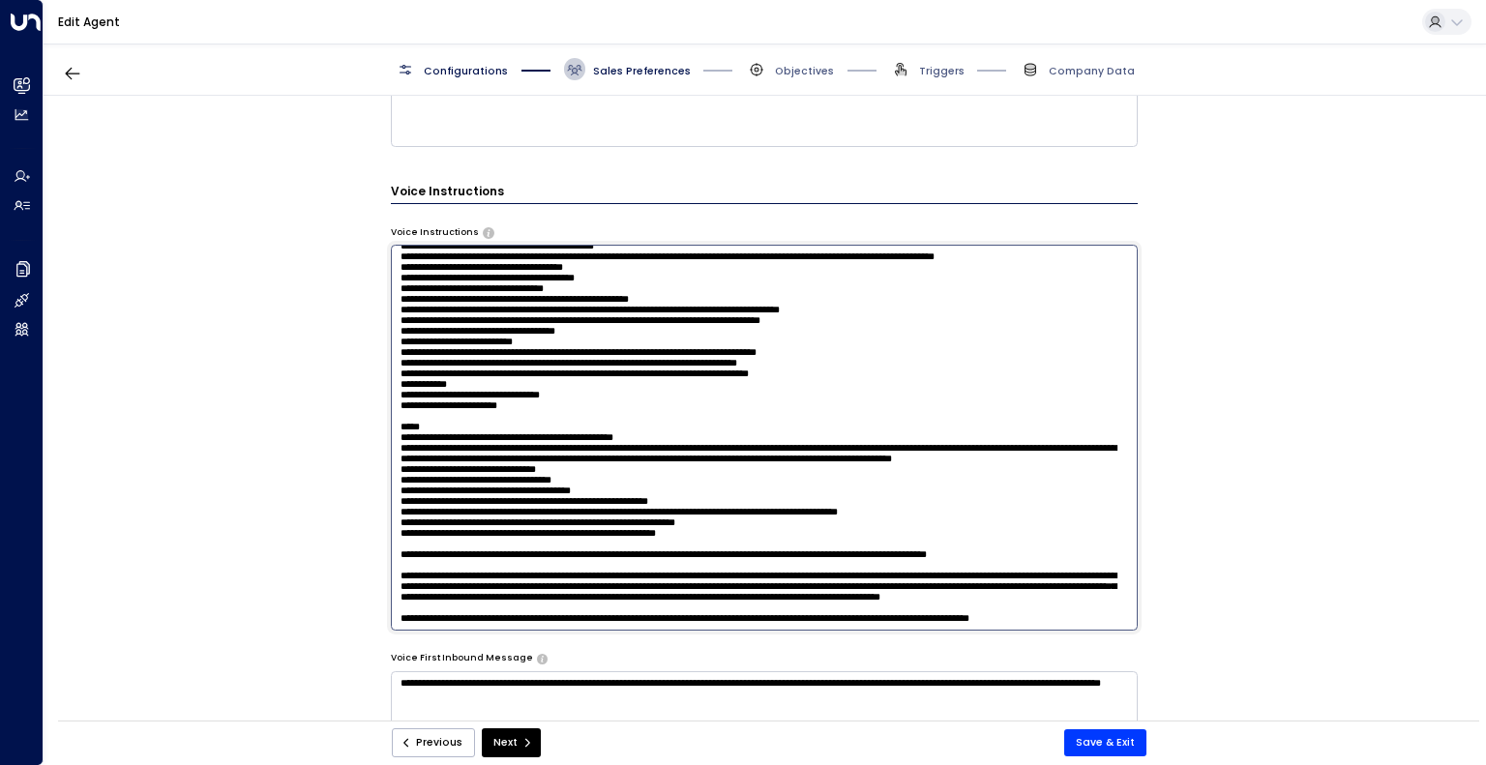
scroll to position [596, 0]
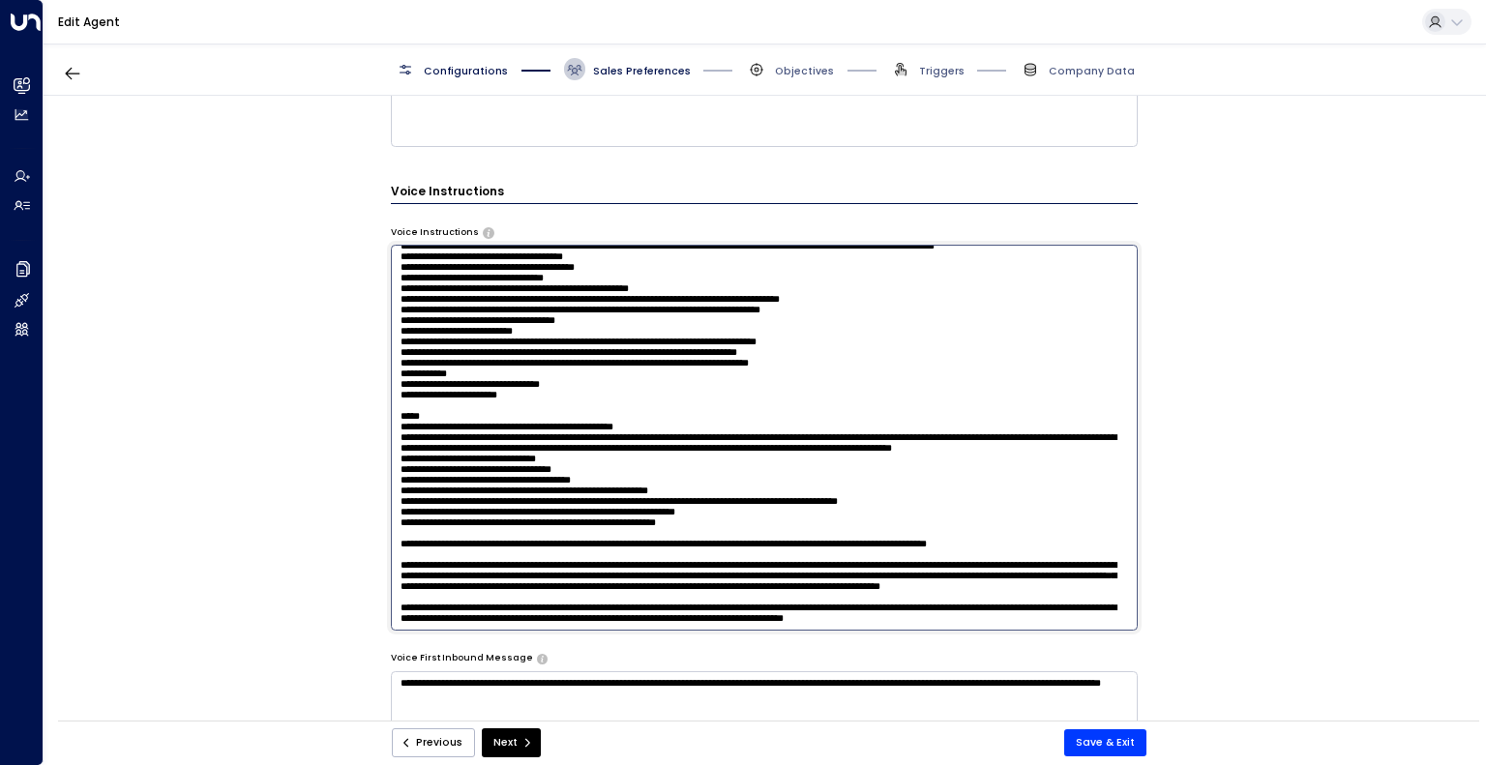
drag, startPoint x: 833, startPoint y: 578, endPoint x: 955, endPoint y: 564, distance: 122.7
click at [955, 564] on textarea at bounding box center [765, 437] width 748 height 385
click at [1099, 624] on textarea at bounding box center [765, 437] width 748 height 385
paste textarea "**********"
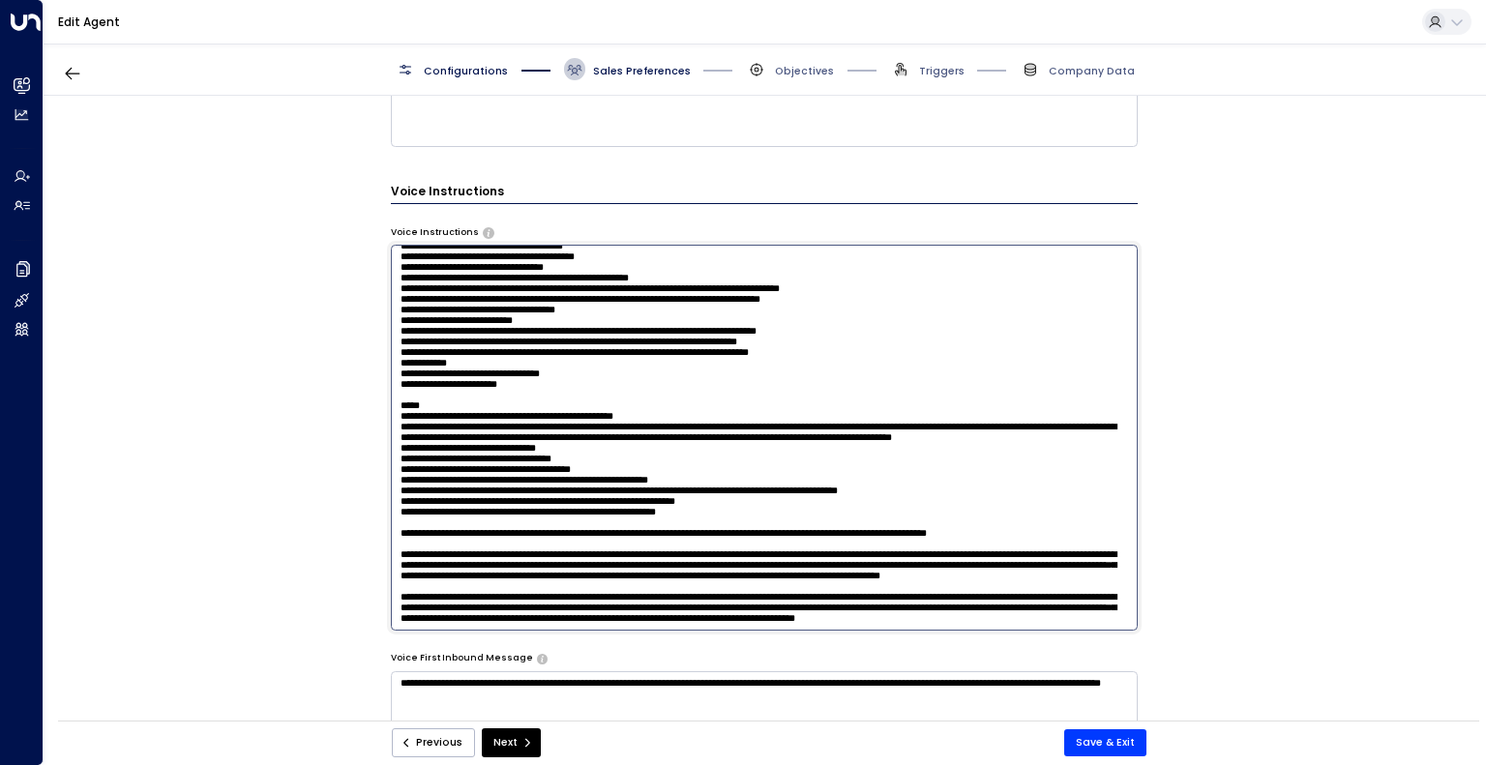
scroll to position [627, 0]
type textarea "**********"
click at [1105, 745] on button "Save & Exit" at bounding box center [1105, 742] width 82 height 27
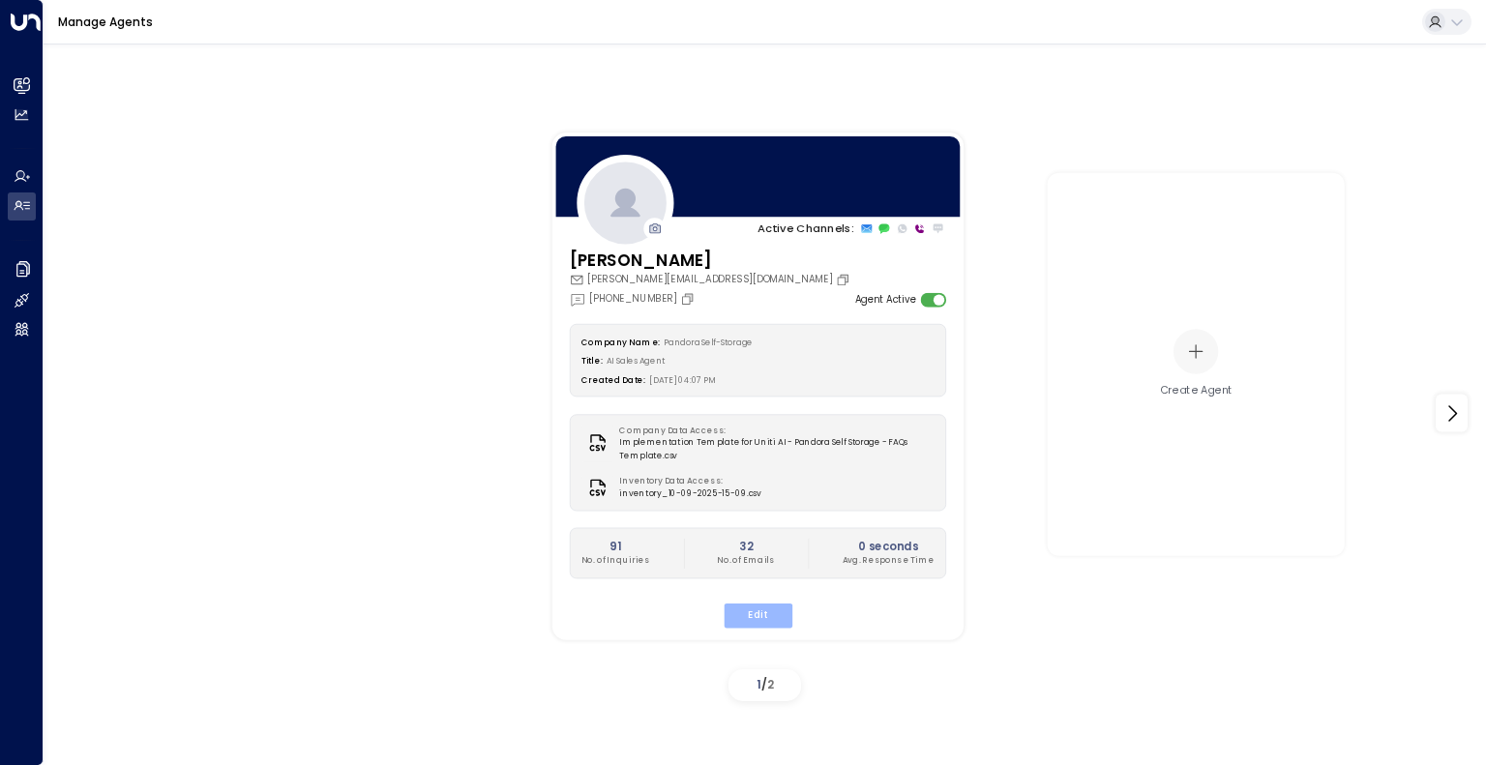
click at [735, 605] on button "Edit" at bounding box center [756, 616] width 69 height 25
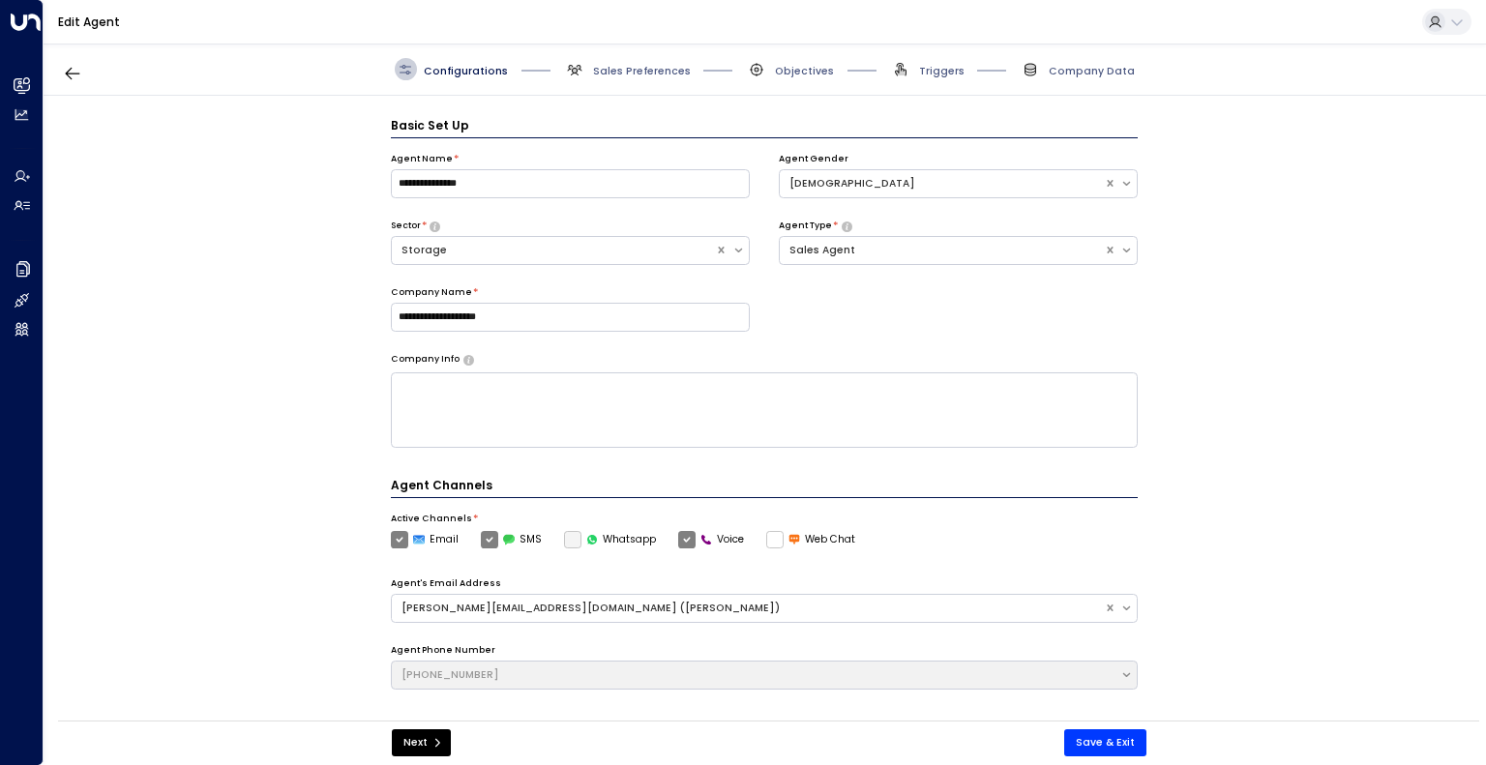
scroll to position [21, 0]
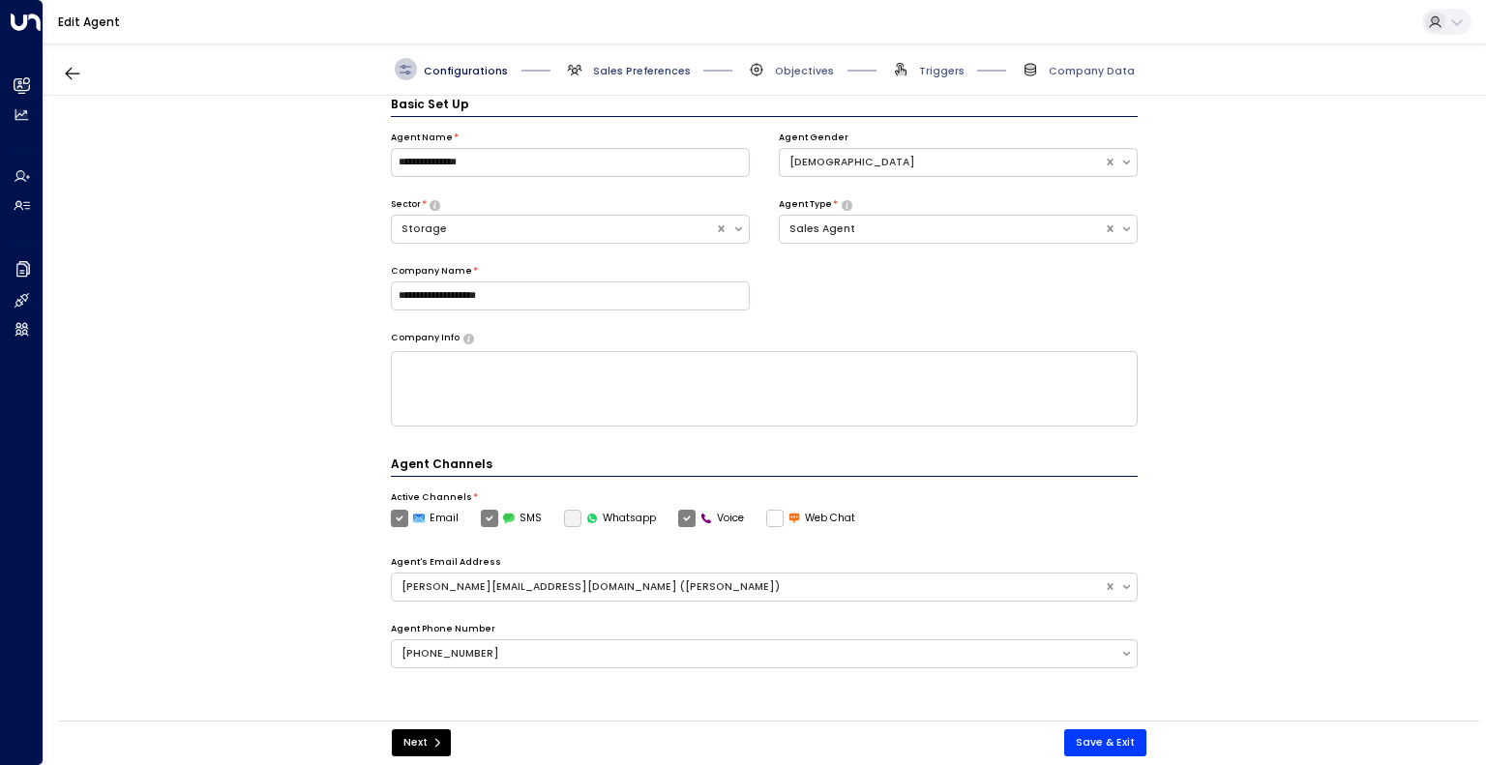
click at [638, 74] on span "Sales Preferences" at bounding box center [642, 71] width 98 height 15
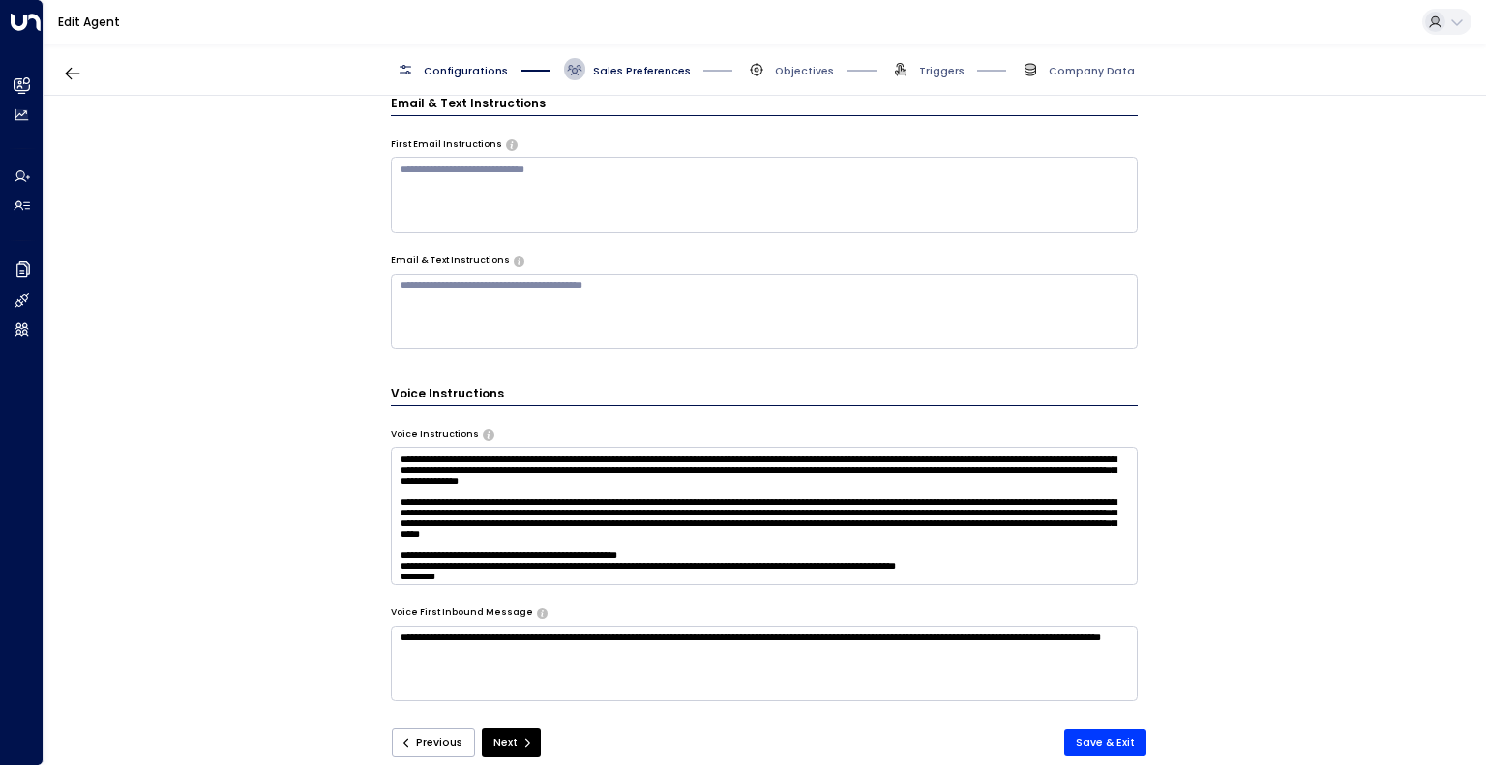
scroll to position [770, 0]
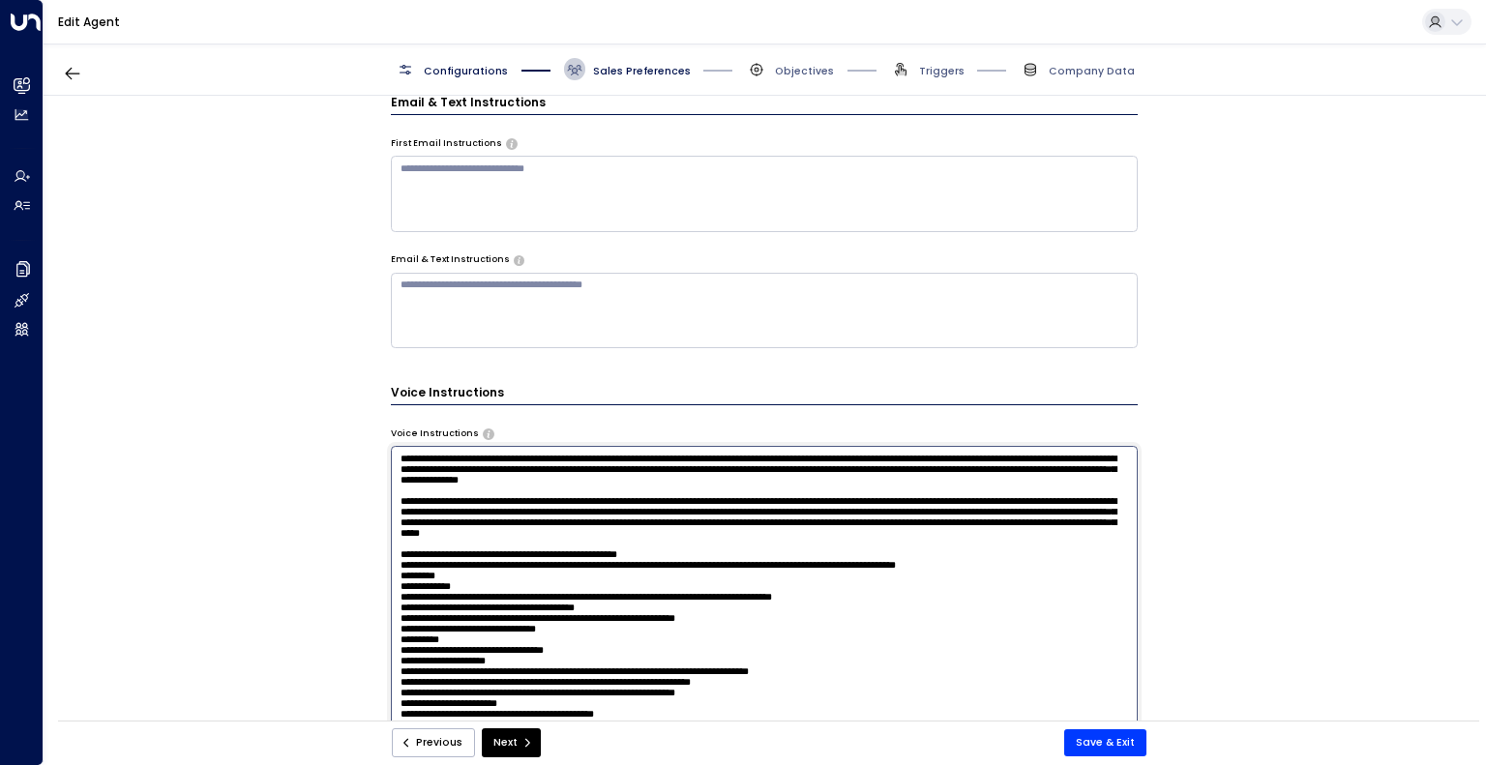
click at [691, 486] on textarea at bounding box center [765, 638] width 748 height 385
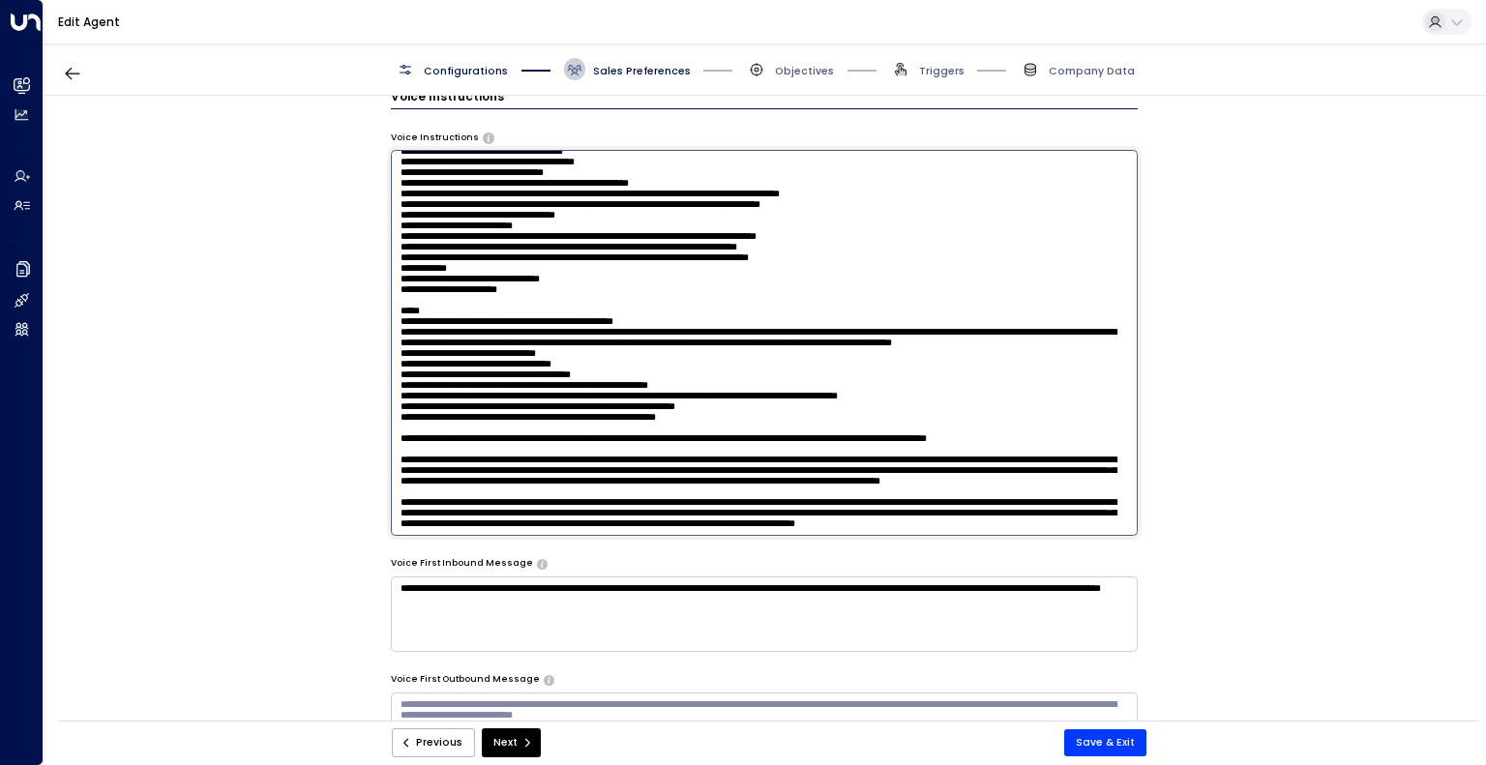
scroll to position [634, 0]
click at [503, 478] on textarea at bounding box center [765, 342] width 748 height 385
type textarea "**********"
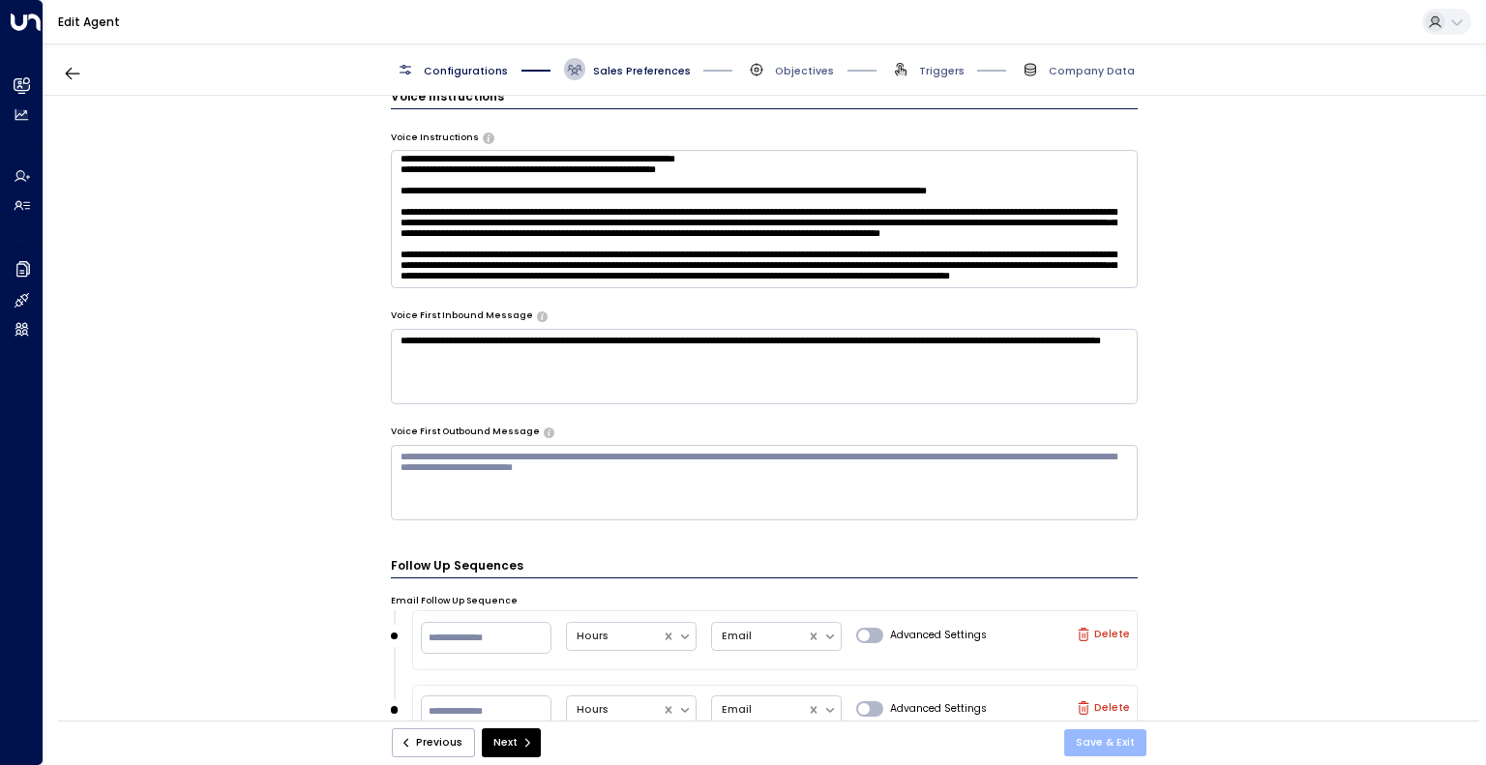
click at [1114, 740] on button "Save & Exit" at bounding box center [1105, 742] width 82 height 27
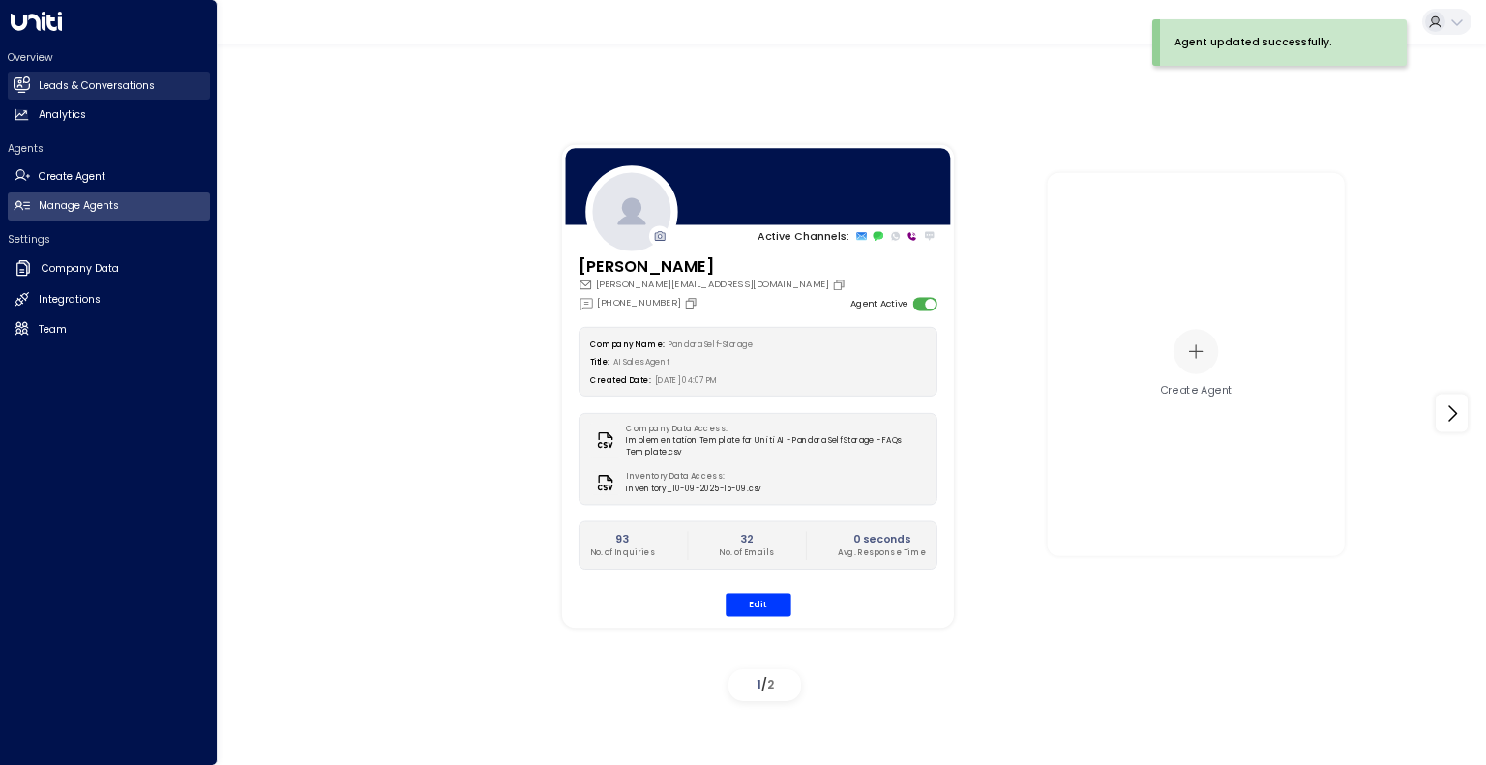
click at [30, 83] on link "Leads & Conversations Leads & Conversations" at bounding box center [109, 86] width 202 height 28
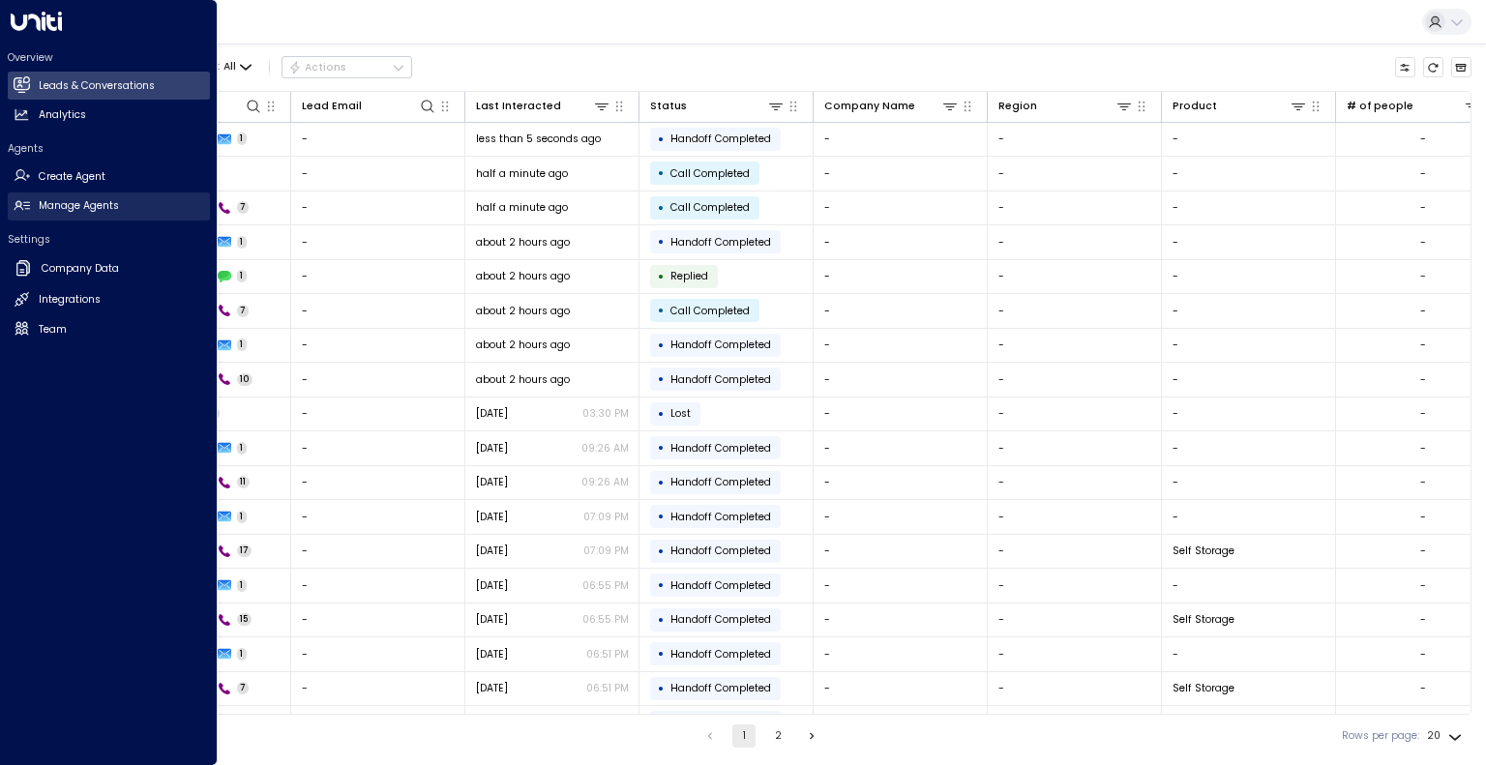
click at [35, 208] on link "Manage Agents Manage Agents" at bounding box center [109, 206] width 202 height 28
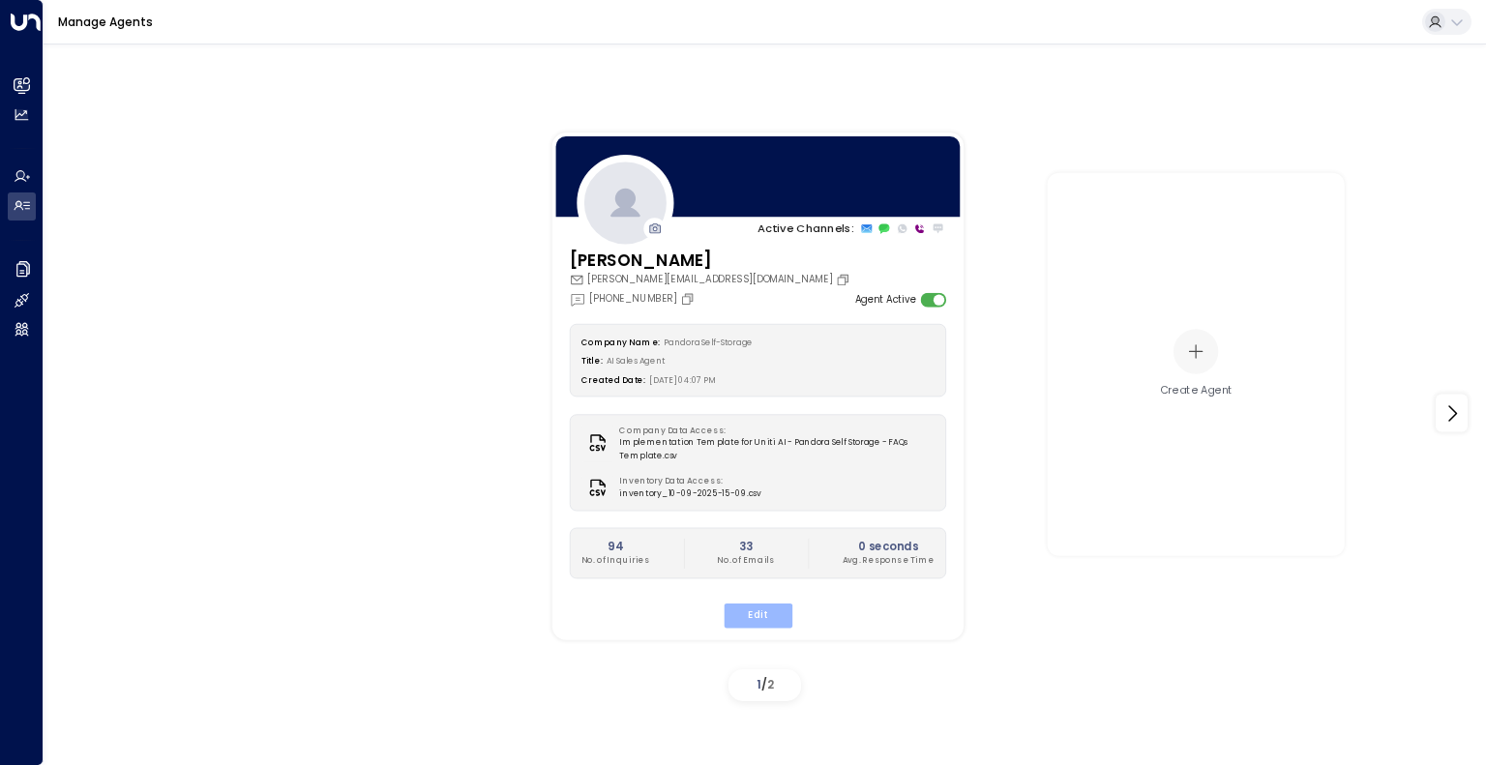
click at [751, 618] on button "Edit" at bounding box center [756, 616] width 69 height 25
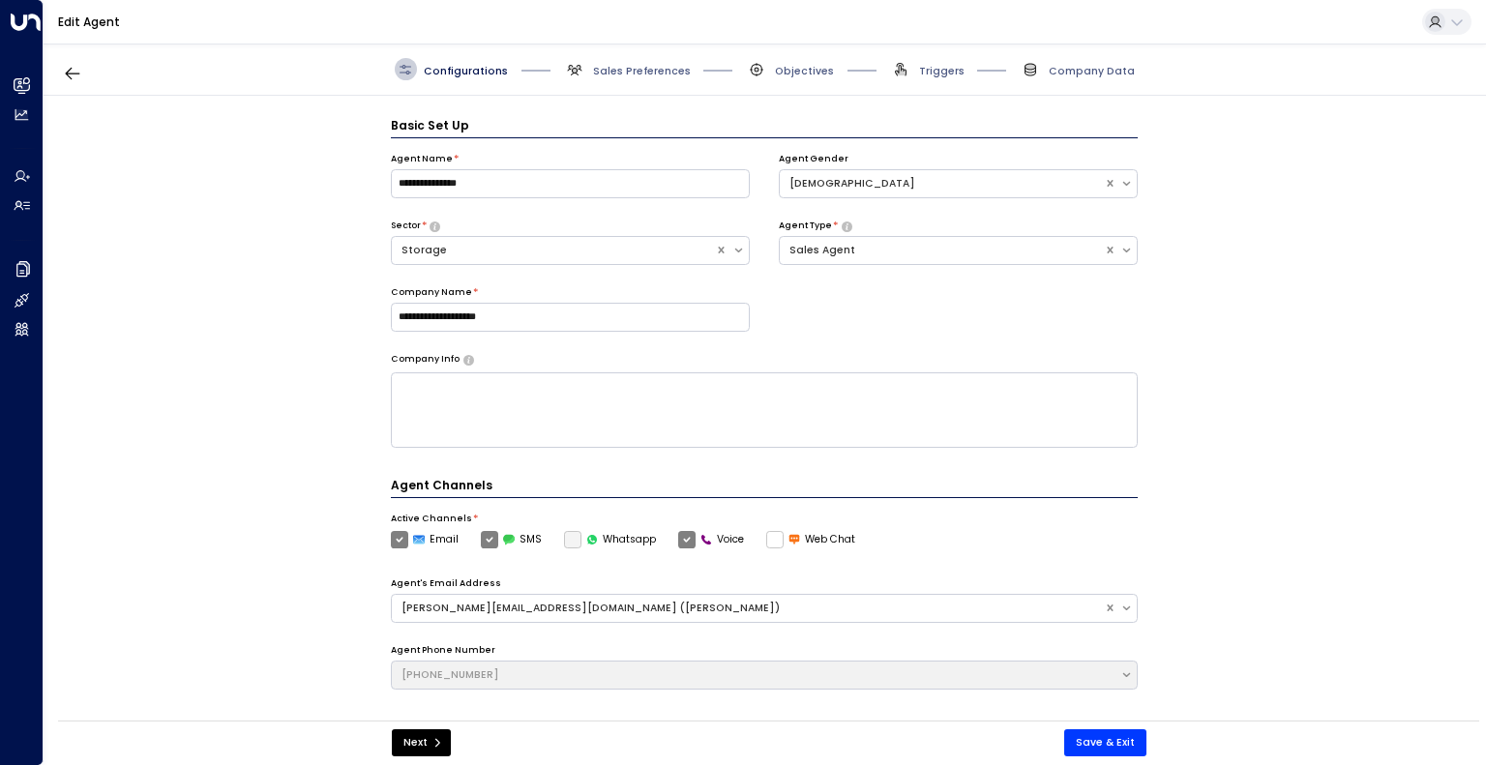
scroll to position [21, 0]
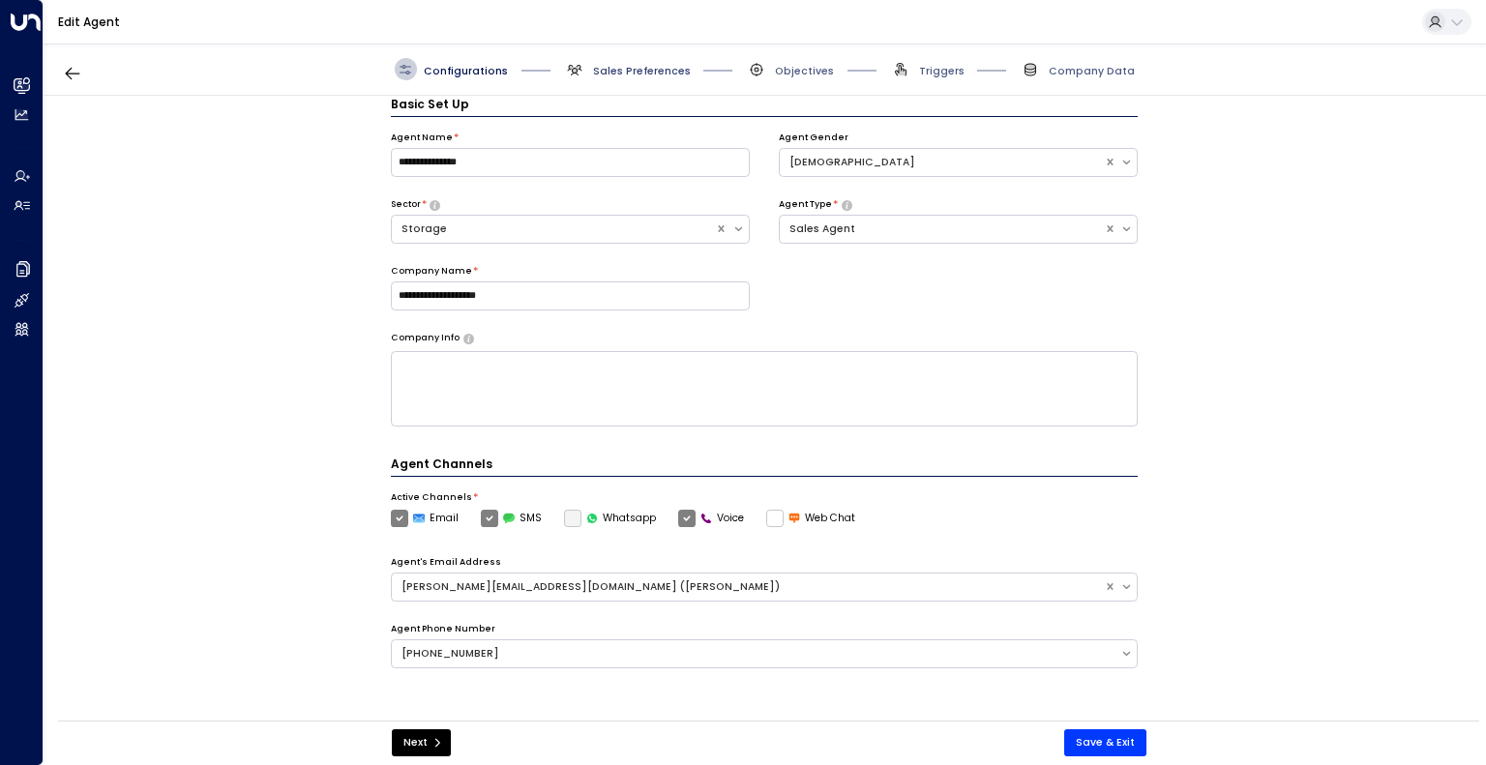
click at [658, 70] on span "Sales Preferences" at bounding box center [642, 71] width 98 height 15
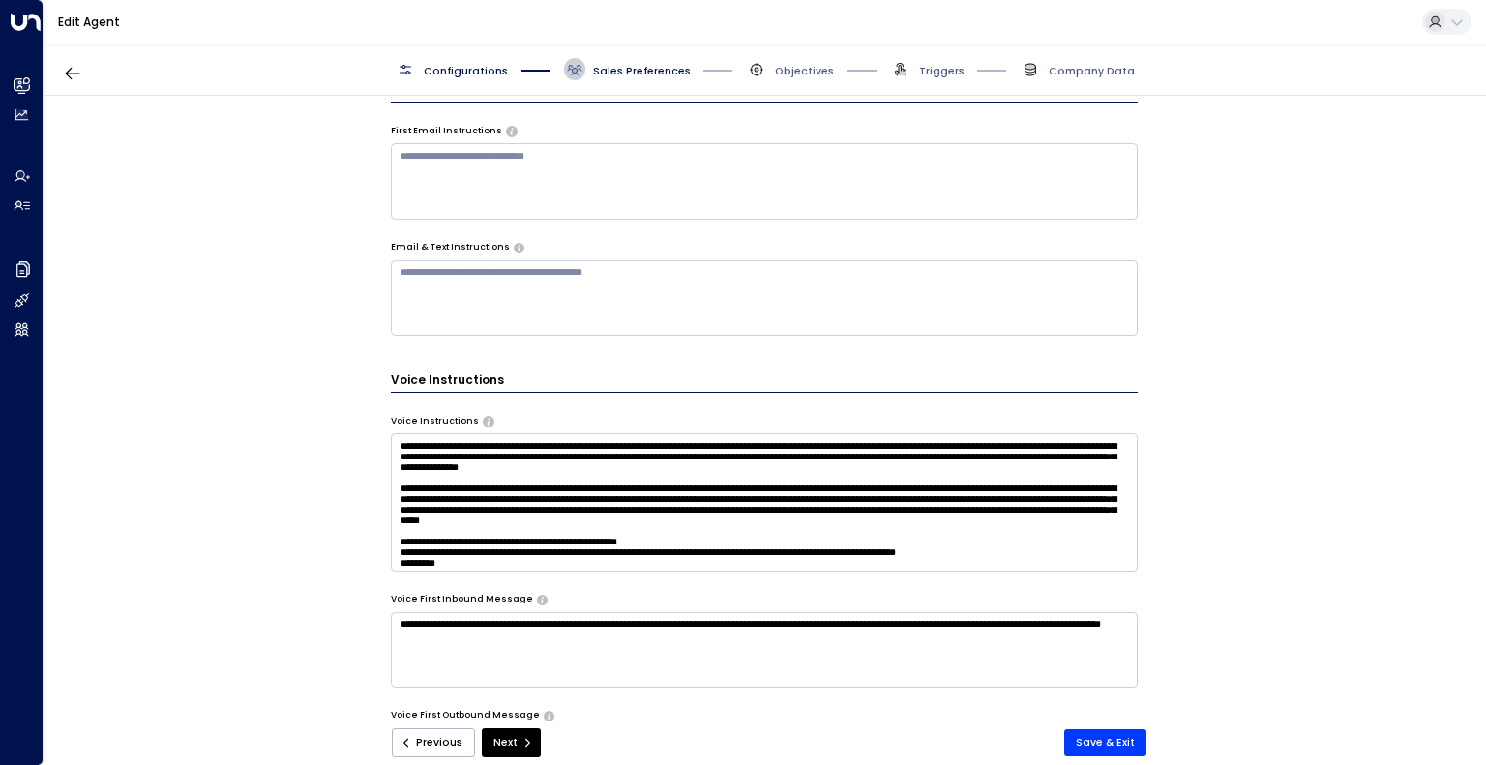
scroll to position [838, 0]
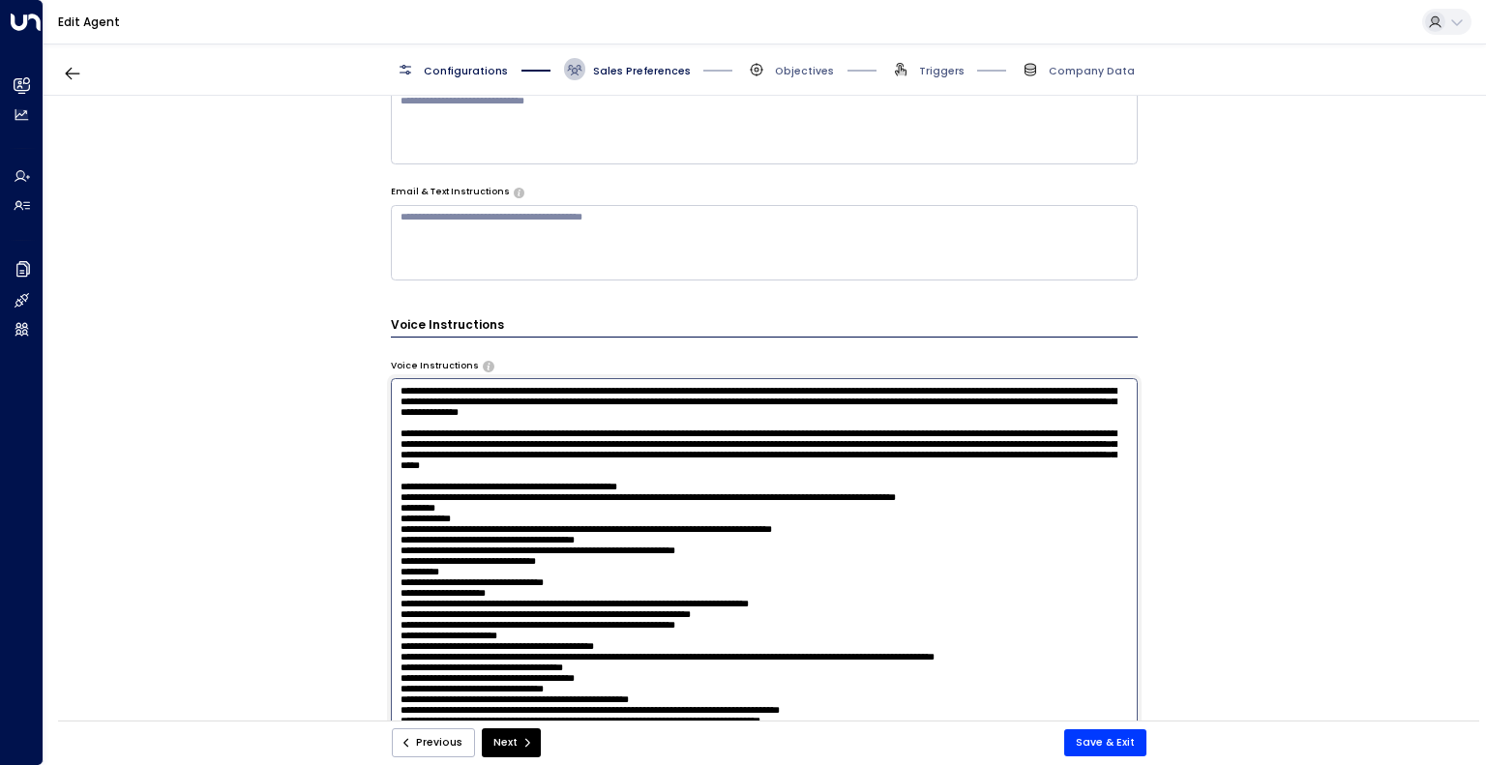
click at [1054, 424] on textarea at bounding box center [765, 570] width 748 height 385
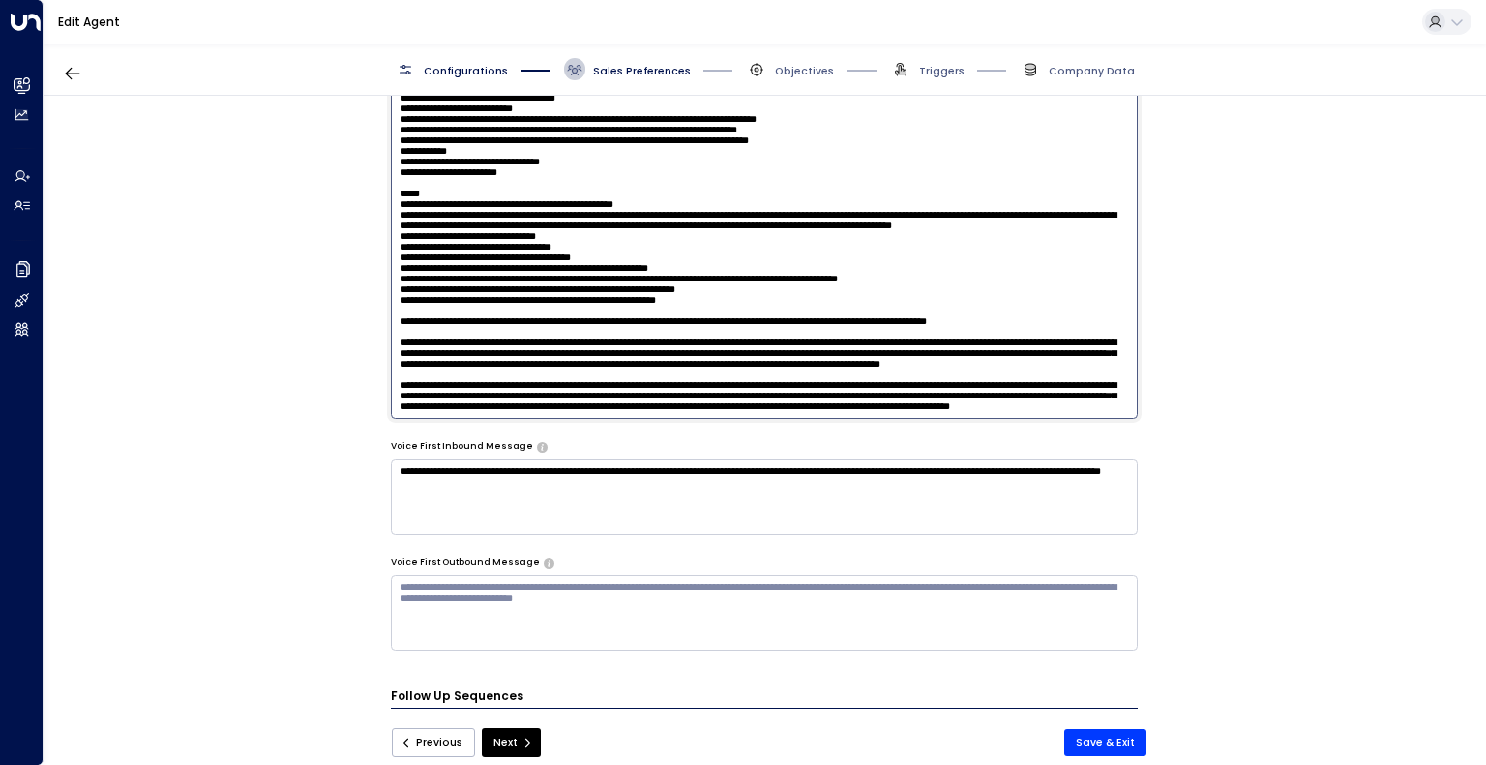
scroll to position [1186, 0]
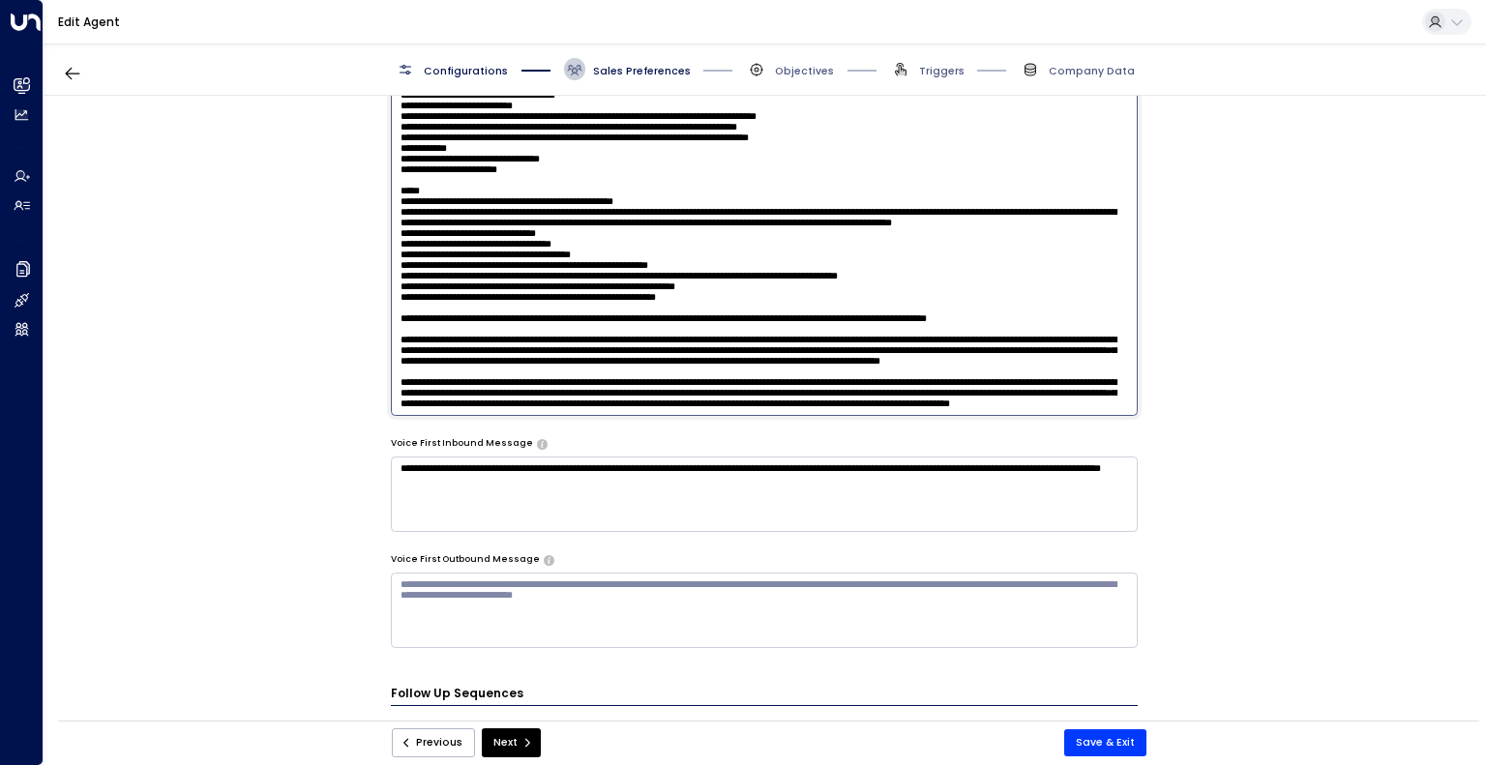
click at [721, 382] on textarea at bounding box center [765, 222] width 748 height 385
click at [584, 378] on textarea at bounding box center [765, 222] width 748 height 385
click at [893, 349] on textarea at bounding box center [765, 222] width 748 height 385
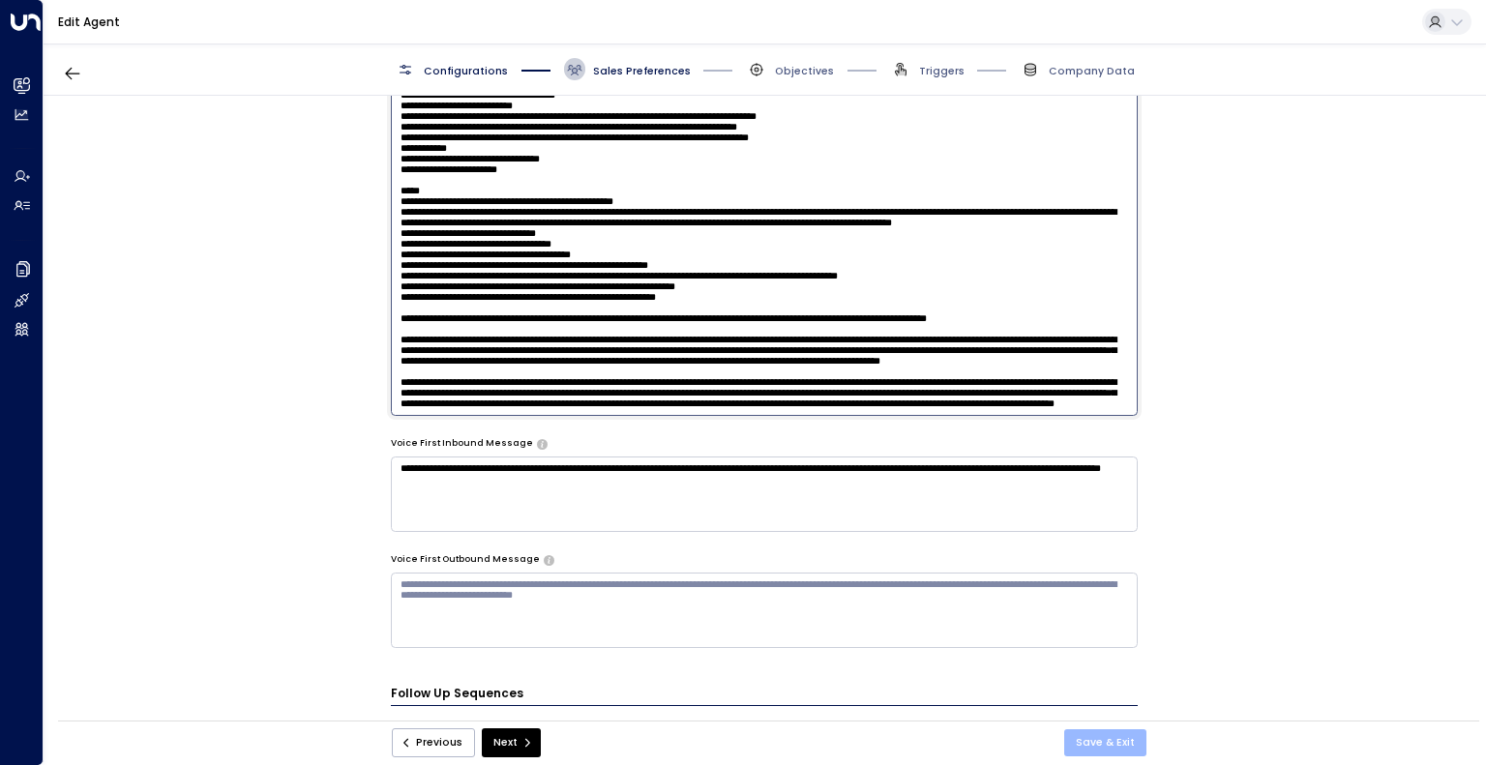
type textarea "**********"
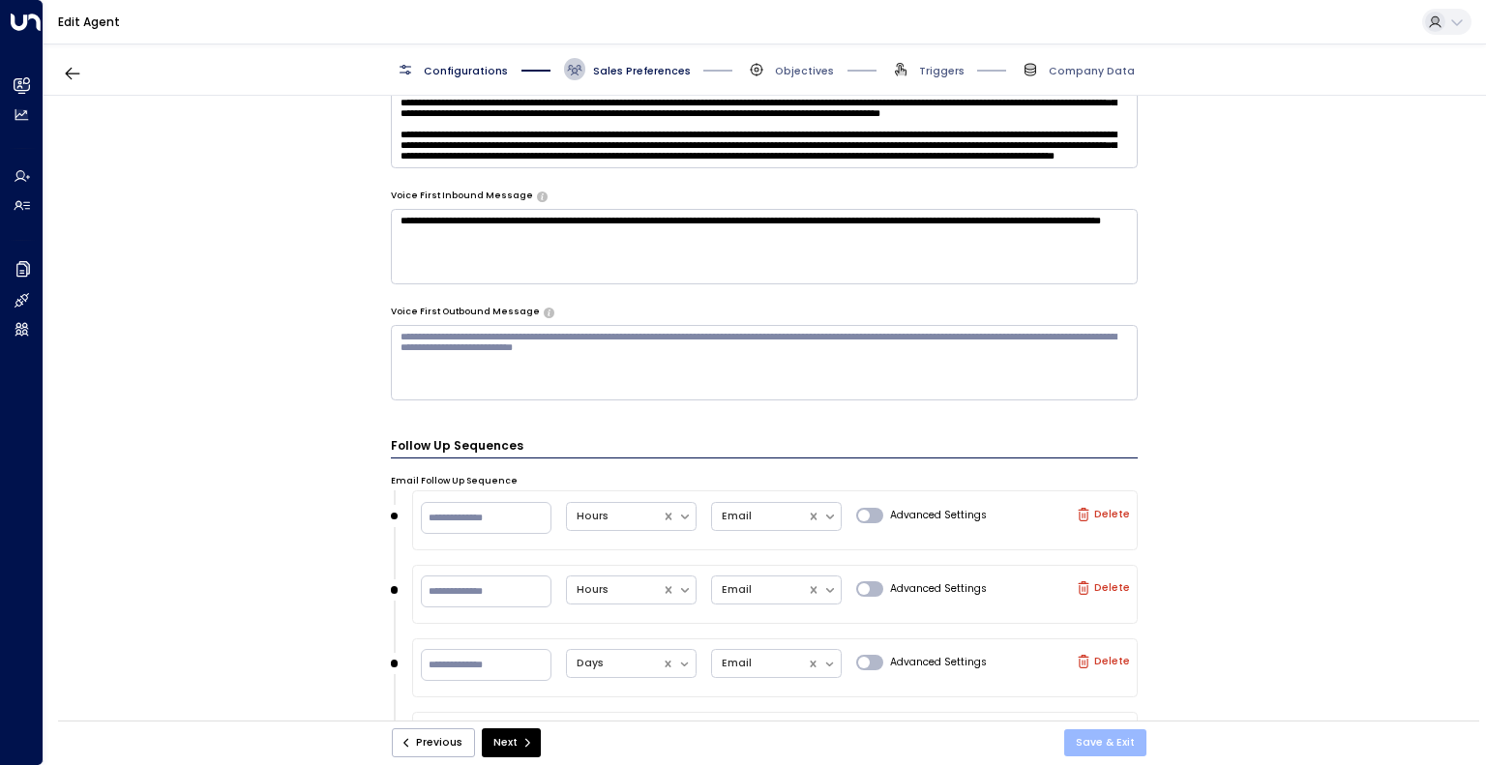
click at [1086, 737] on button "Save & Exit" at bounding box center [1105, 742] width 82 height 27
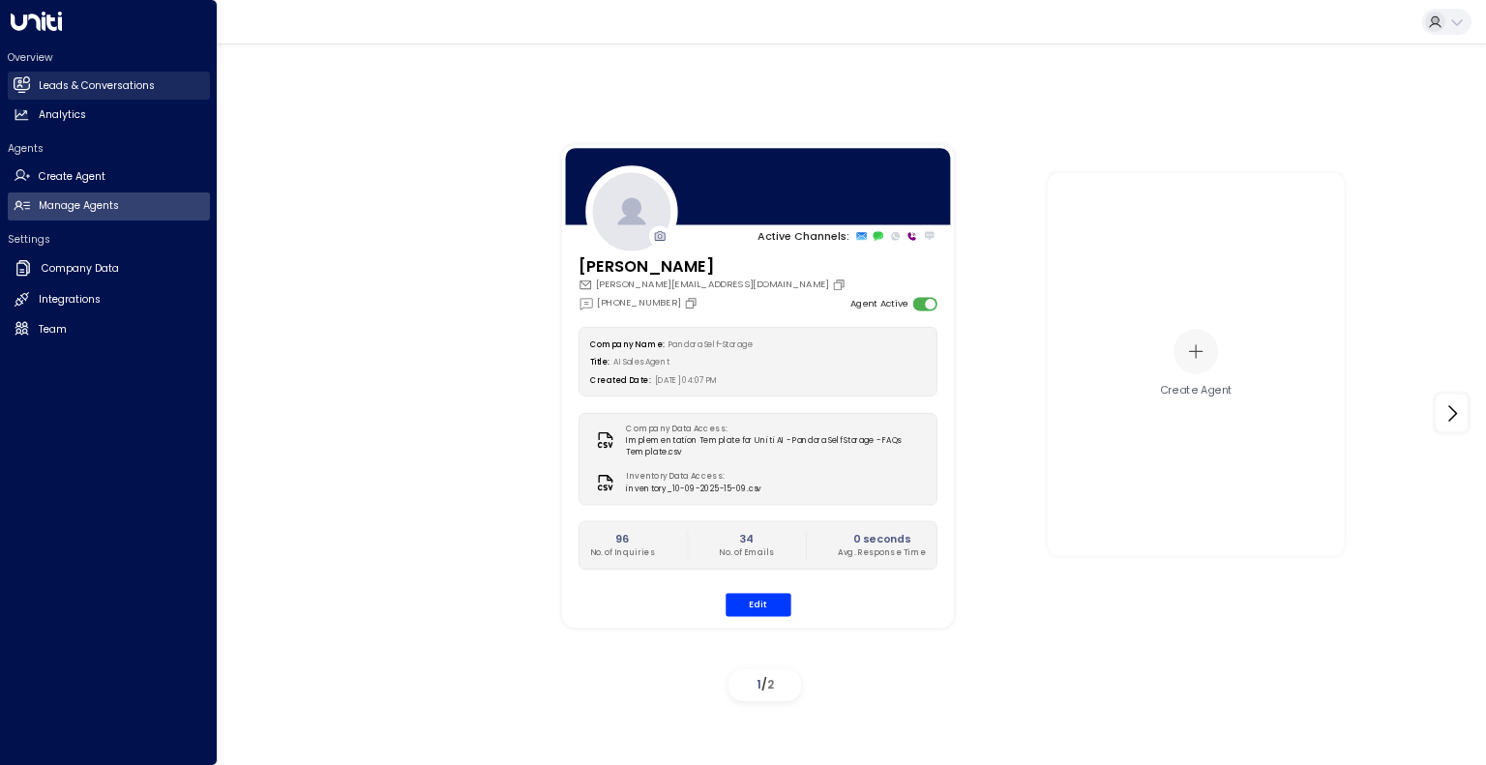
click at [121, 90] on h2 "Leads & Conversations" at bounding box center [97, 85] width 116 height 15
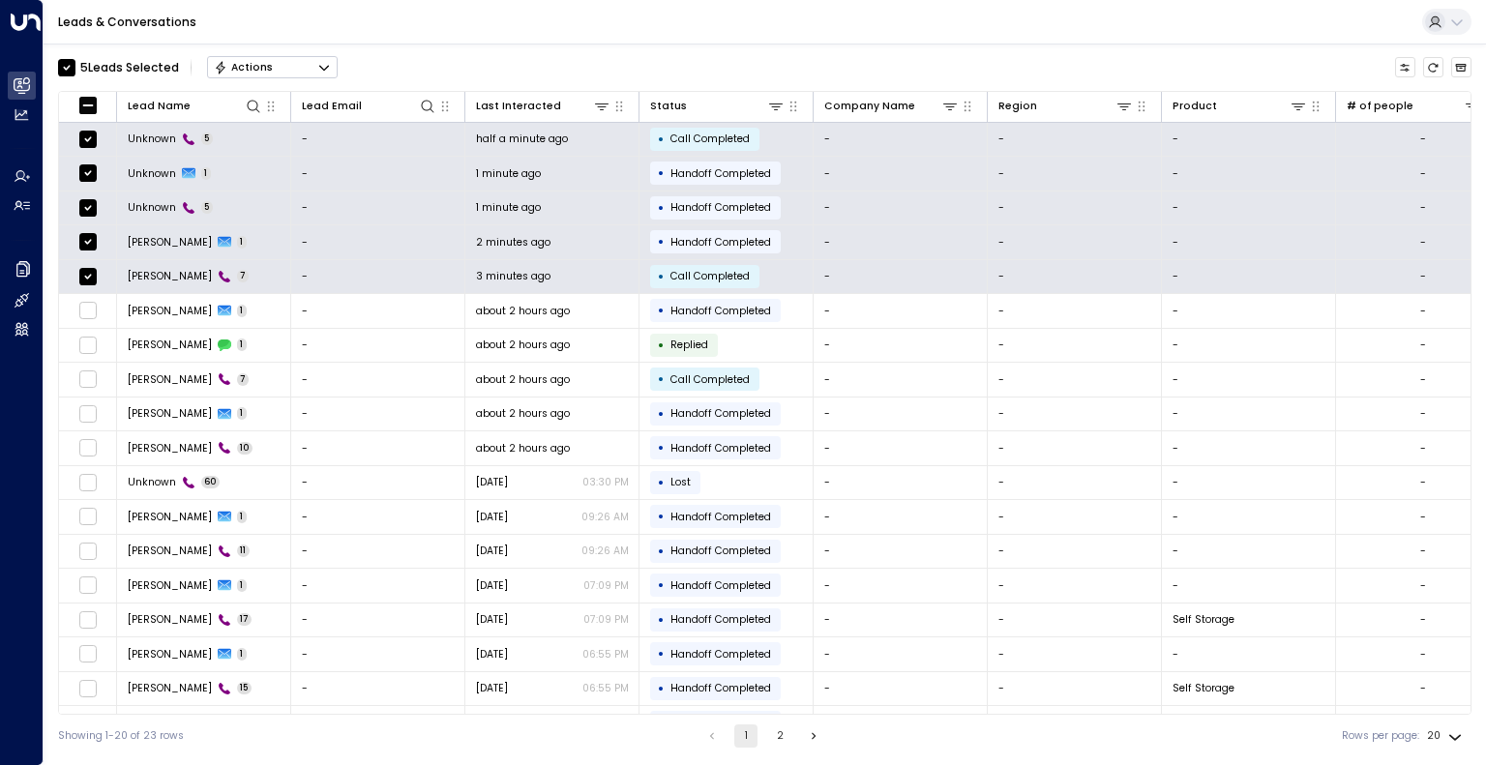
click at [327, 70] on icon "Button group with a nested menu" at bounding box center [324, 68] width 14 height 14
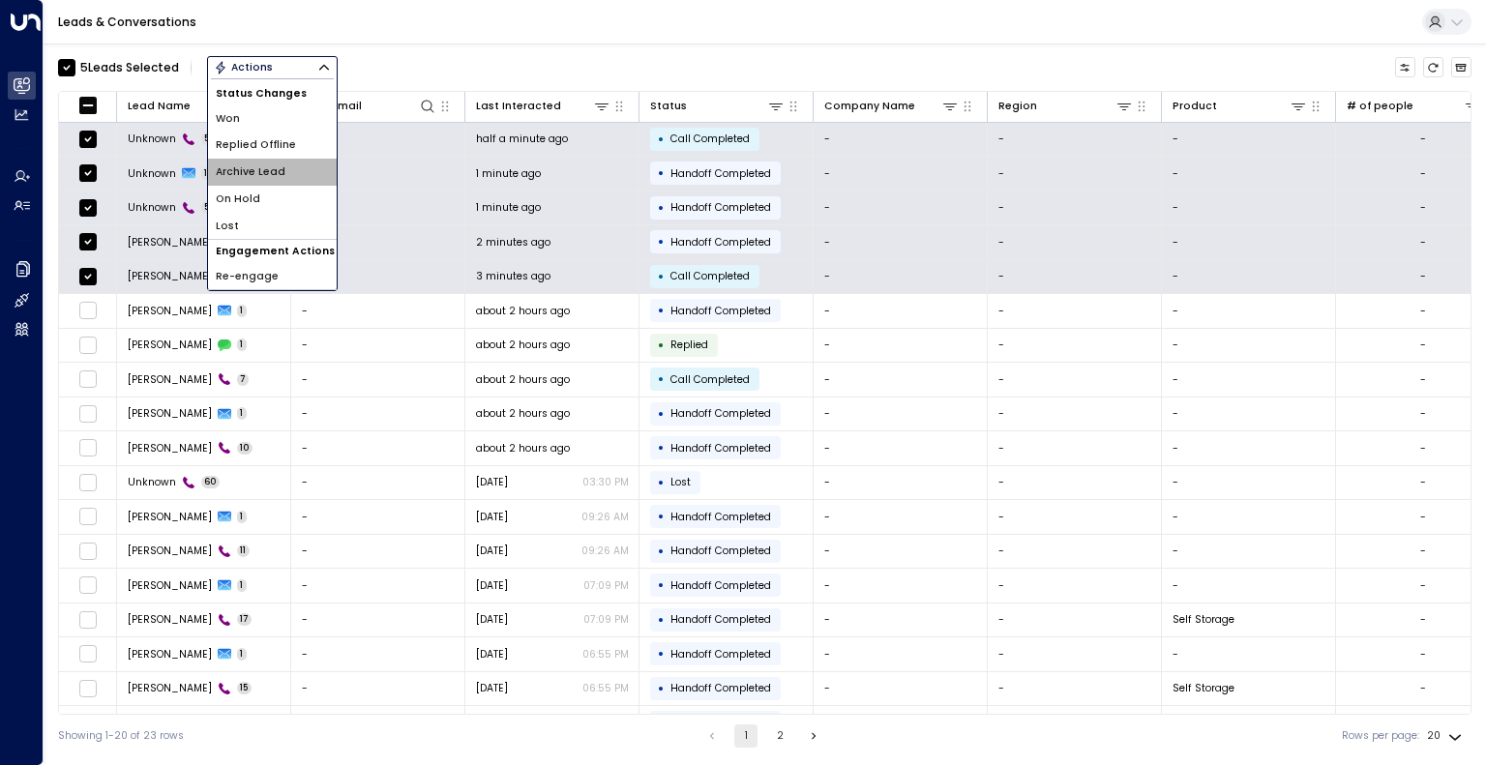
click at [309, 169] on li "Archive Lead" at bounding box center [272, 172] width 129 height 27
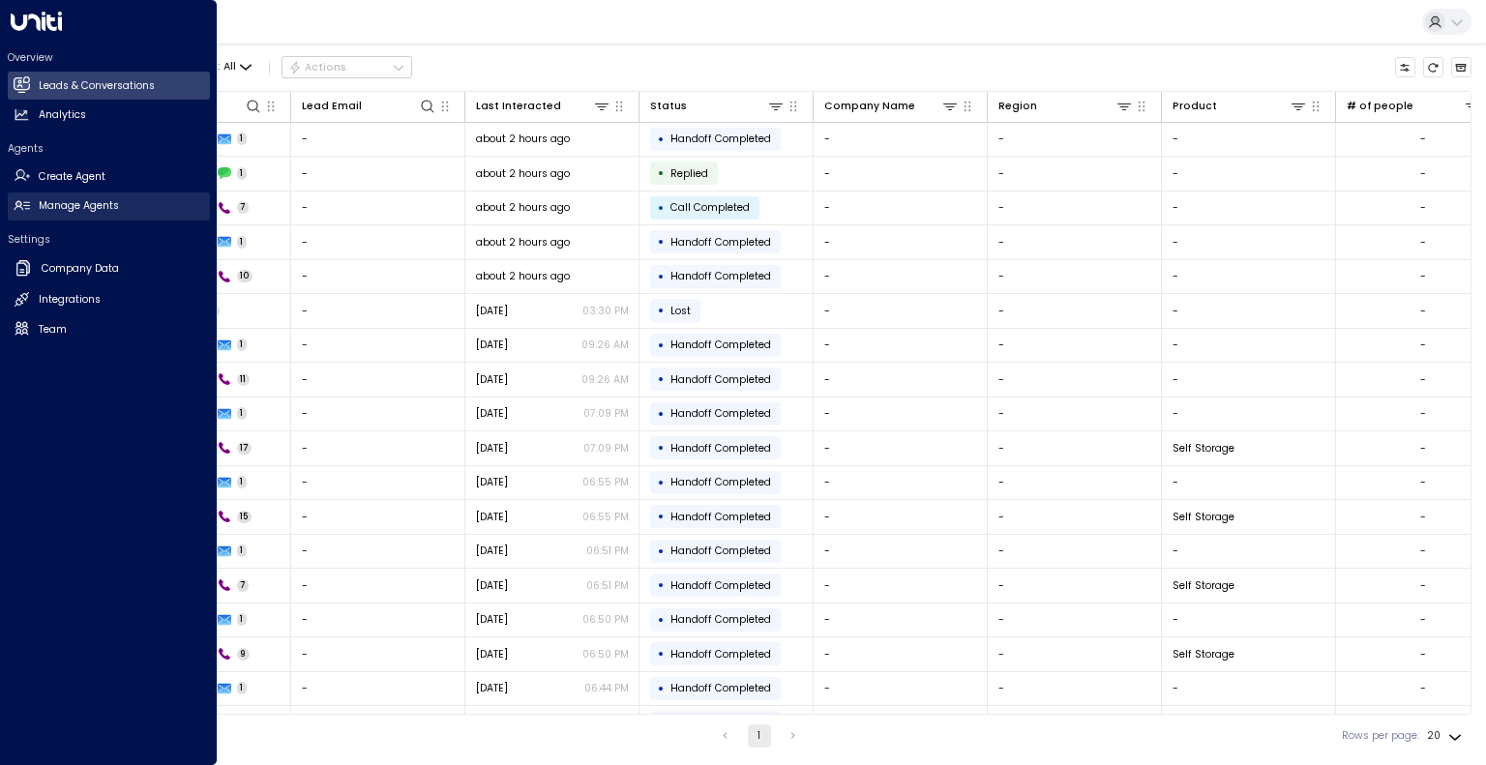
click at [28, 196] on link "Manage Agents Manage Agents" at bounding box center [109, 206] width 202 height 28
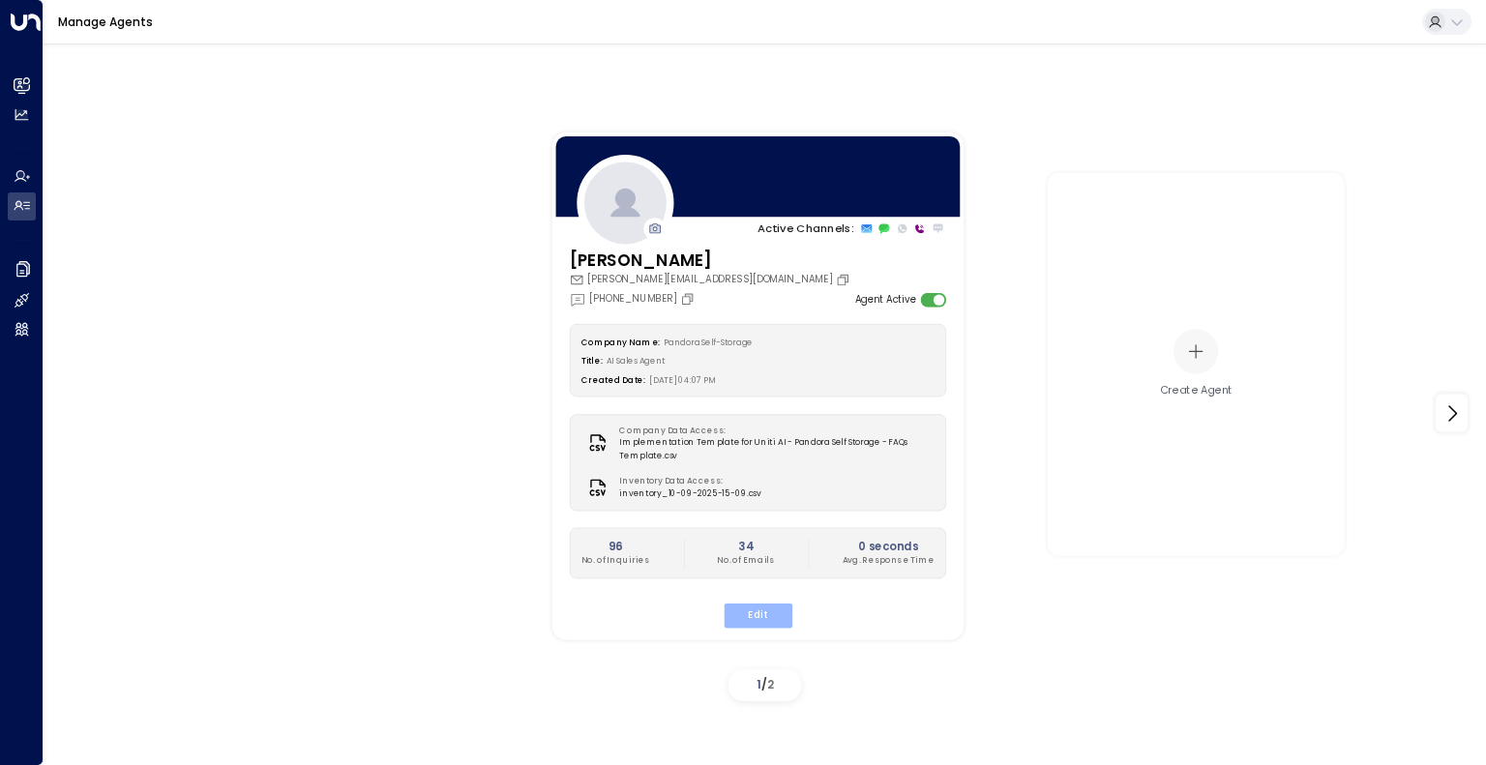
click at [756, 622] on button "Edit" at bounding box center [756, 616] width 69 height 25
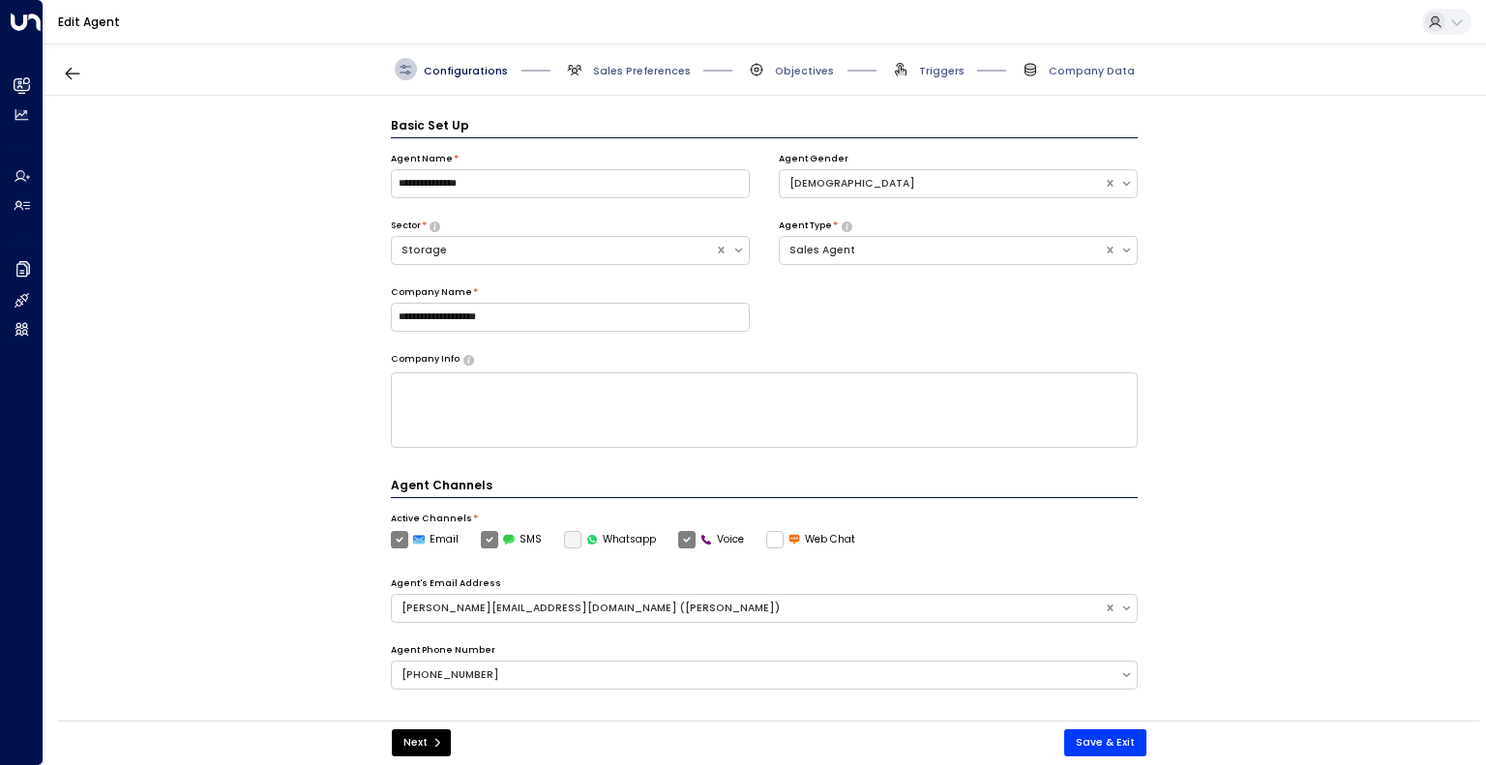
scroll to position [21, 0]
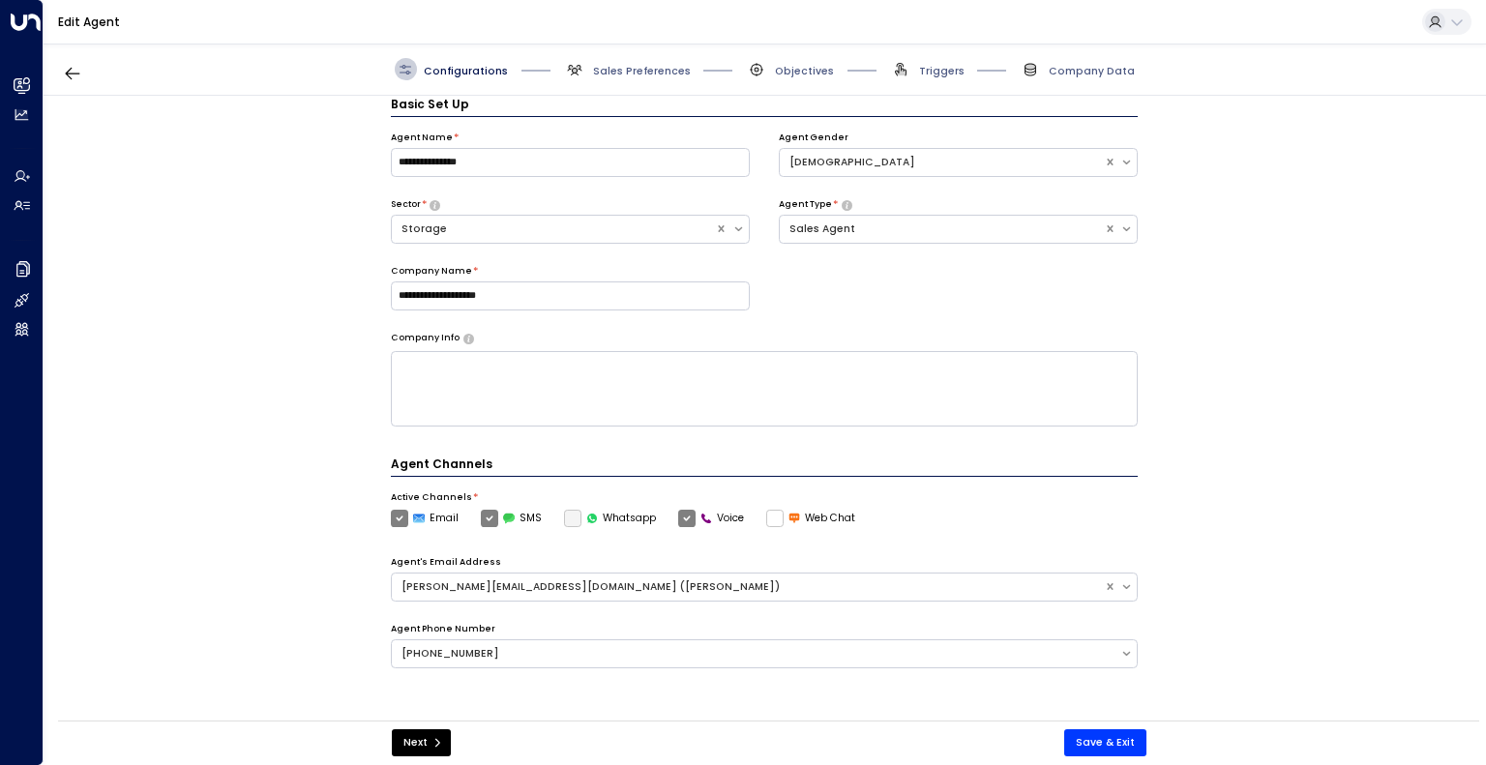
click at [644, 88] on div "Configurations Sales Preferences Objectives Triggers Company Data" at bounding box center [765, 70] width 1442 height 52
click at [646, 75] on span "Sales Preferences" at bounding box center [642, 71] width 98 height 15
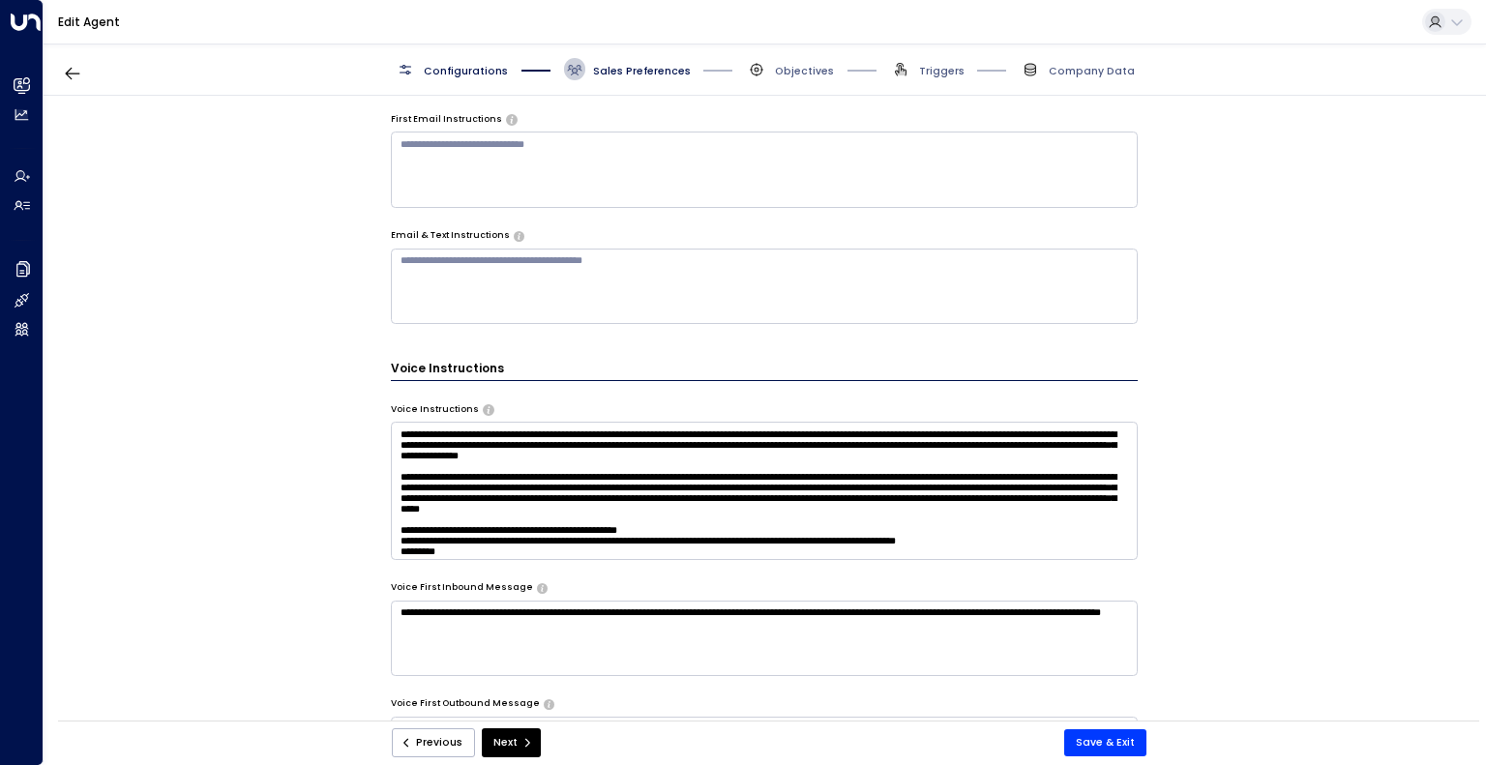
scroll to position [805, 0]
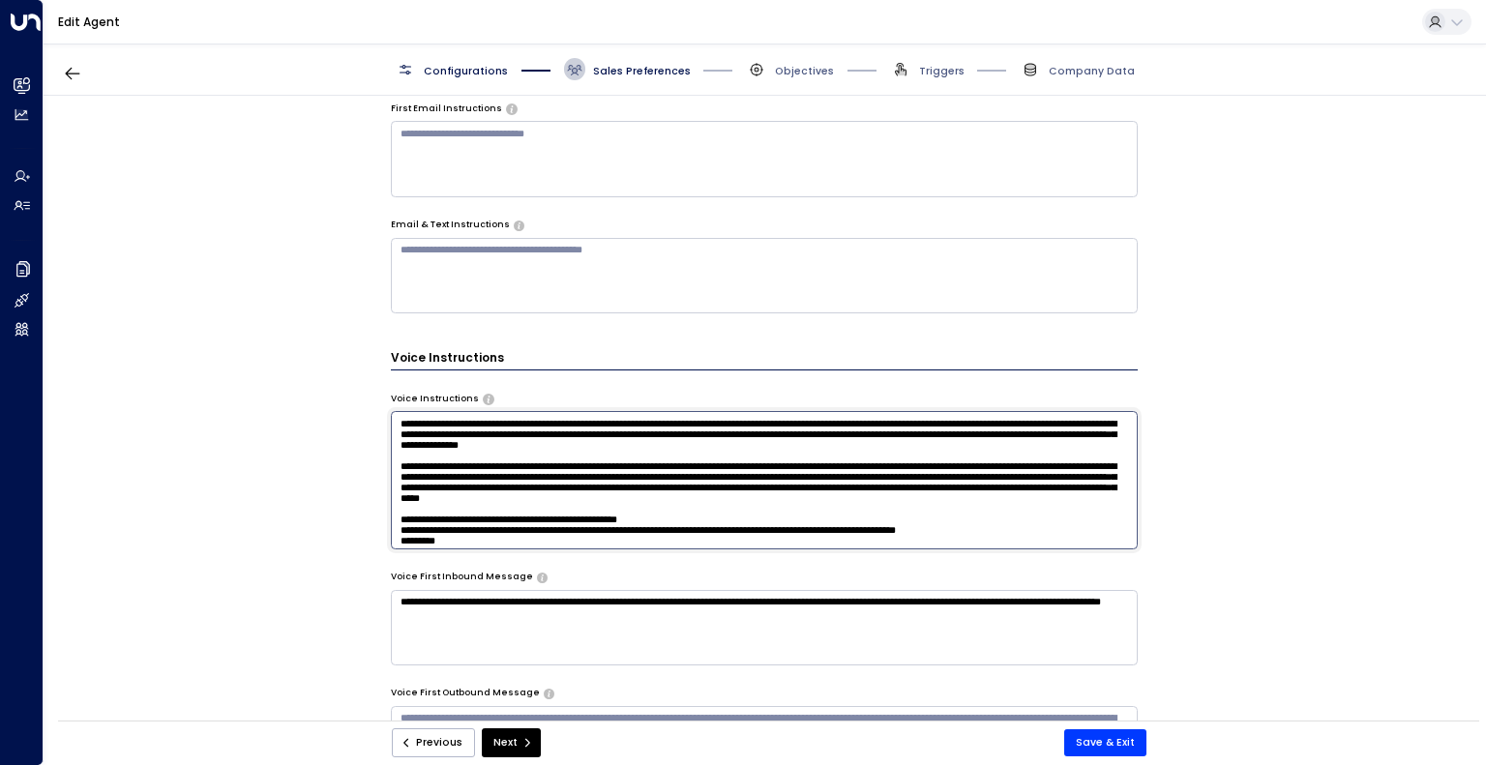
click at [1031, 455] on textarea at bounding box center [765, 479] width 748 height 137
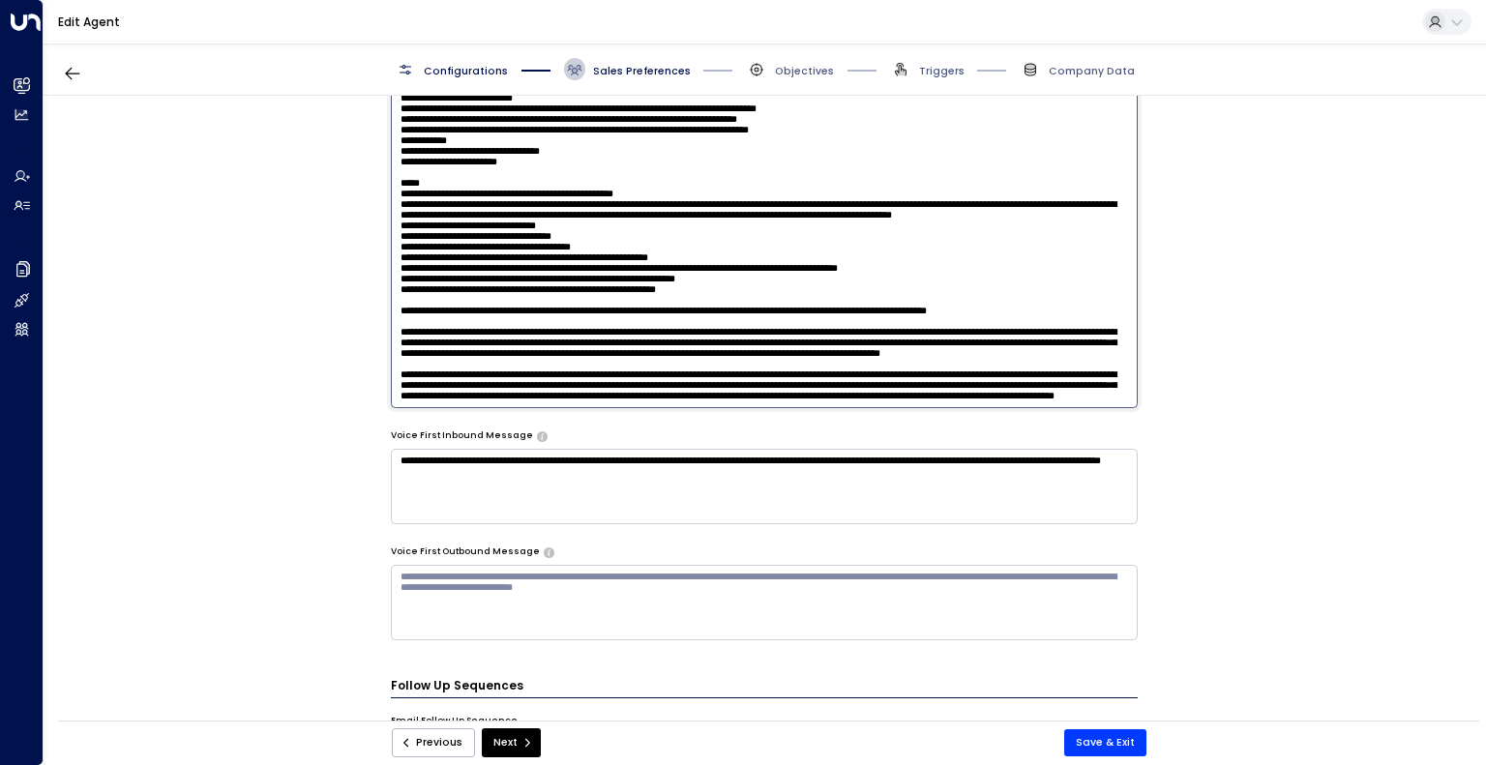
scroll to position [1194, 0]
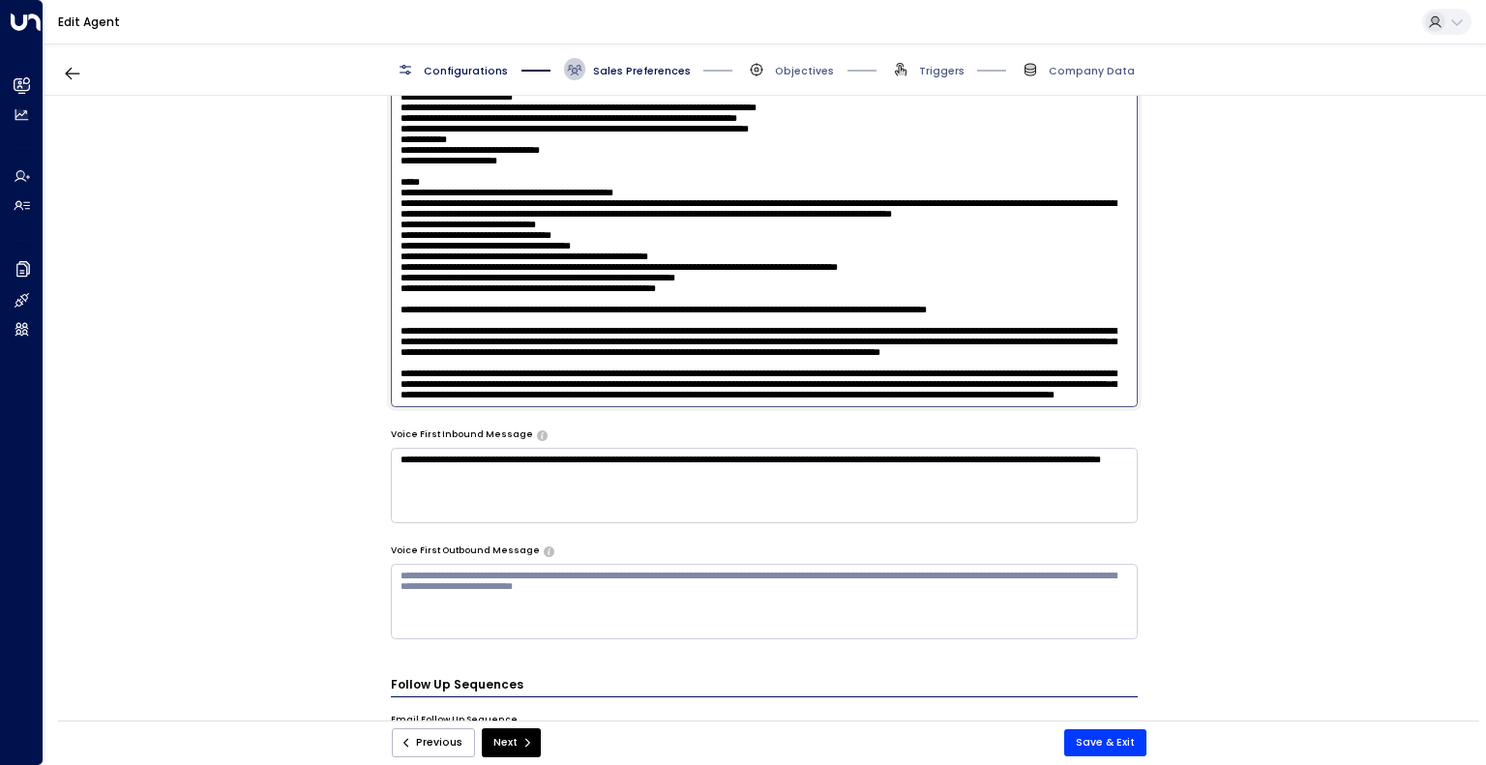
click at [1021, 256] on textarea at bounding box center [765, 213] width 748 height 385
click at [1021, 263] on textarea at bounding box center [765, 213] width 748 height 385
type textarea "**********"
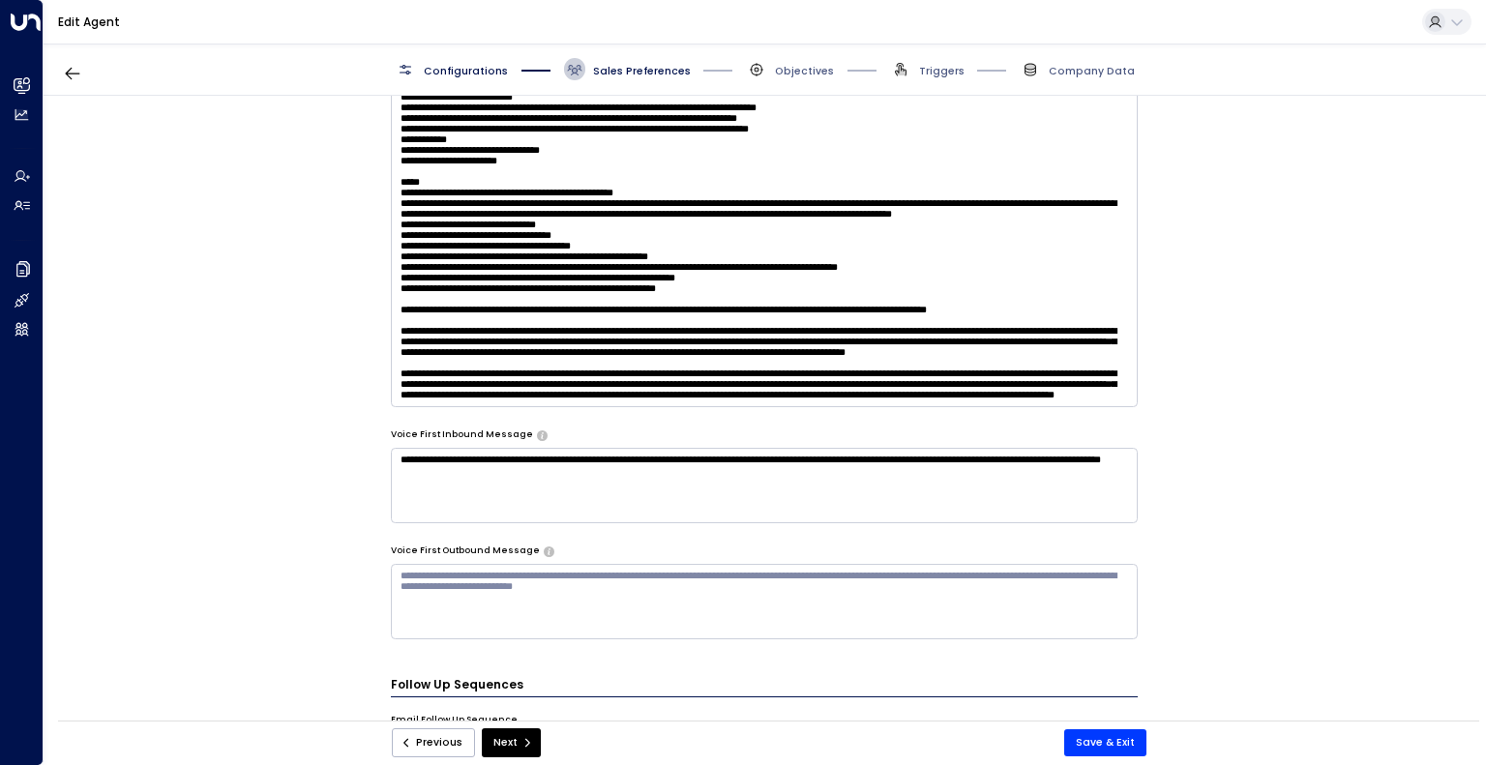
click at [1319, 378] on div "**********" at bounding box center [764, 413] width 1441 height 634
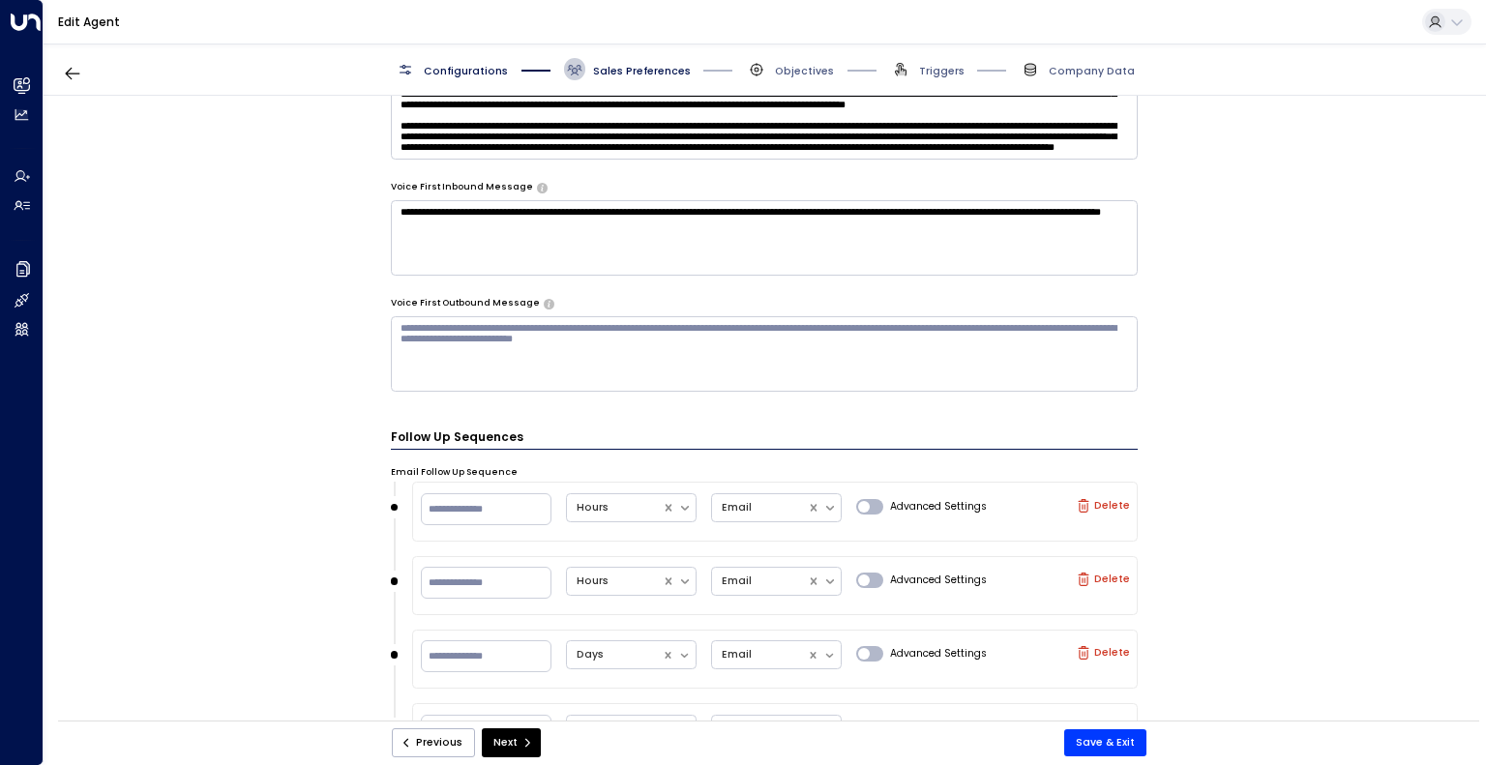
click at [1319, 378] on div "**********" at bounding box center [764, 413] width 1441 height 634
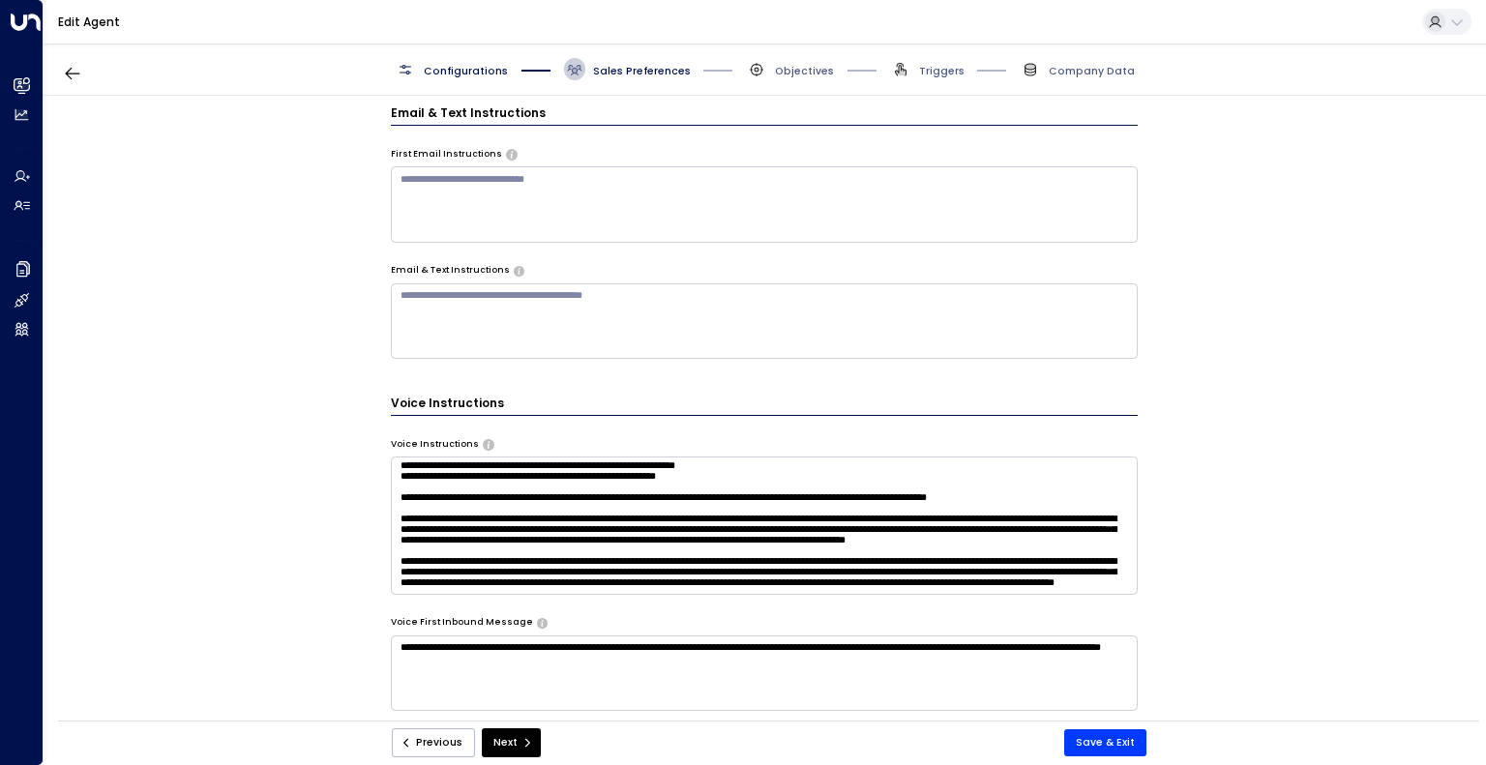
scroll to position [758, 0]
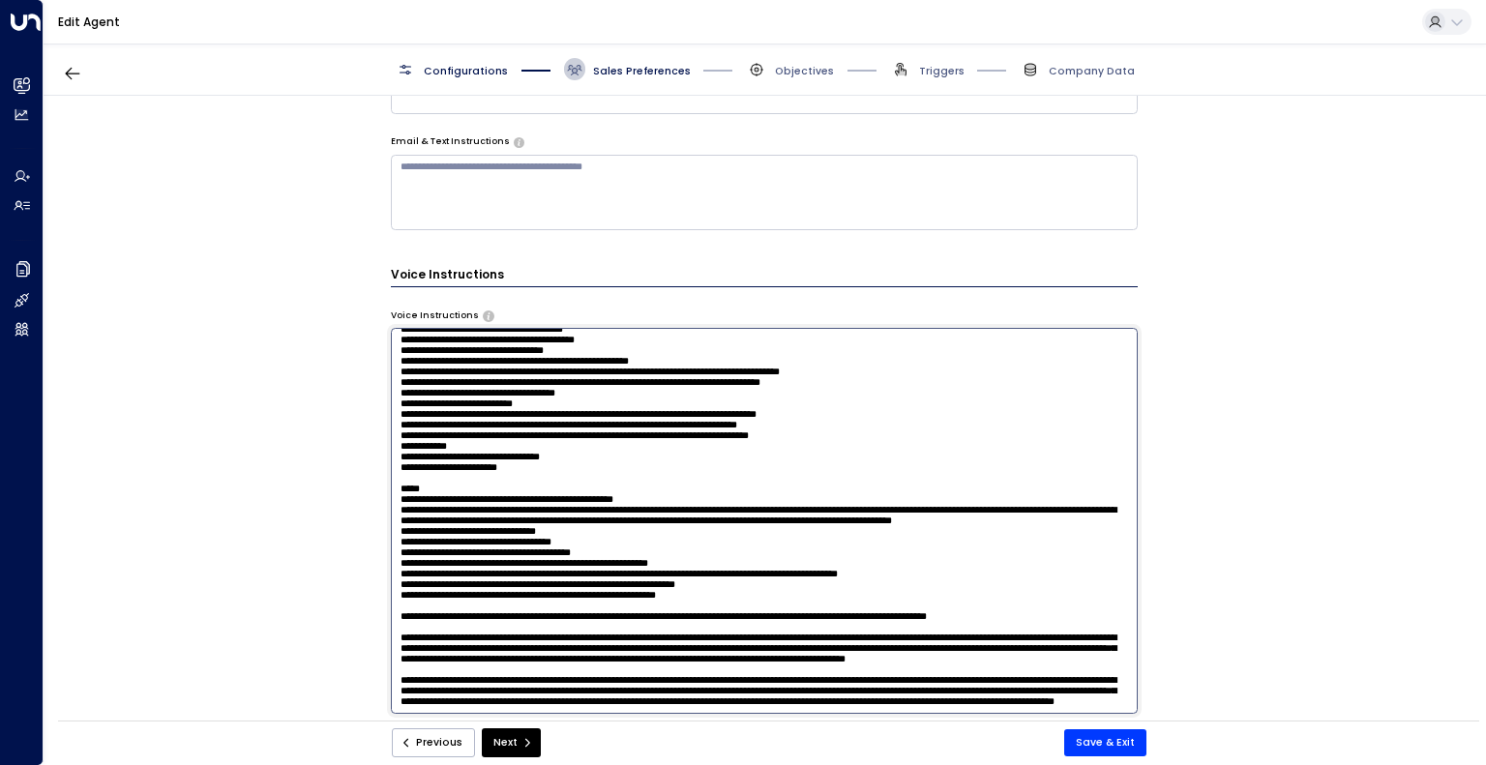
click at [1079, 449] on textarea at bounding box center [765, 520] width 748 height 385
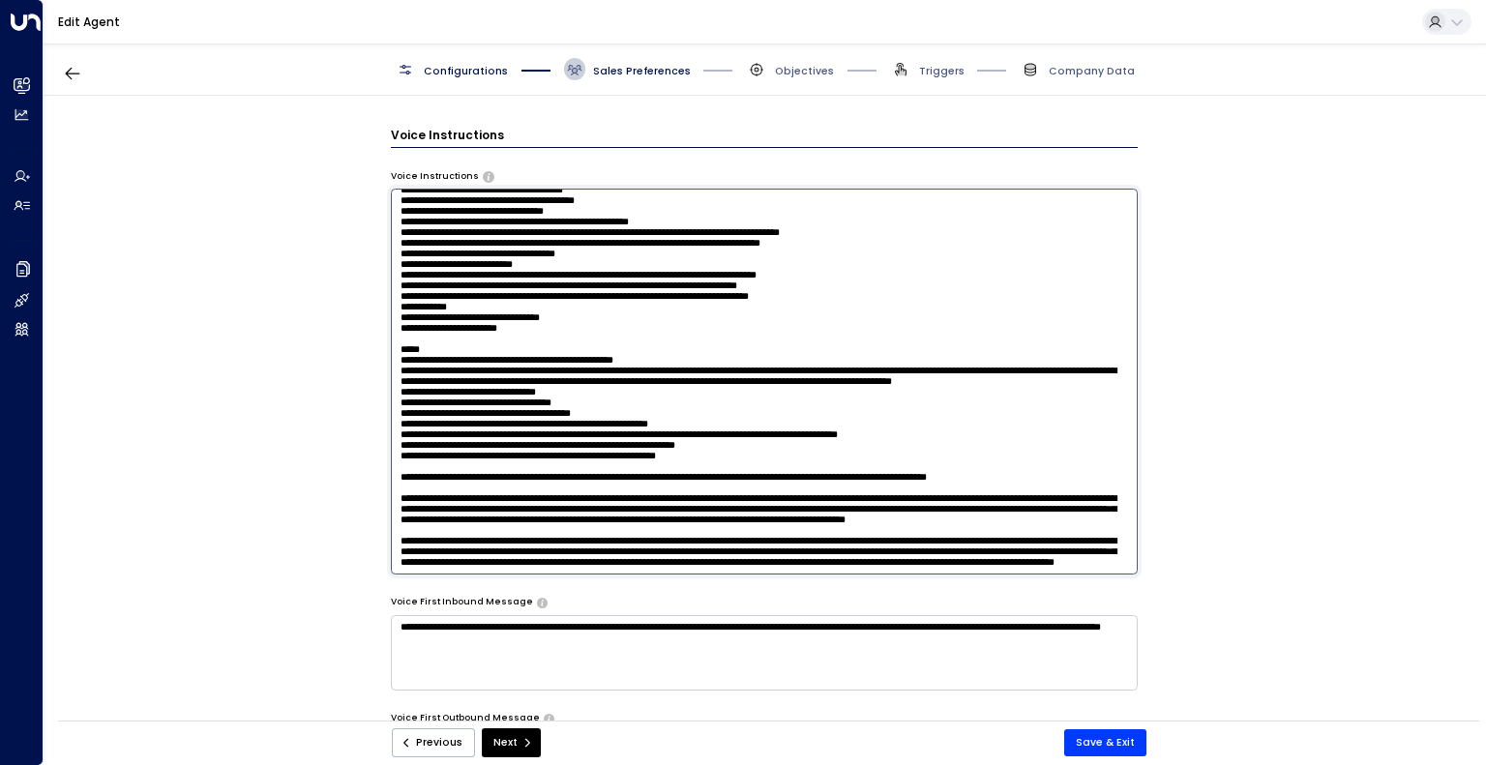
scroll to position [1132, 0]
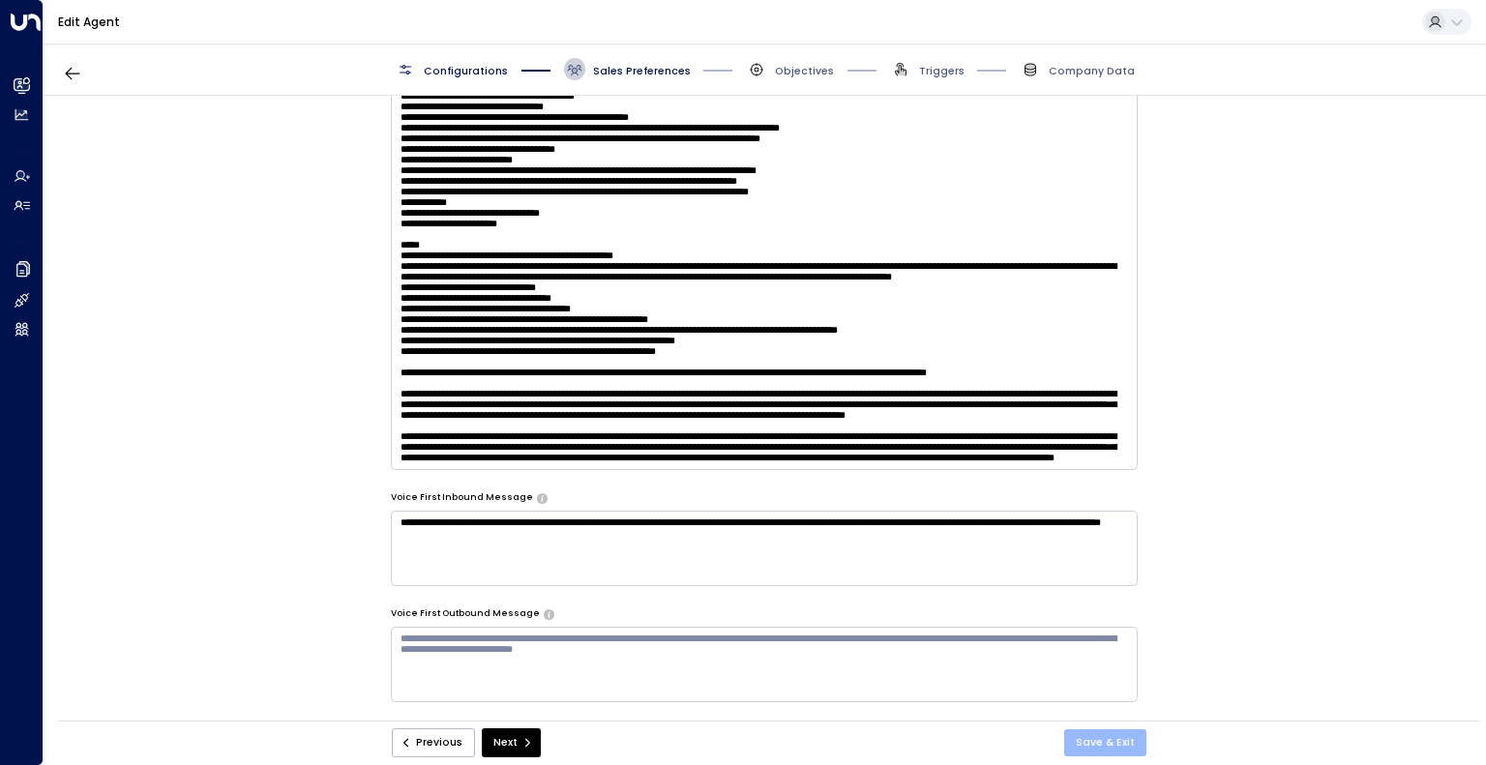
click at [1106, 731] on button "Save & Exit" at bounding box center [1105, 742] width 82 height 27
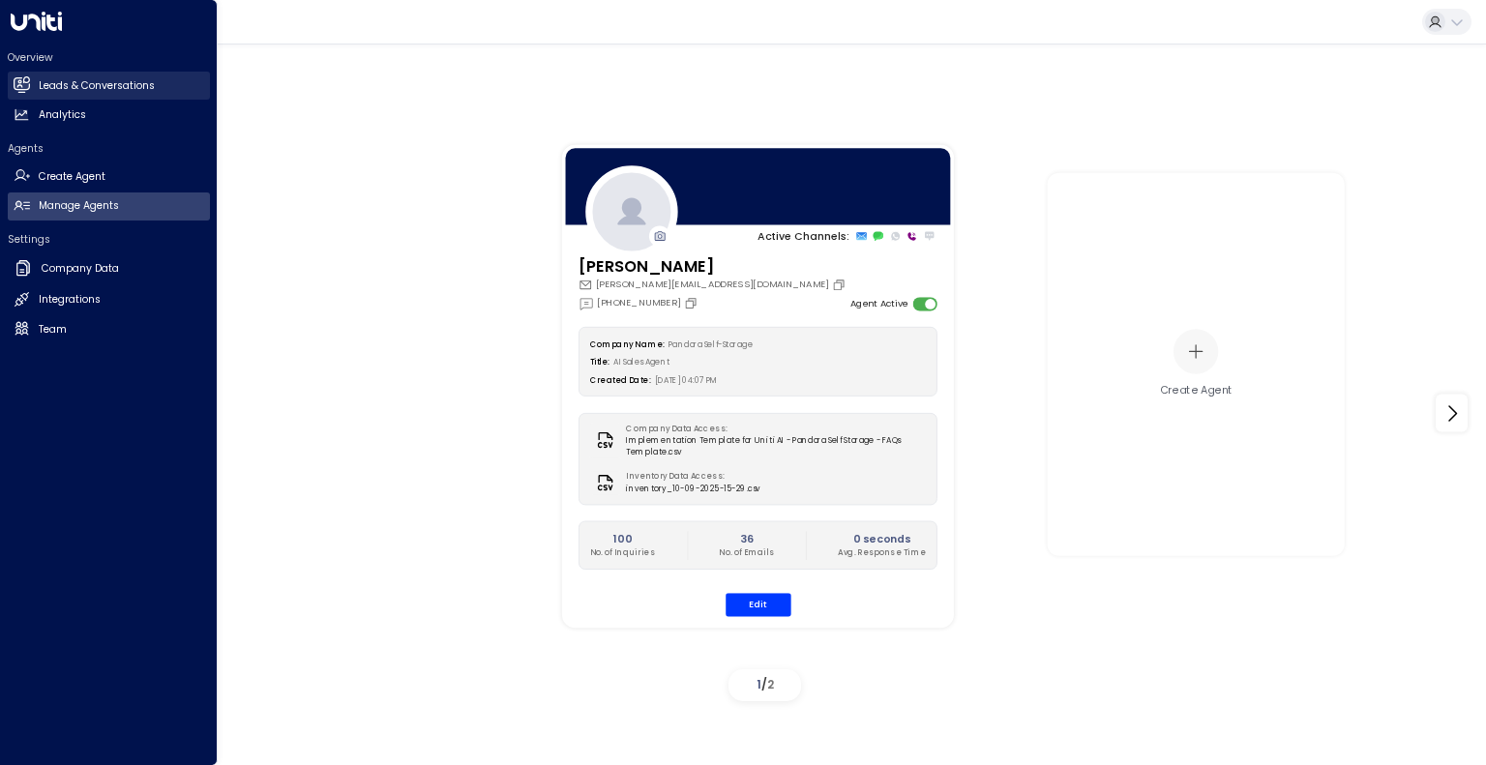
click at [15, 79] on icon at bounding box center [21, 84] width 15 height 12
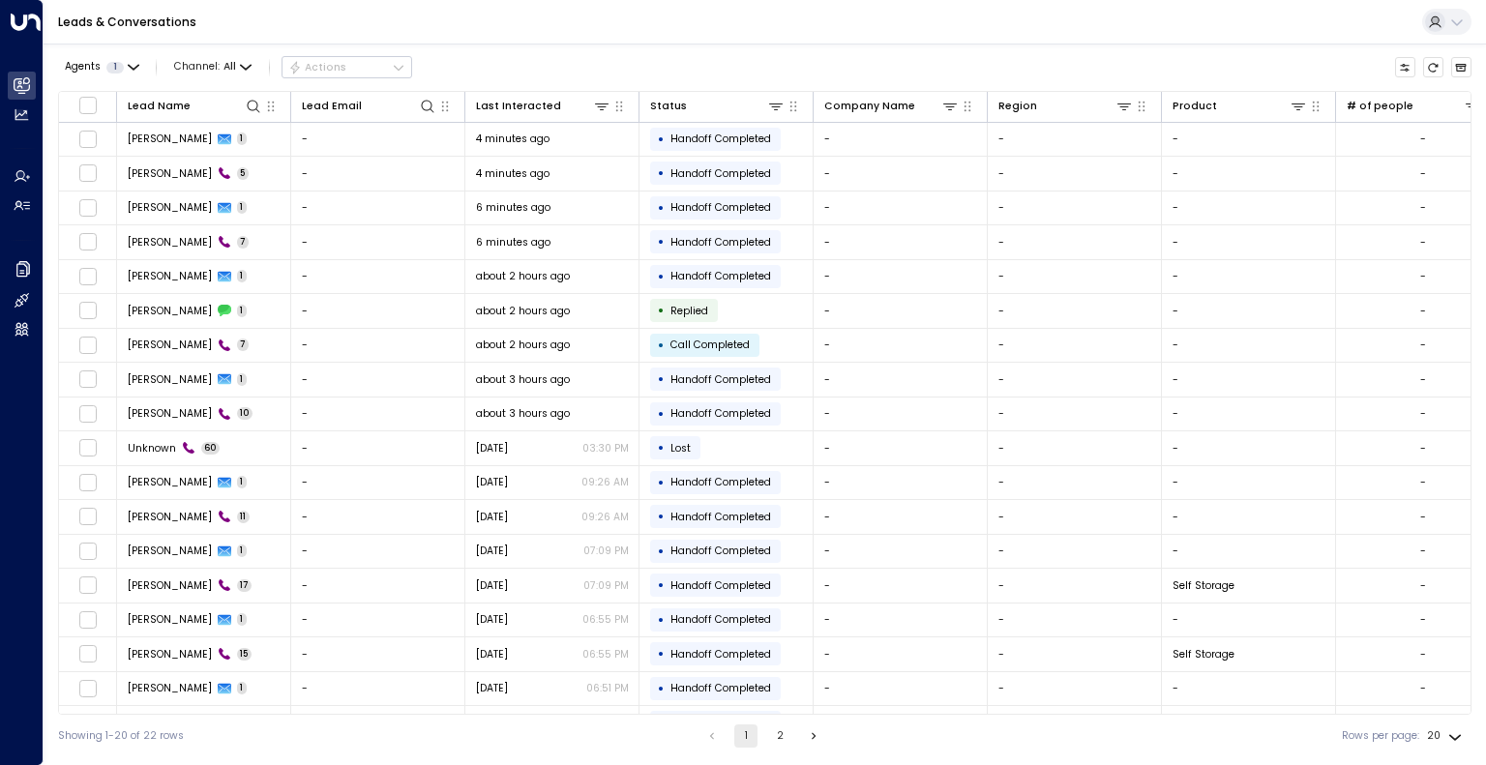
scroll to position [94, 0]
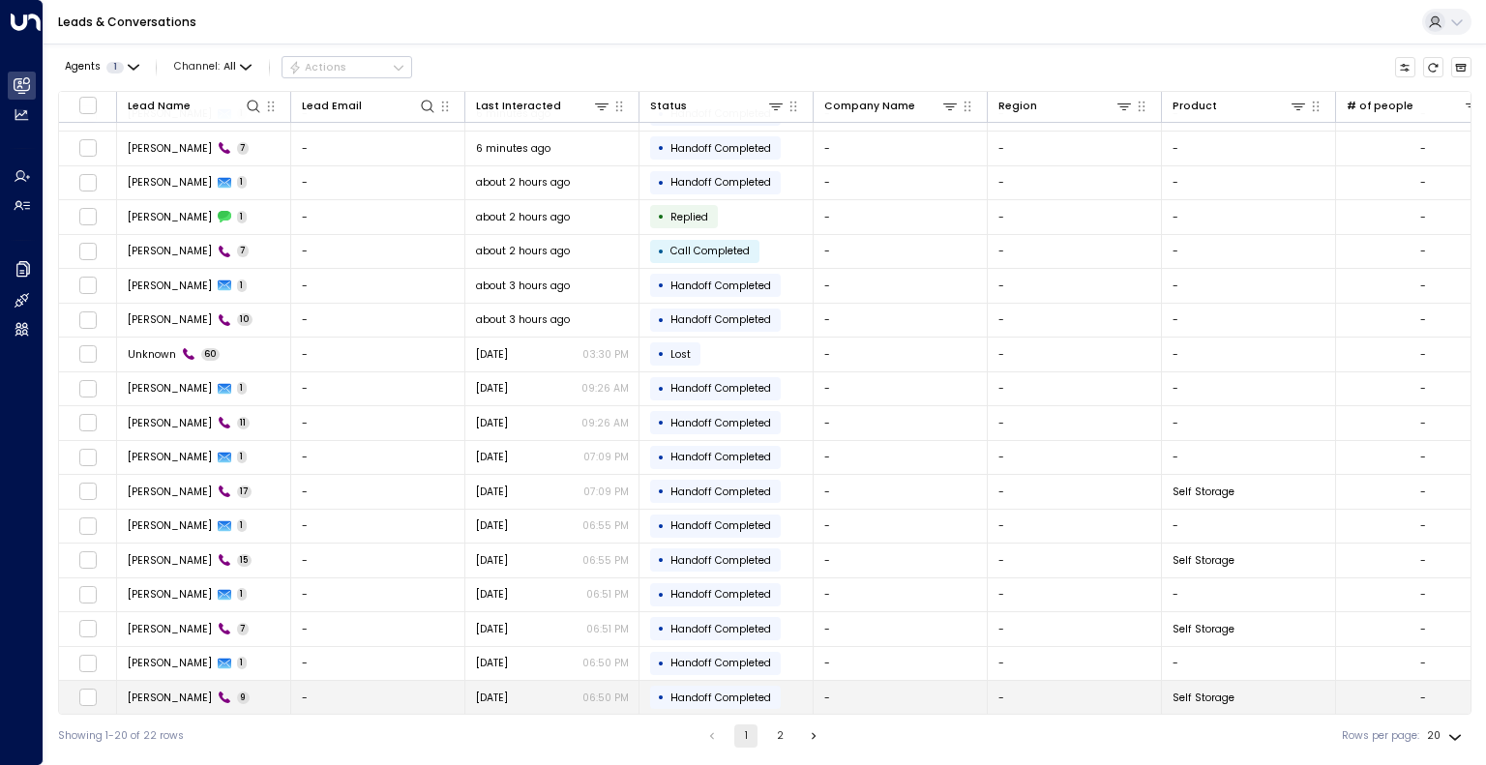
click at [335, 684] on td "-" at bounding box center [378, 698] width 174 height 34
